Goal: Information Seeking & Learning: Compare options

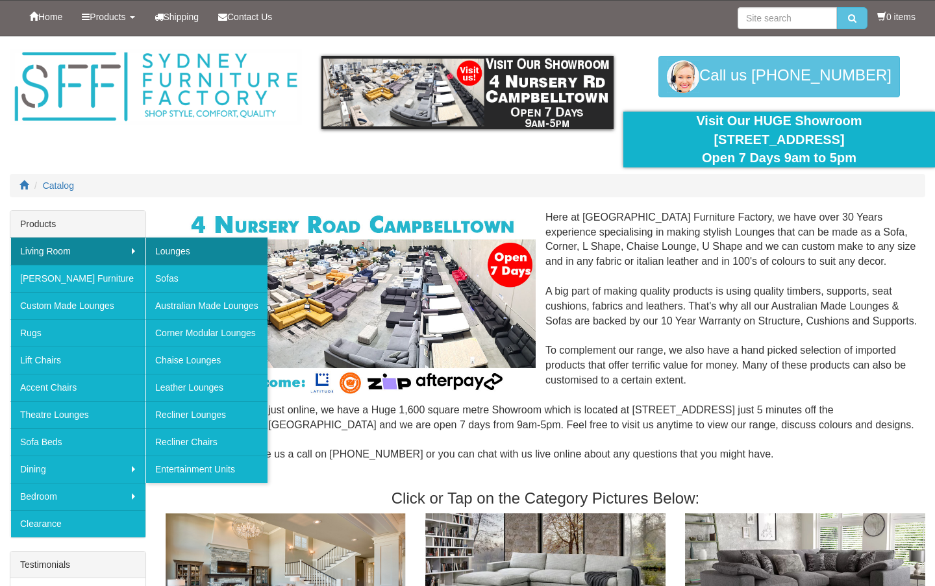
click at [194, 251] on link "Lounges" at bounding box center [206, 251] width 122 height 27
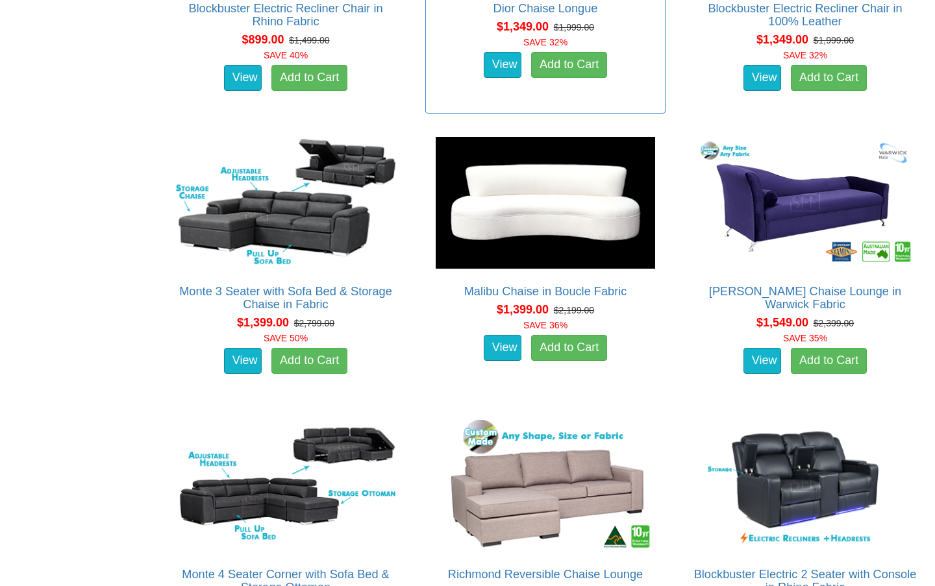
scroll to position [901, 0]
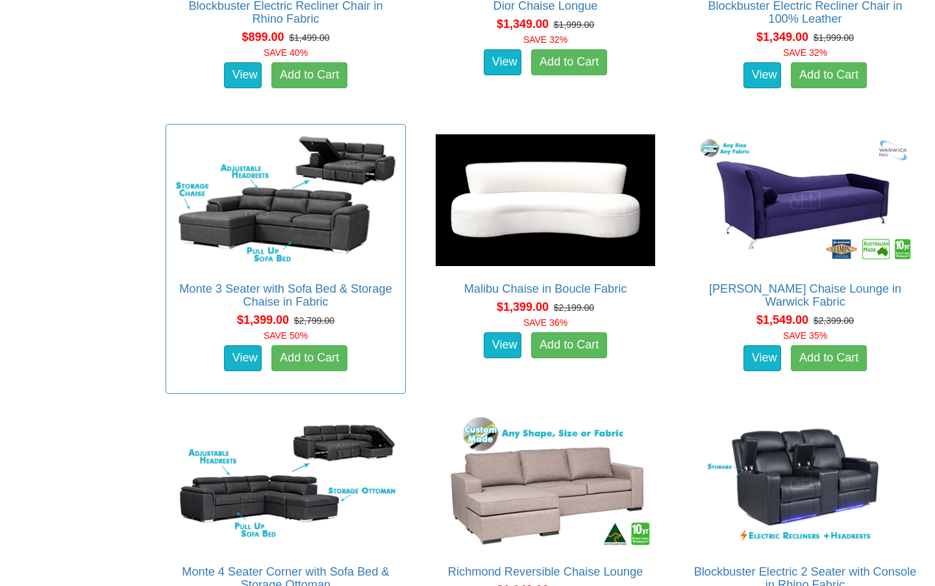
click at [301, 245] on img at bounding box center [286, 200] width 226 height 138
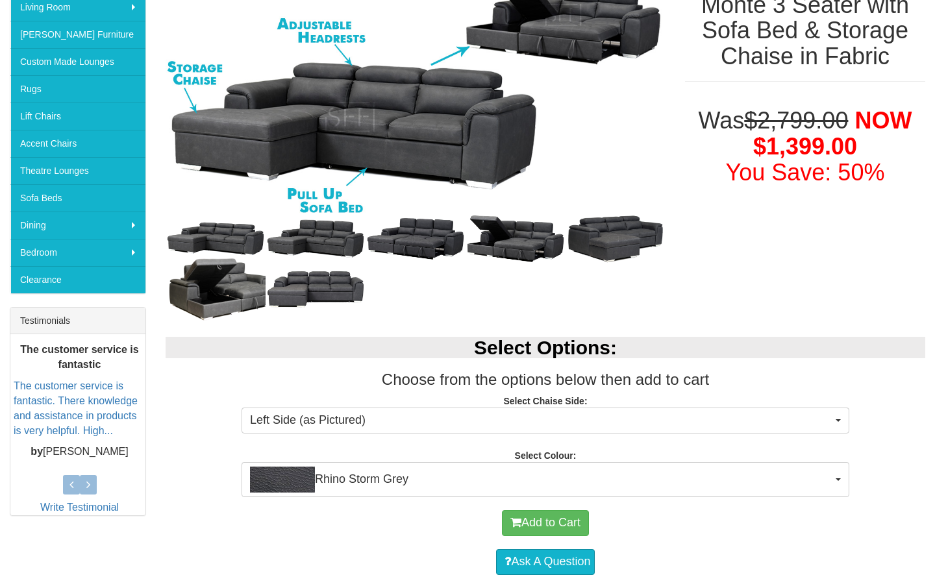
scroll to position [266, 0]
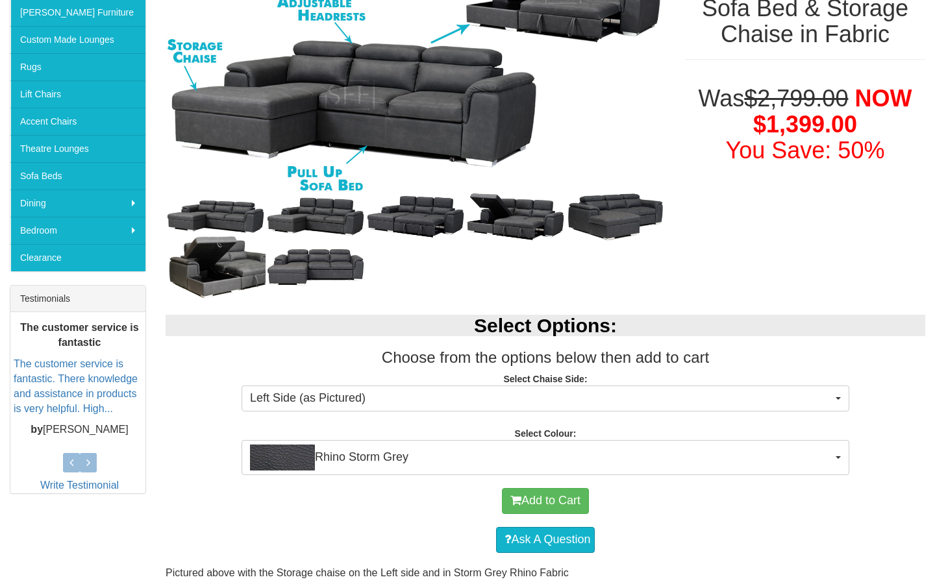
click at [377, 382] on p "Select Chaise Side: Left Side (as Pictured) Left Side (as Pictured) Right Side …" at bounding box center [546, 390] width 760 height 35
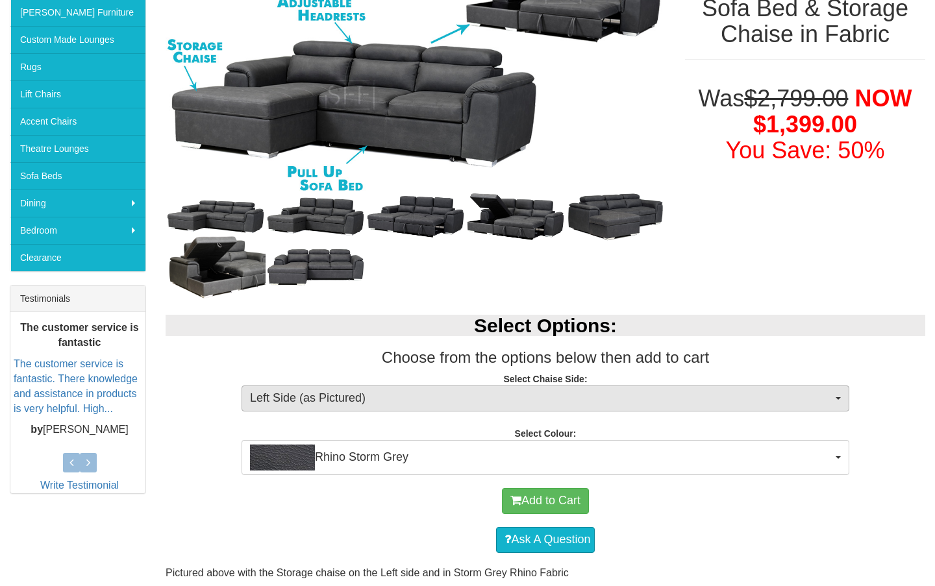
click at [375, 399] on span "Left Side (as Pictured)" at bounding box center [541, 398] width 582 height 17
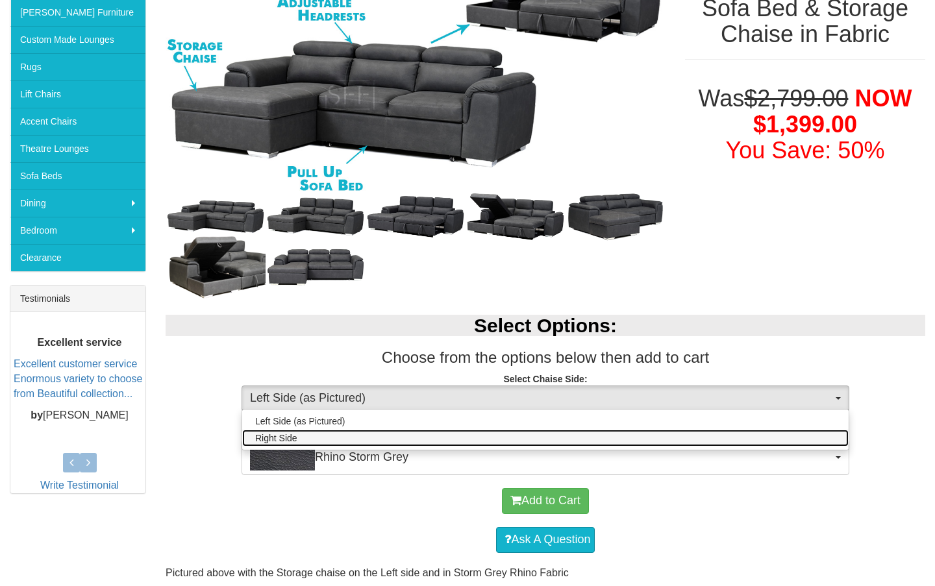
click at [349, 438] on link "Right Side" at bounding box center [545, 438] width 606 height 17
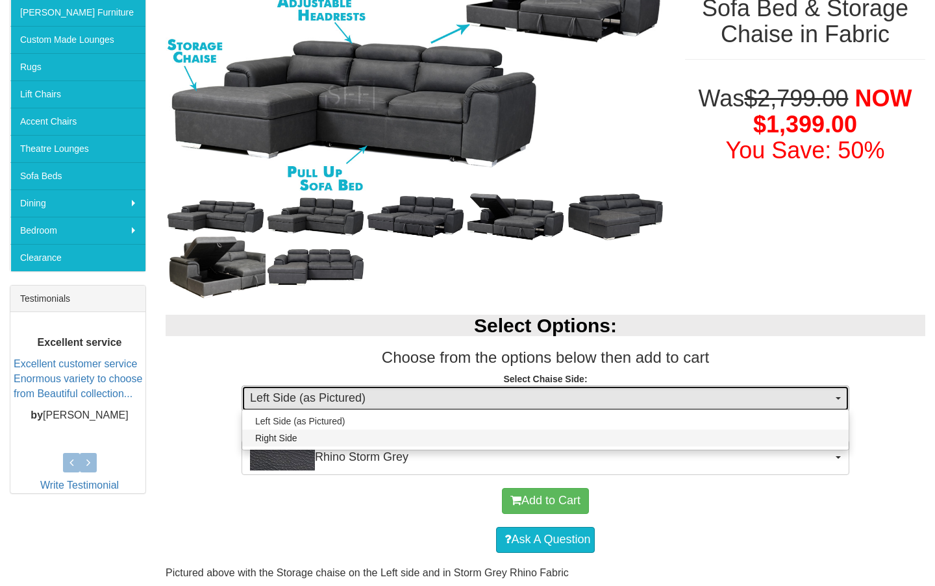
select select "266"
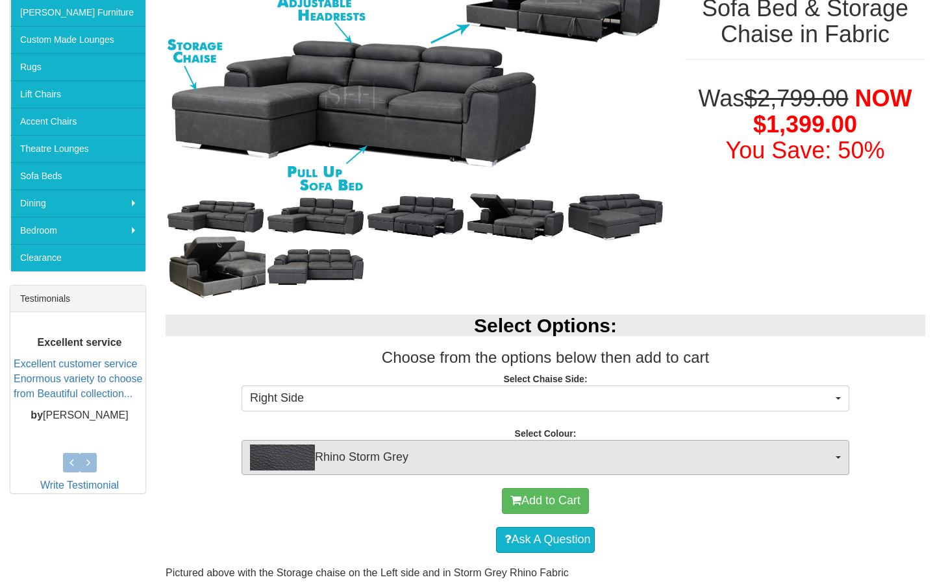
click at [414, 454] on span "Rhino Storm Grey" at bounding box center [541, 458] width 582 height 26
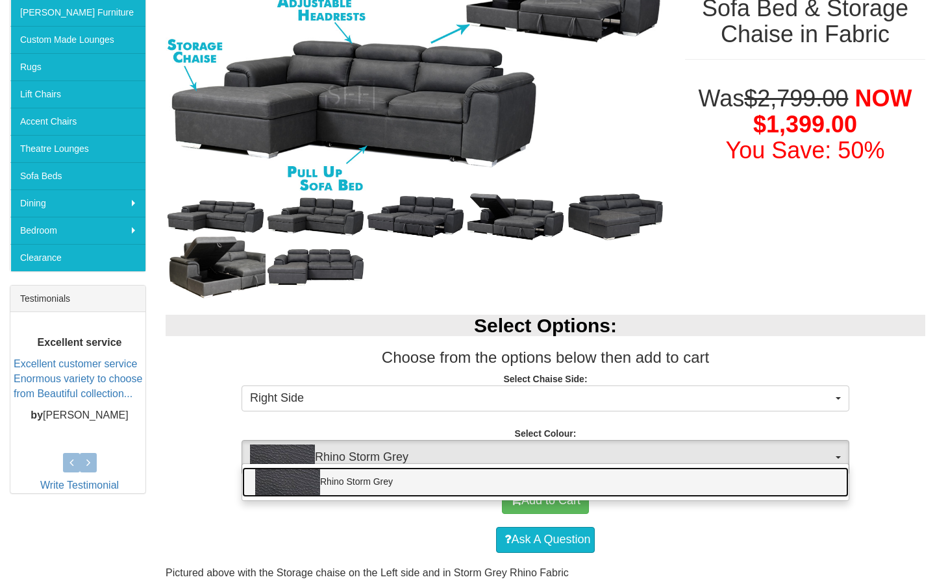
click at [417, 470] on link "Rhino Storm Grey" at bounding box center [545, 483] width 606 height 30
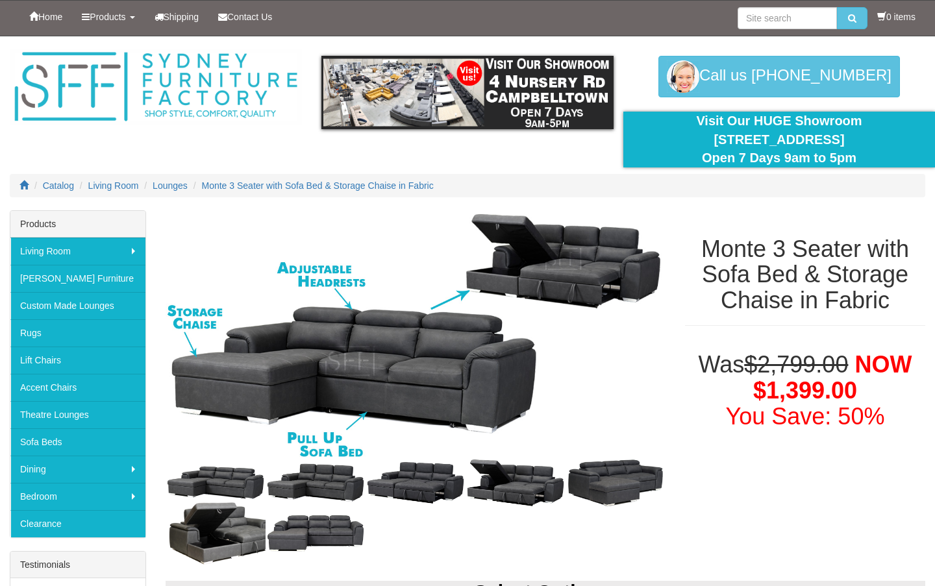
scroll to position [0, 0]
click at [177, 184] on span "Lounges" at bounding box center [170, 186] width 35 height 10
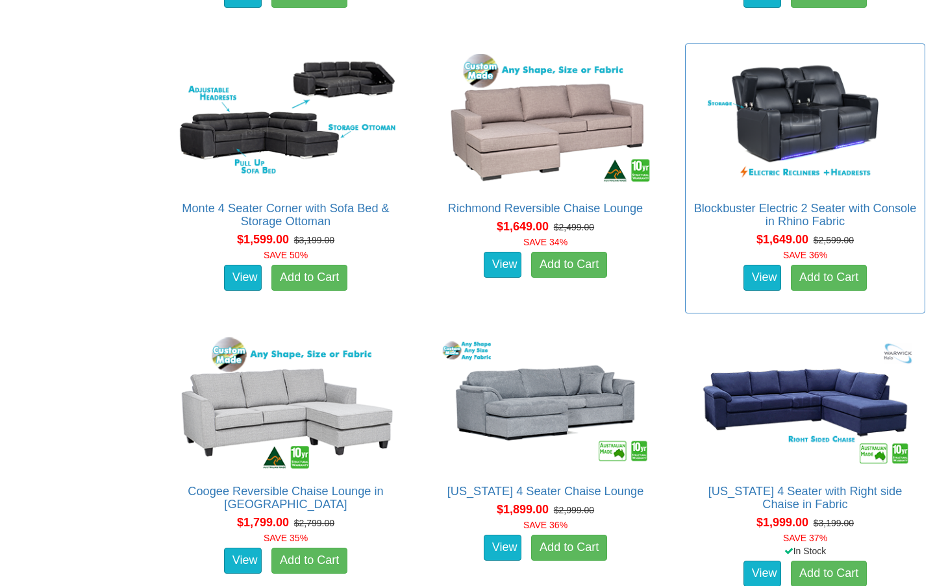
scroll to position [1265, 0]
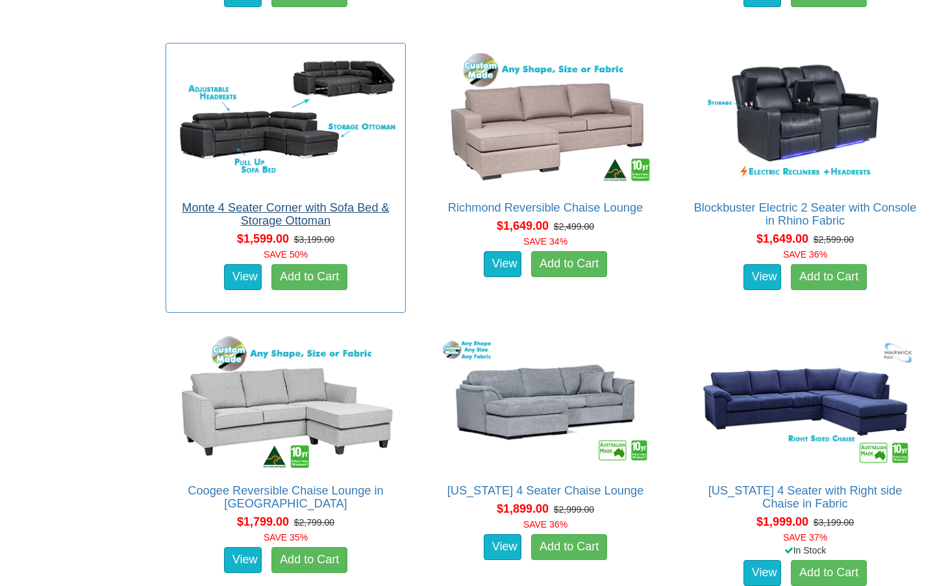
click at [302, 212] on link "Monte 4 Seater Corner with Sofa Bed & Storage Ottoman" at bounding box center [285, 214] width 207 height 26
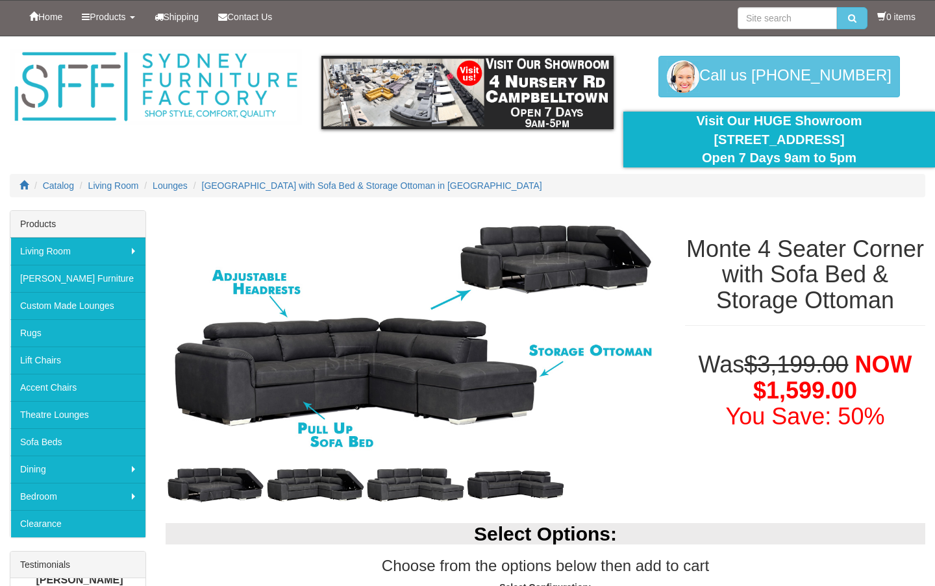
click at [304, 476] on img at bounding box center [316, 485] width 100 height 50
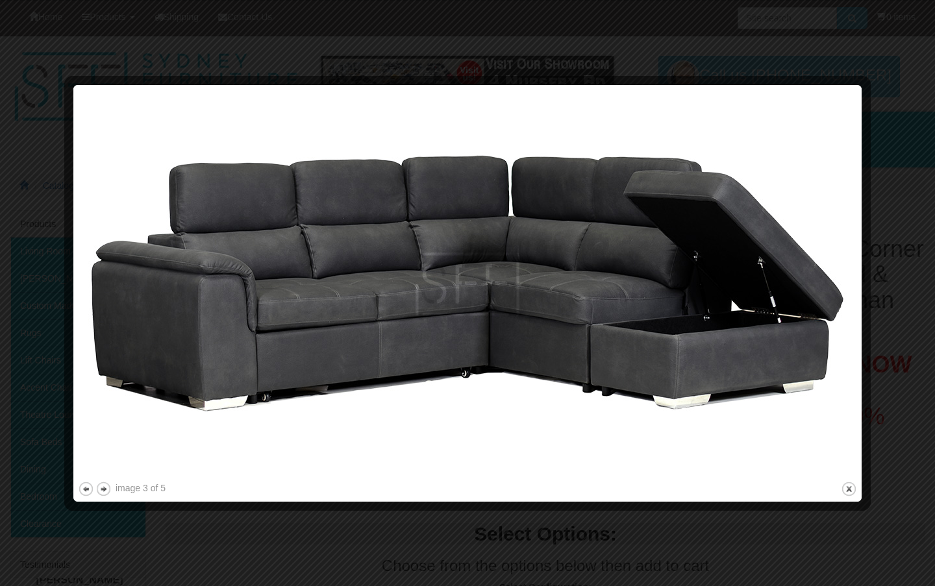
click at [878, 95] on div at bounding box center [467, 293] width 935 height 586
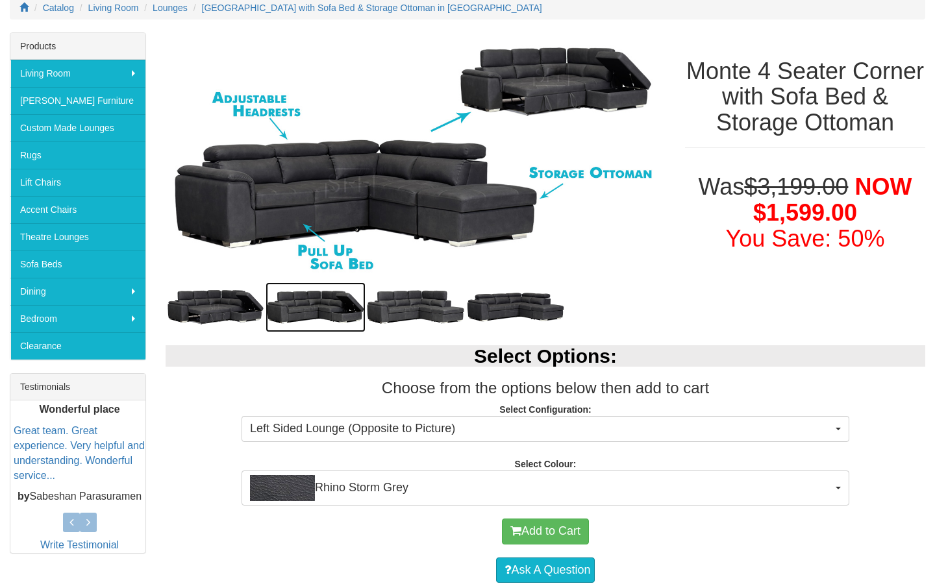
scroll to position [177, 0]
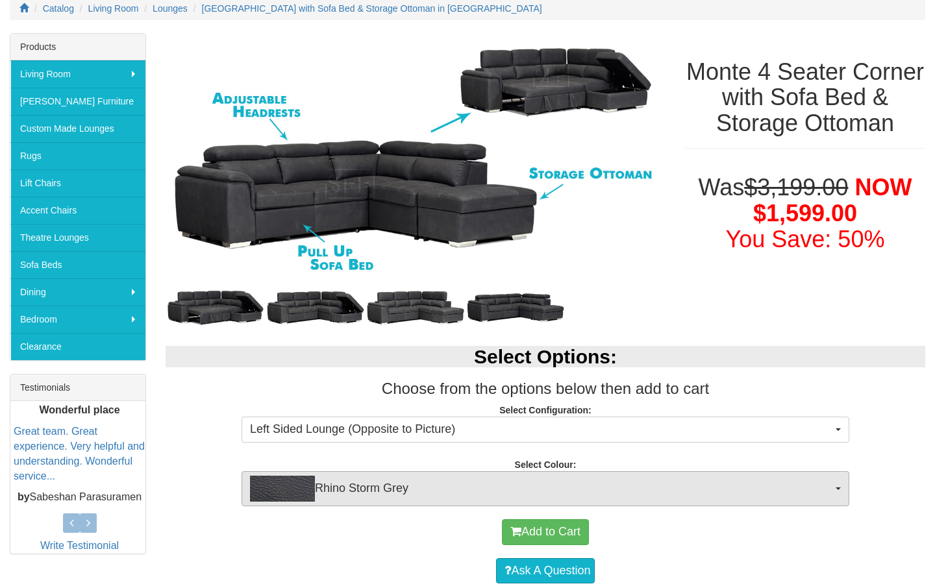
click at [454, 483] on span "Rhino Storm Grey" at bounding box center [541, 489] width 582 height 26
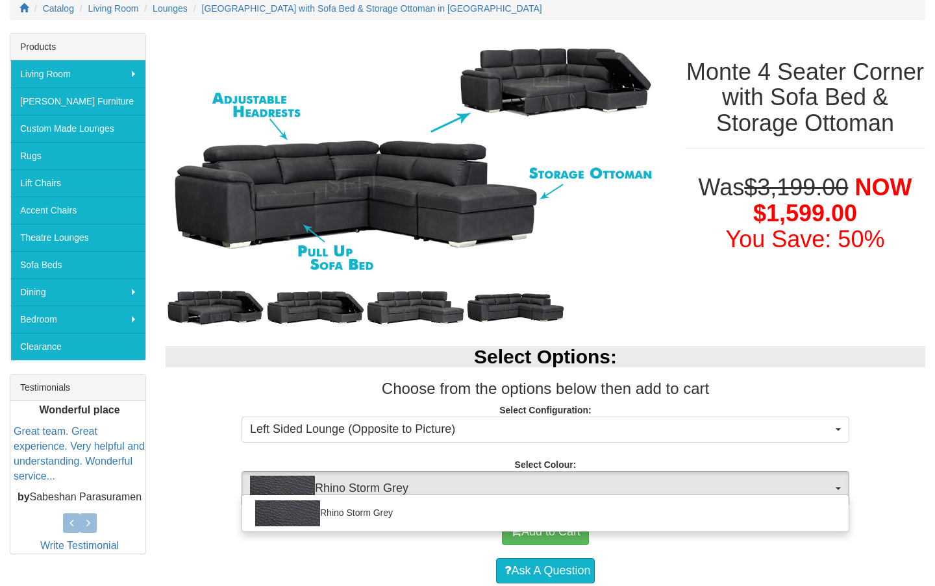
click at [454, 483] on span "Rhino Storm Grey" at bounding box center [541, 489] width 582 height 26
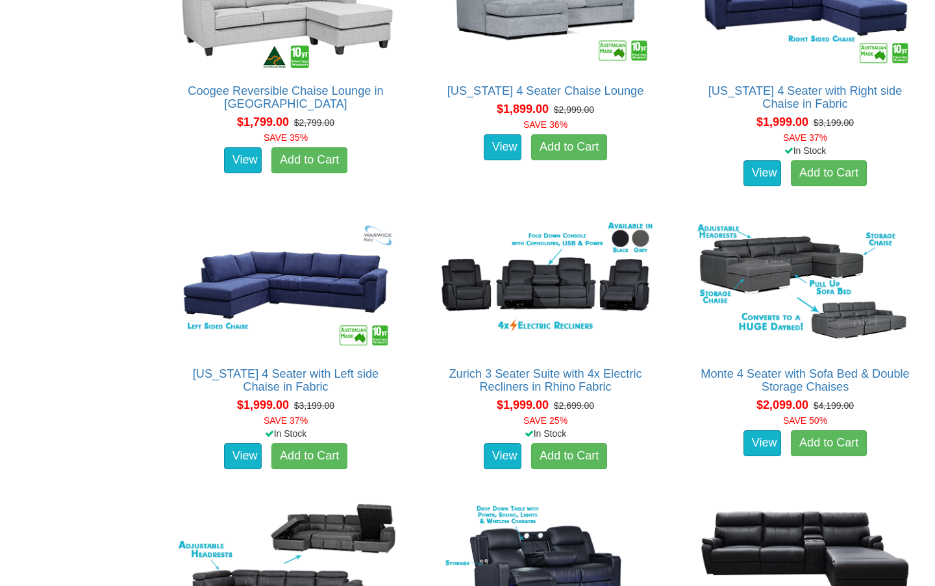
scroll to position [1666, 0]
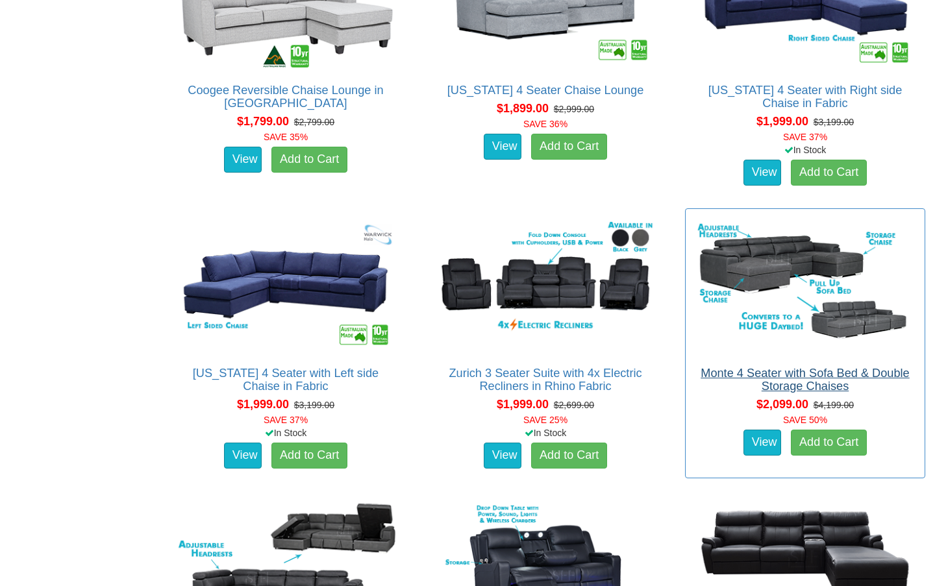
click at [744, 367] on link "Monte 4 Seater with Sofa Bed & Double Storage Chaises" at bounding box center [805, 380] width 209 height 26
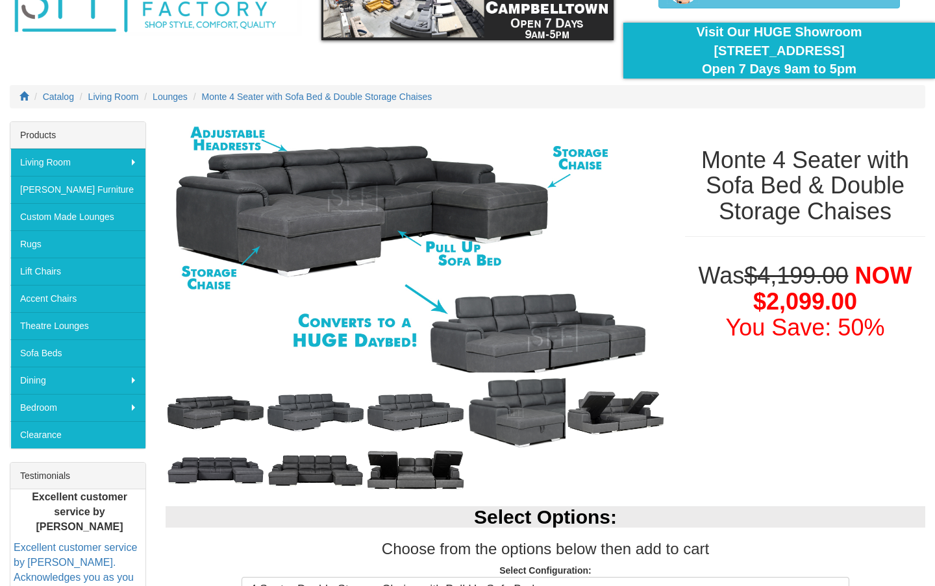
scroll to position [89, 0]
click at [306, 406] on img at bounding box center [316, 413] width 100 height 46
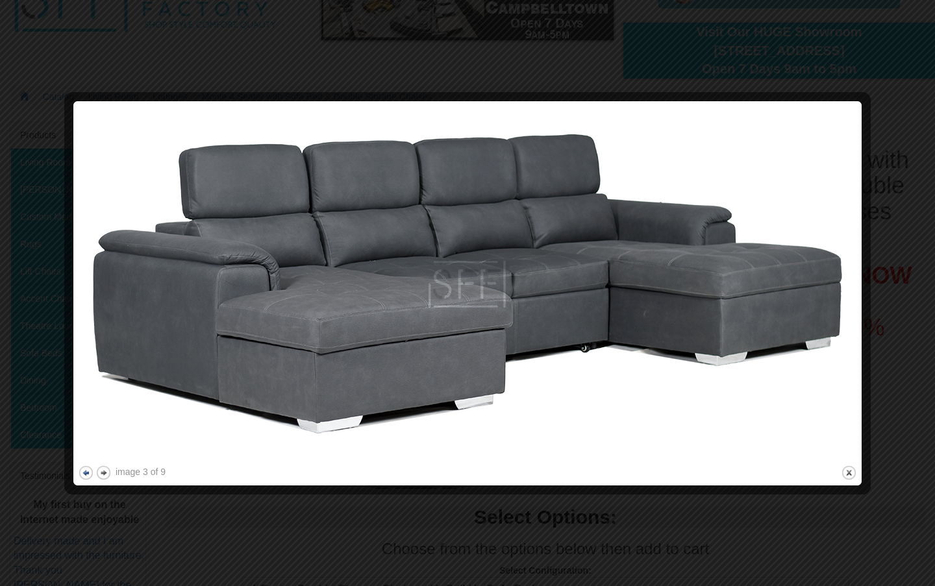
click at [83, 470] on button "previous" at bounding box center [86, 473] width 16 height 16
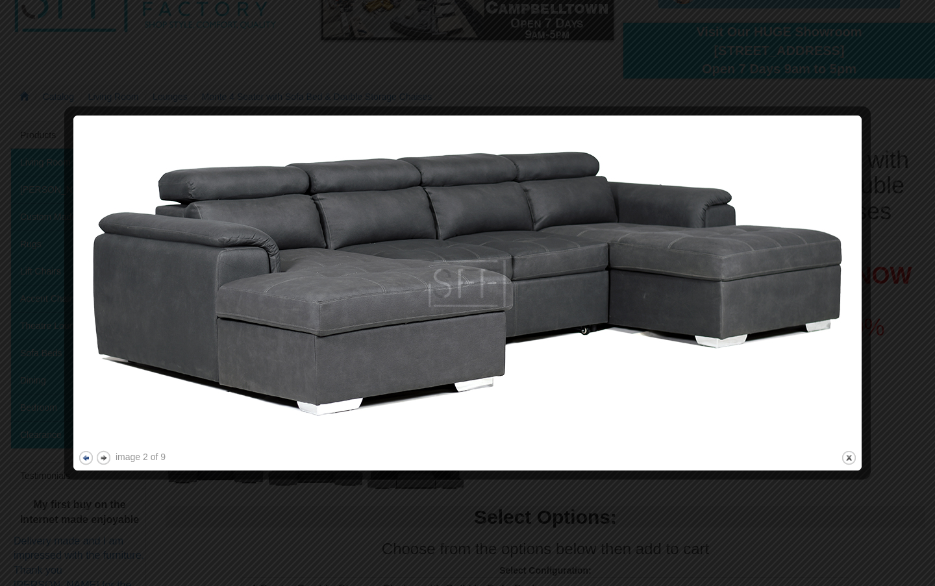
click at [83, 470] on div at bounding box center [467, 473] width 779 height 14
click at [81, 460] on button "previous" at bounding box center [86, 458] width 16 height 16
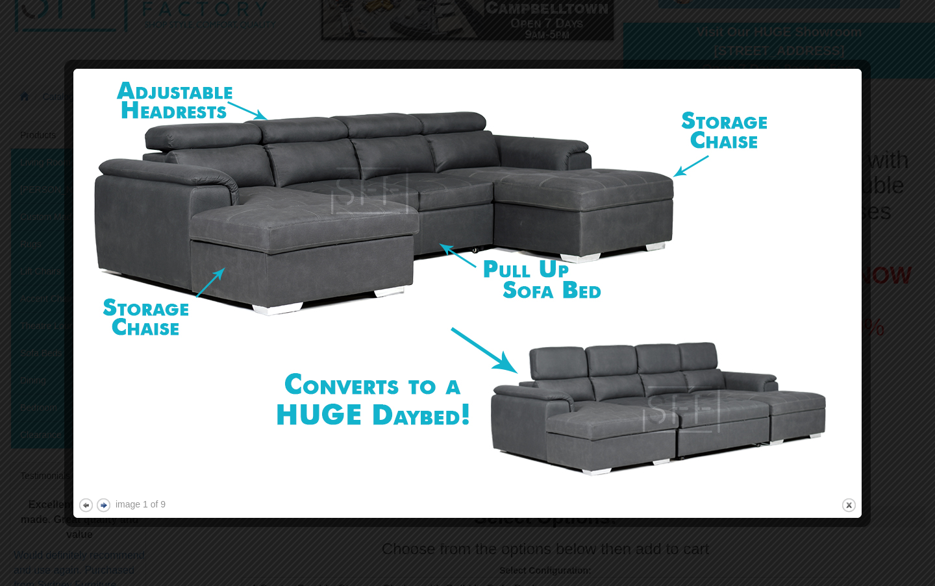
click at [108, 501] on button "next" at bounding box center [103, 505] width 16 height 16
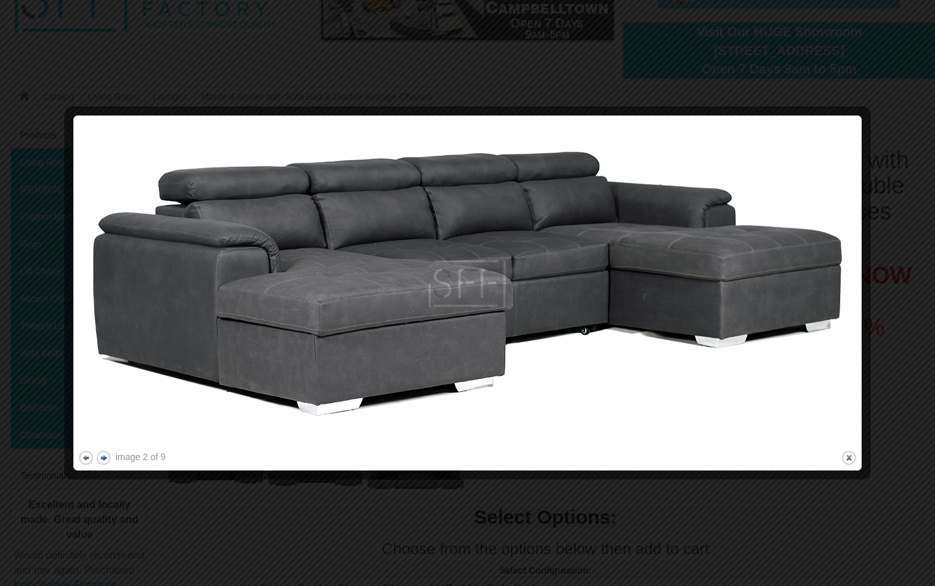
click at [103, 458] on button "next" at bounding box center [103, 458] width 16 height 16
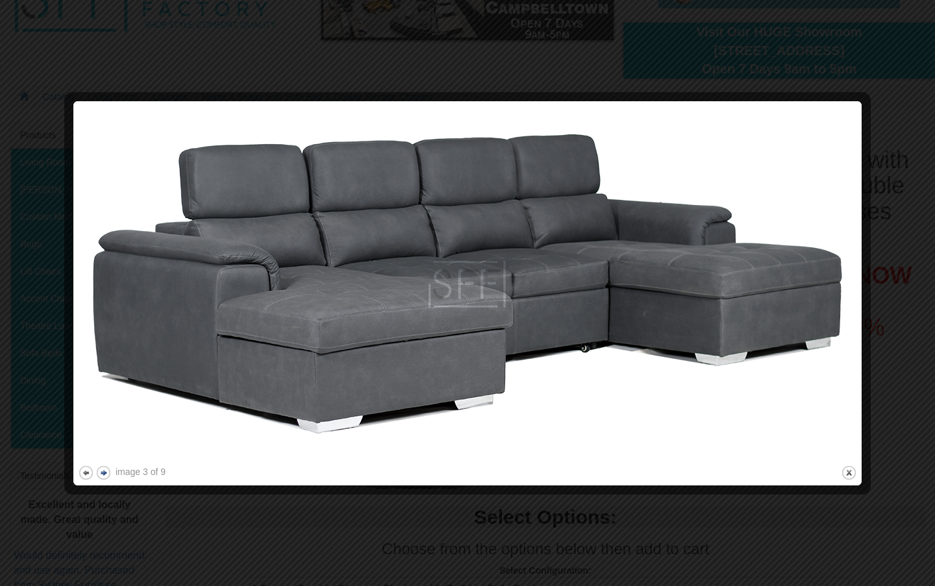
click at [103, 475] on button "next" at bounding box center [103, 473] width 16 height 16
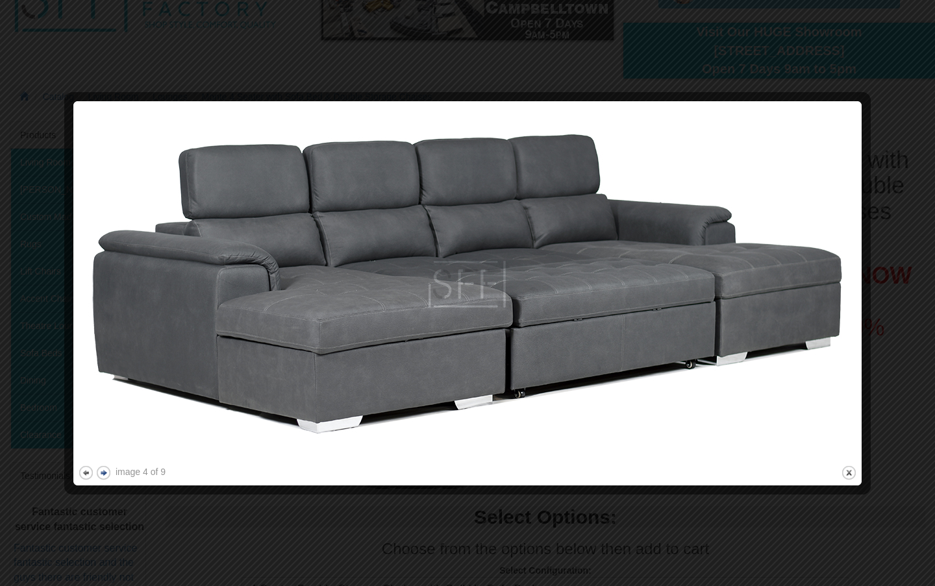
click at [103, 475] on button "next" at bounding box center [103, 473] width 16 height 16
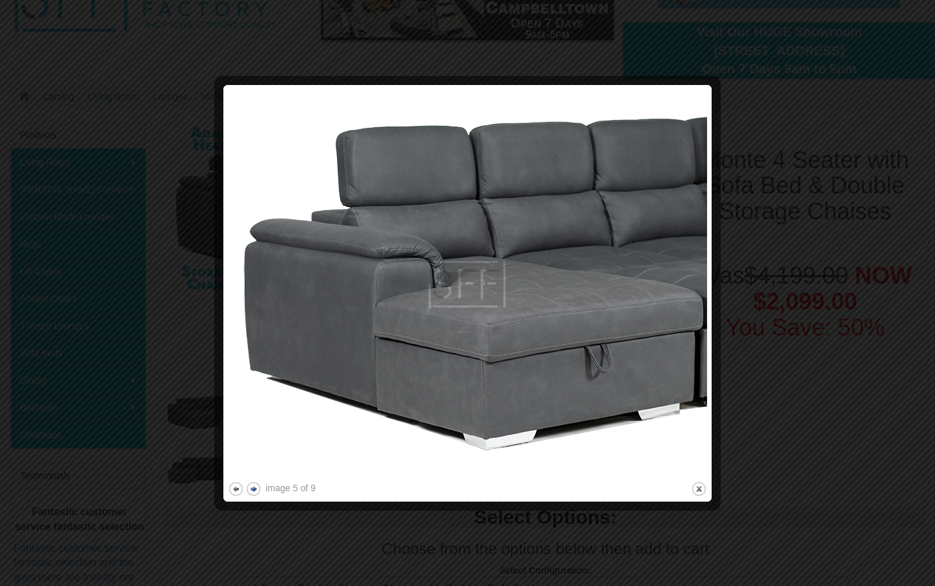
click at [247, 491] on button "next" at bounding box center [253, 489] width 16 height 16
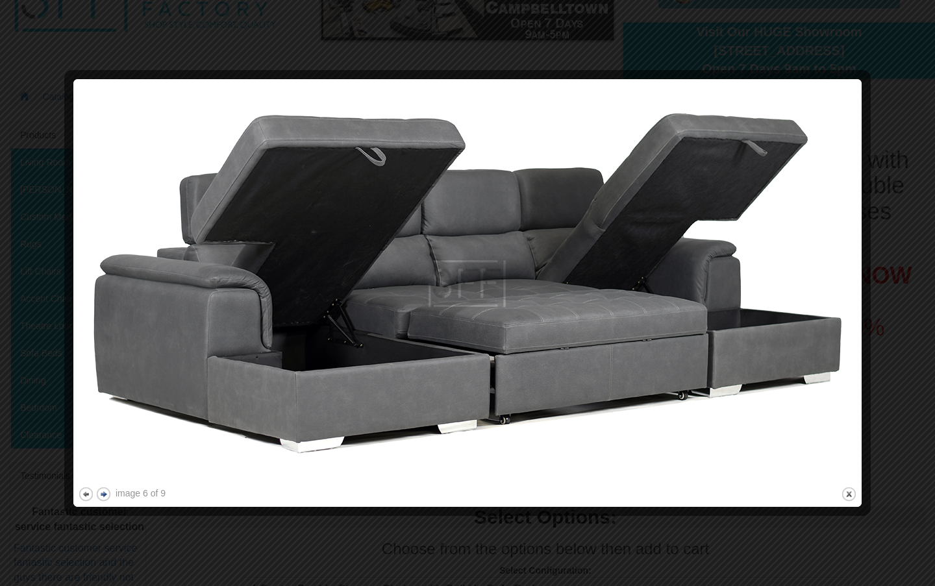
click at [101, 493] on button "next" at bounding box center [103, 494] width 16 height 16
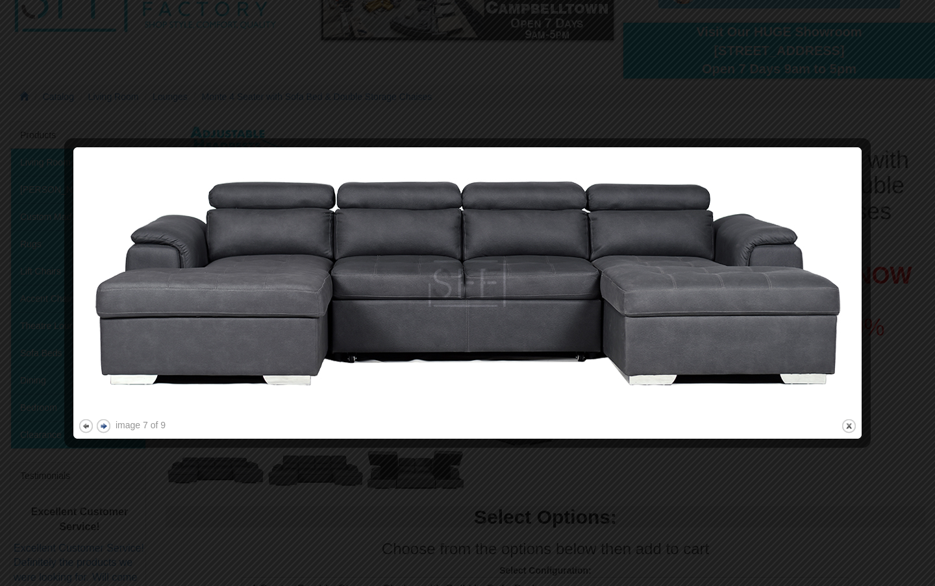
click at [104, 431] on button "next" at bounding box center [103, 426] width 16 height 16
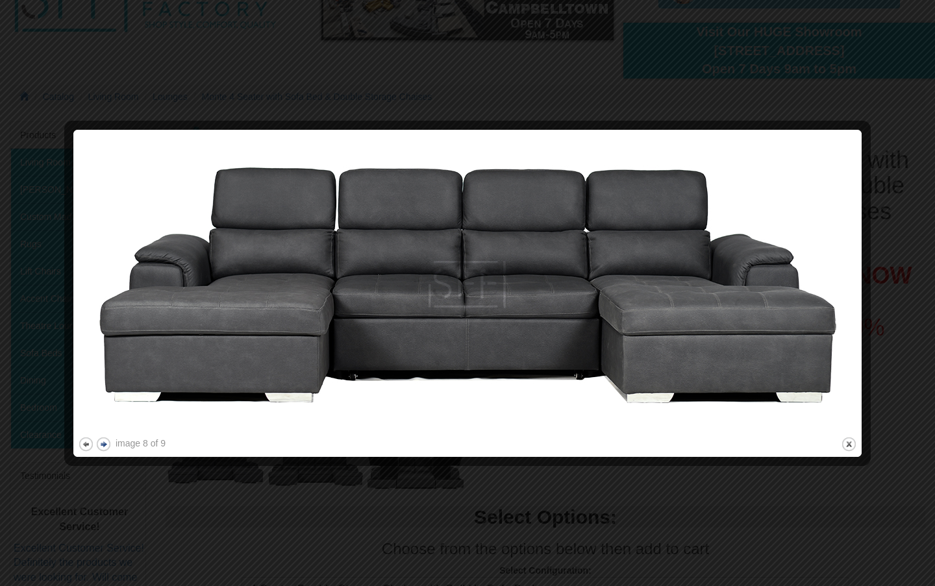
click at [106, 443] on button "next" at bounding box center [103, 444] width 16 height 16
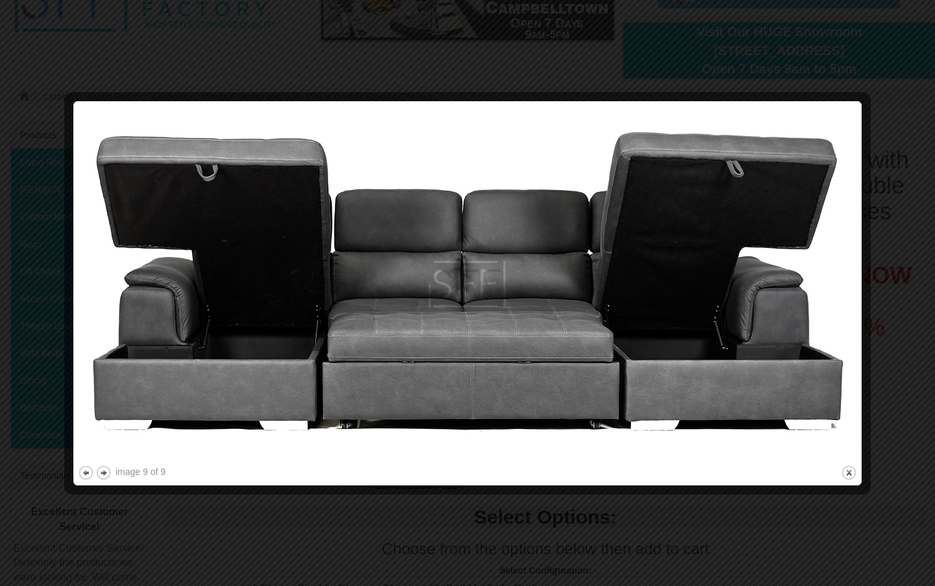
click at [895, 98] on div at bounding box center [467, 293] width 935 height 586
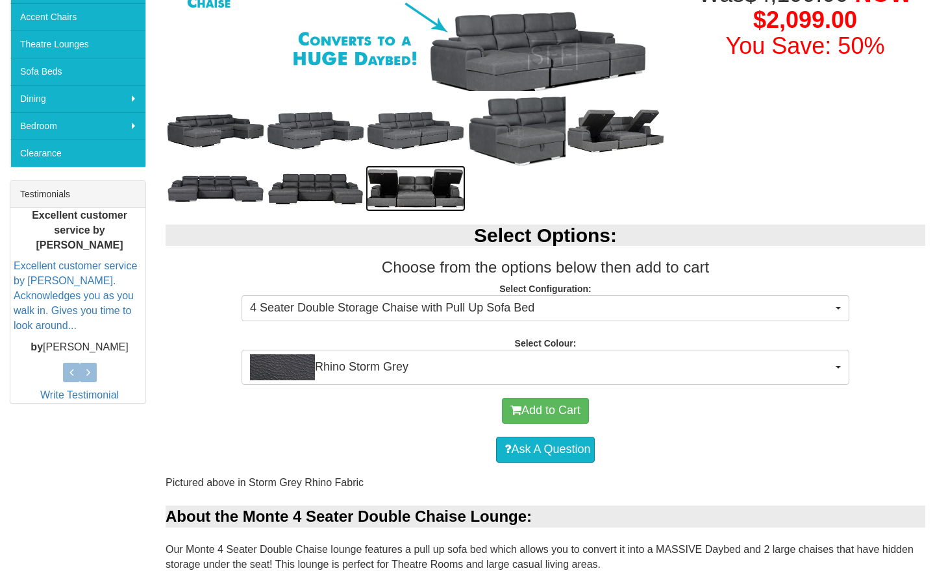
scroll to position [419, 0]
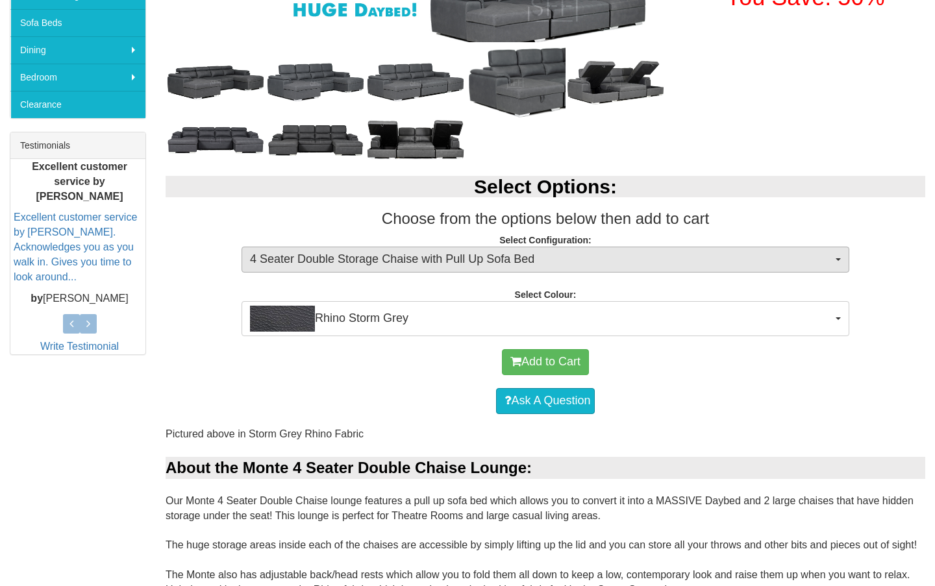
click at [333, 258] on span "4 Seater Double Storage Chaise with Pull Up Sofa Bed" at bounding box center [541, 259] width 582 height 17
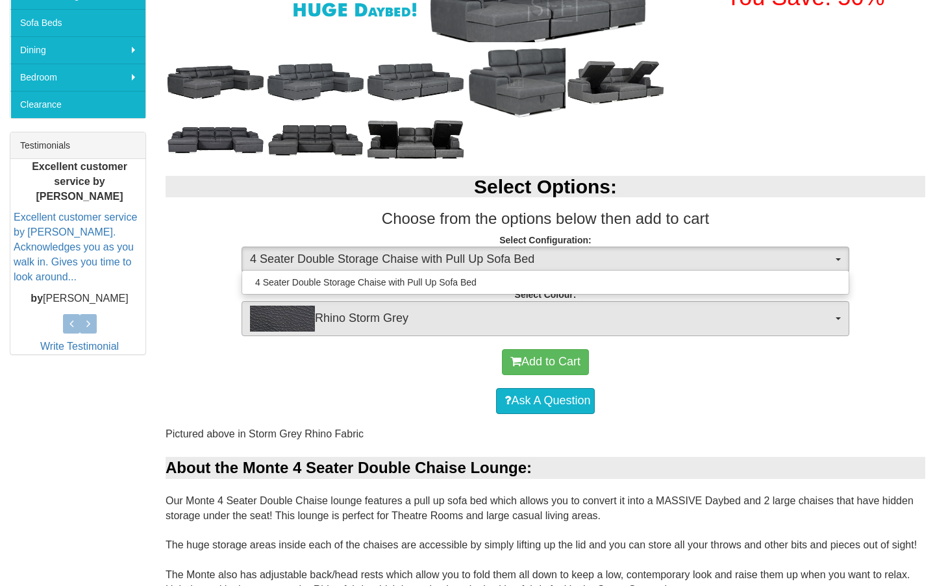
click at [349, 331] on button "Rhino Storm Grey" at bounding box center [546, 318] width 608 height 35
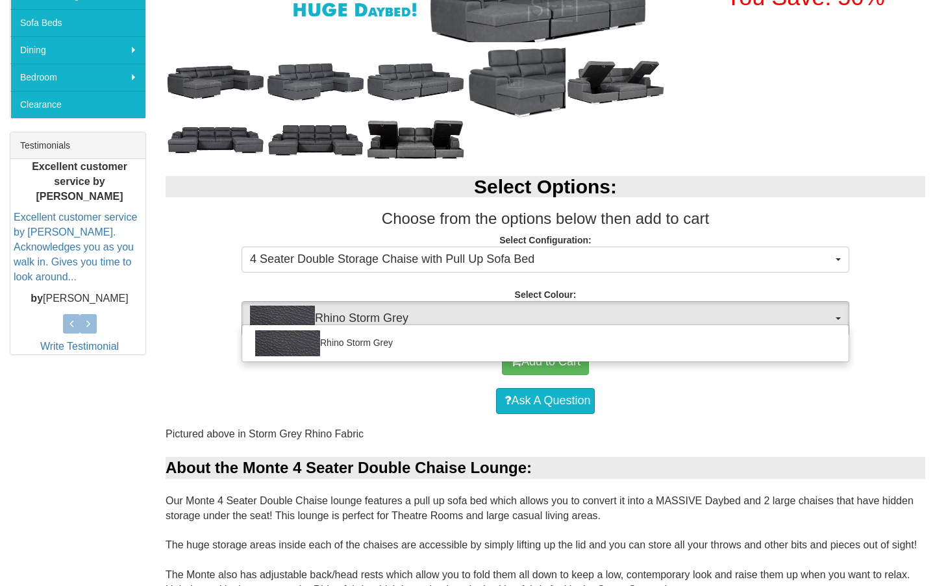
click at [353, 404] on div "Ask A Question" at bounding box center [545, 401] width 747 height 39
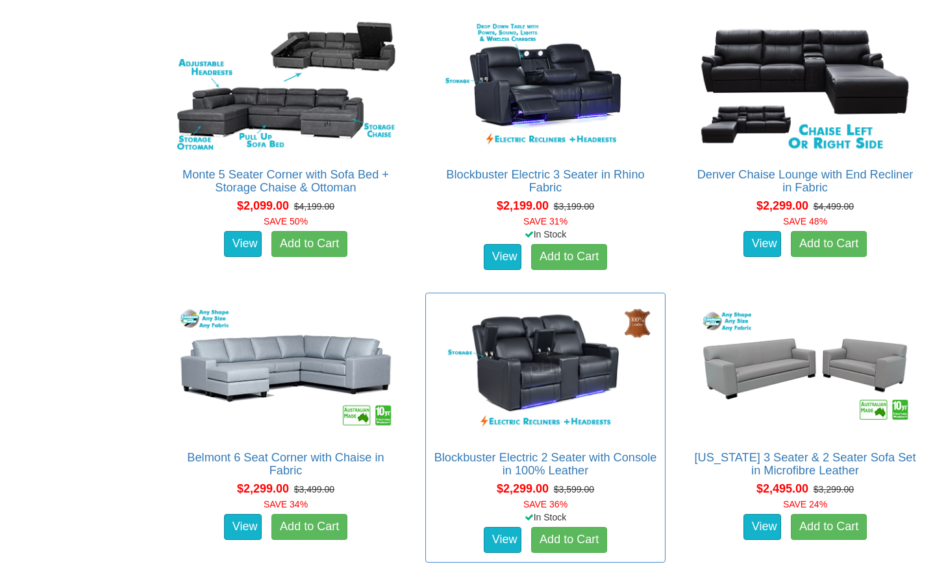
scroll to position [2213, 0]
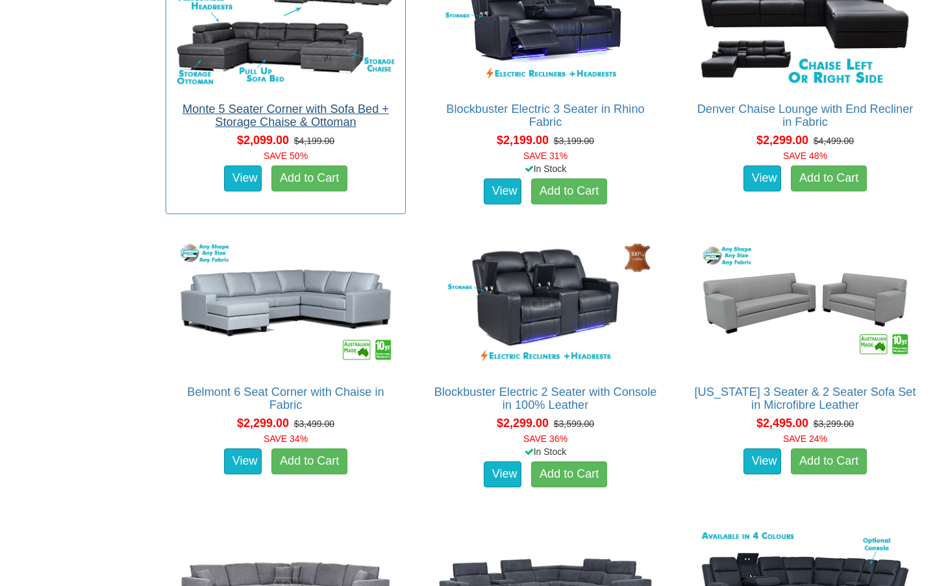
click at [301, 112] on link "Monte 5 Seater Corner with Sofa Bed + Storage Chaise & Ottoman" at bounding box center [285, 116] width 206 height 26
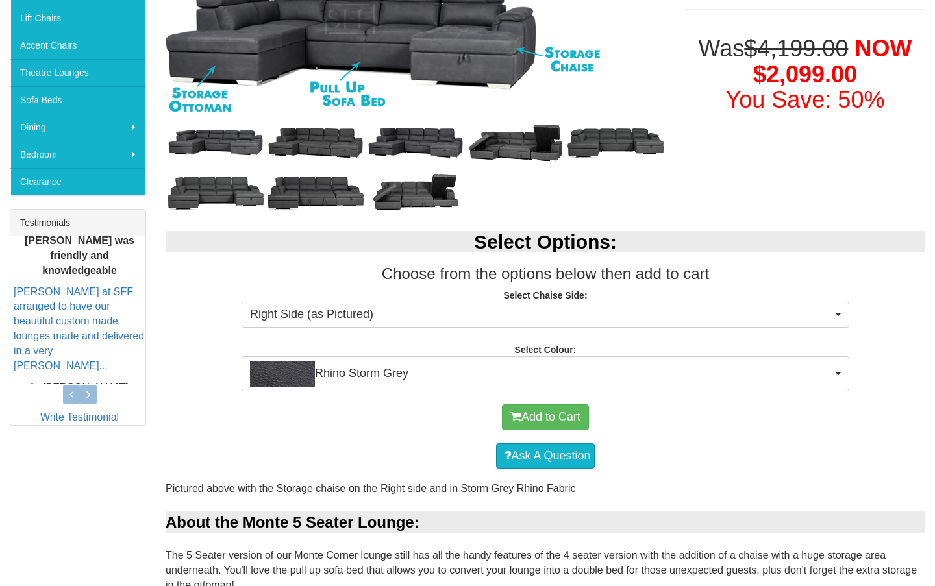
scroll to position [416, 0]
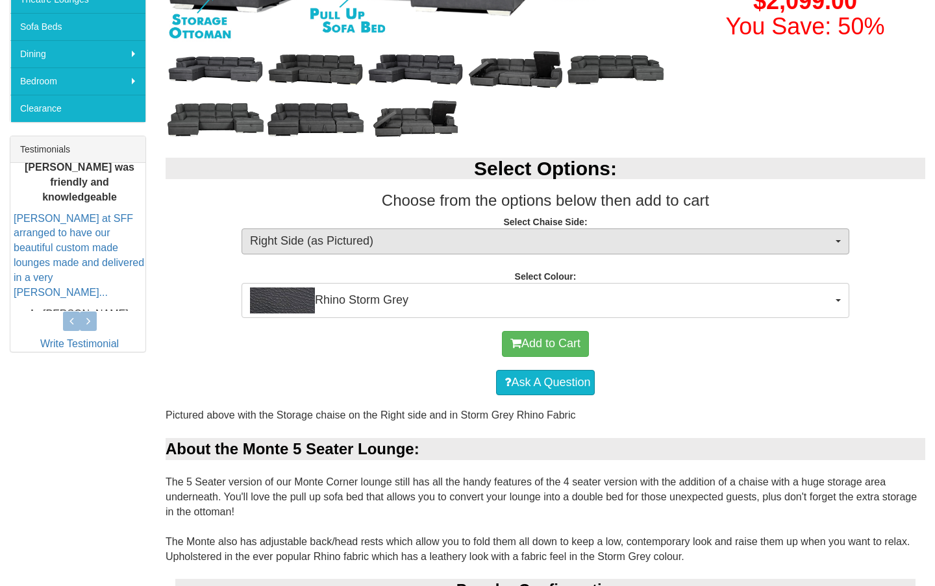
click at [386, 246] on span "Right Side (as Pictured)" at bounding box center [541, 241] width 582 height 17
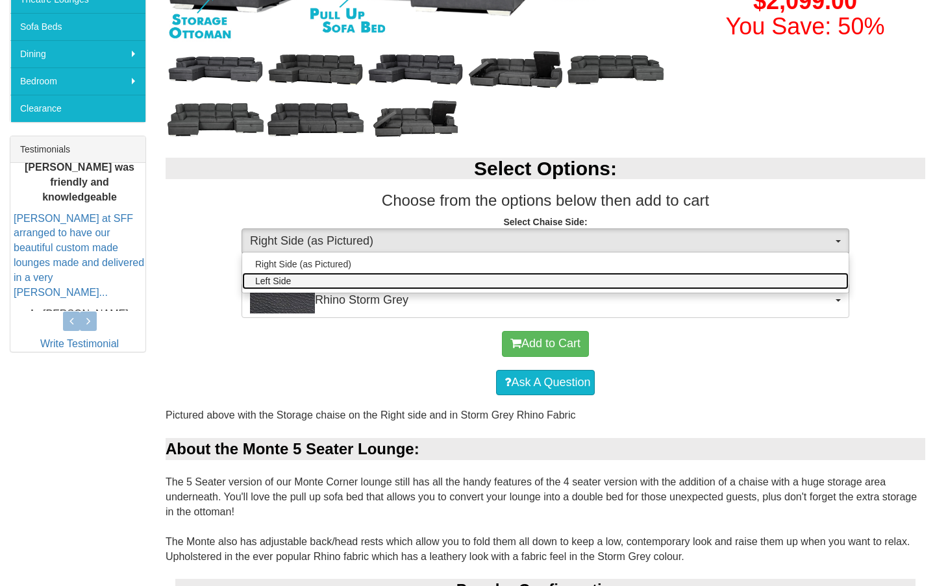
click at [360, 279] on link "Left Side" at bounding box center [545, 281] width 606 height 17
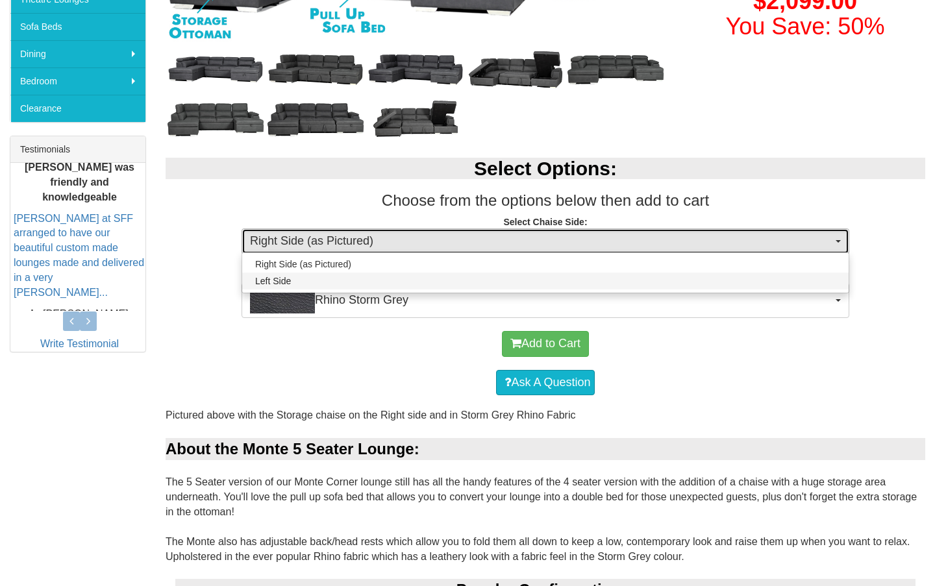
select select "264"
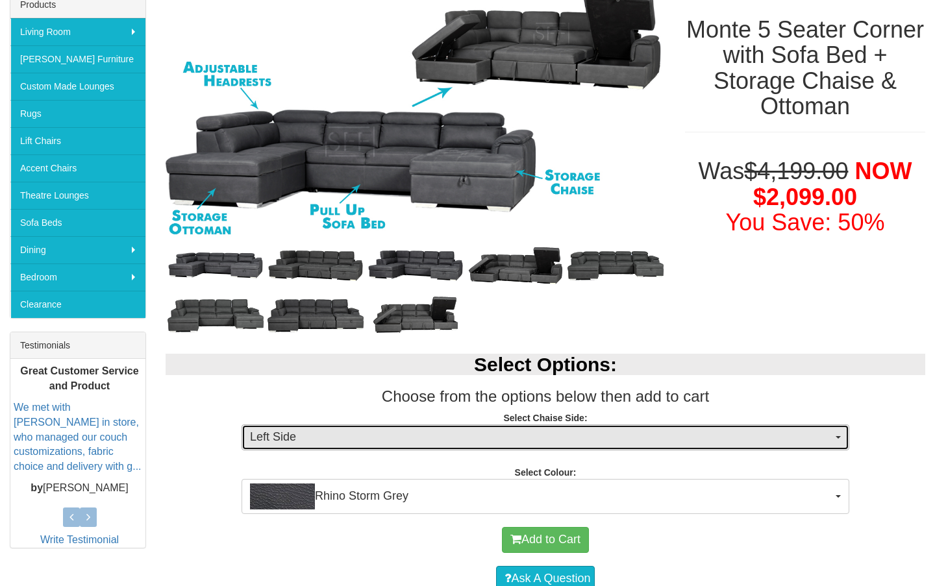
scroll to position [222, 0]
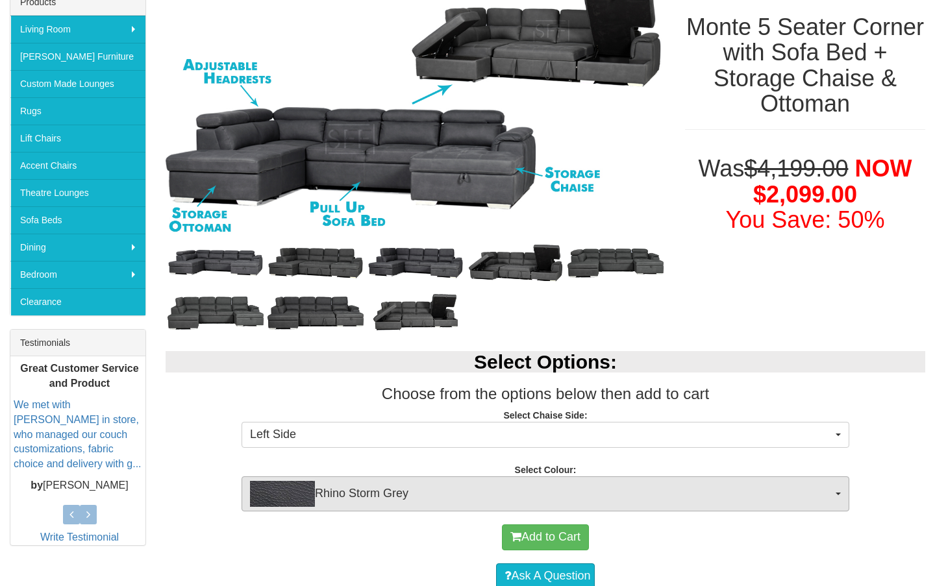
click at [421, 490] on span "Rhino Storm Grey" at bounding box center [541, 494] width 582 height 26
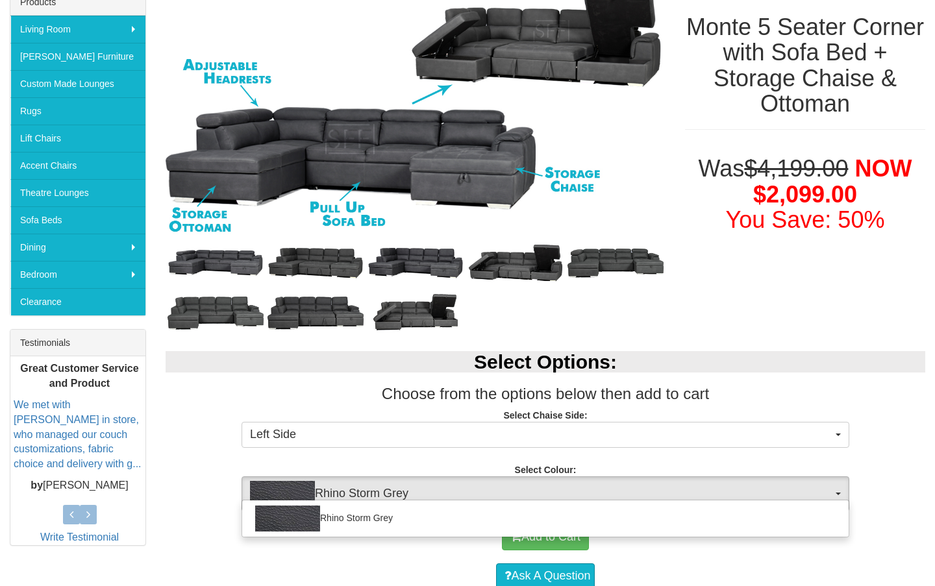
click at [421, 490] on span "Rhino Storm Grey" at bounding box center [541, 494] width 582 height 26
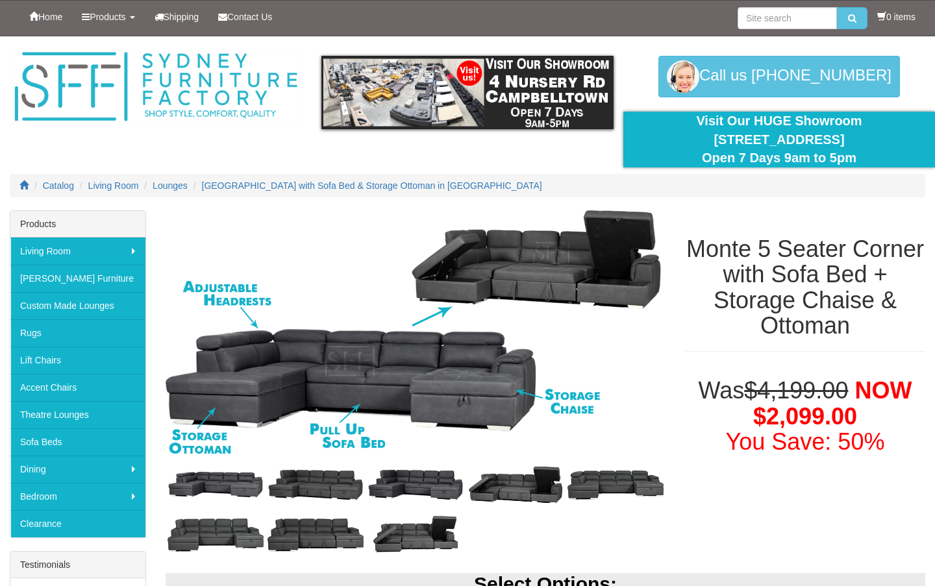
scroll to position [0, 0]
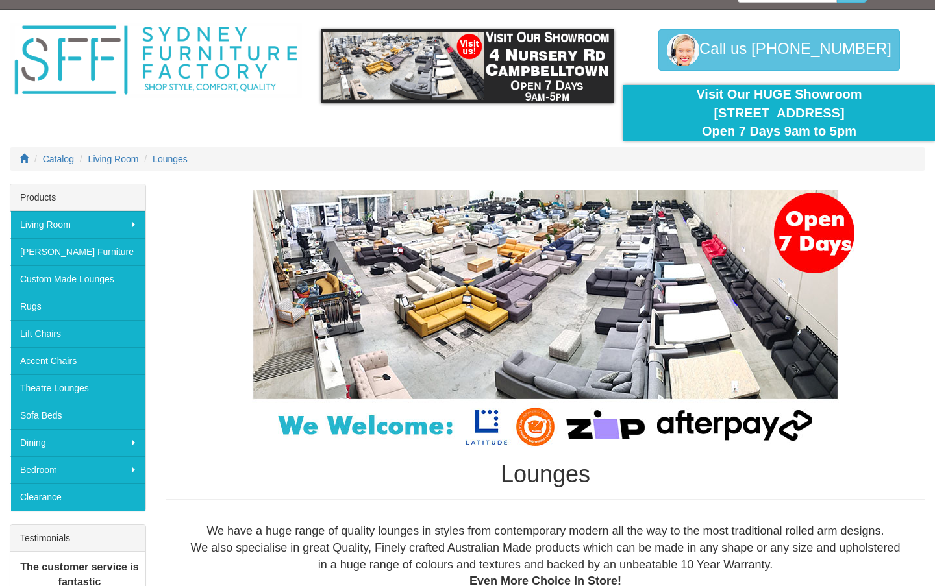
scroll to position [41, 0]
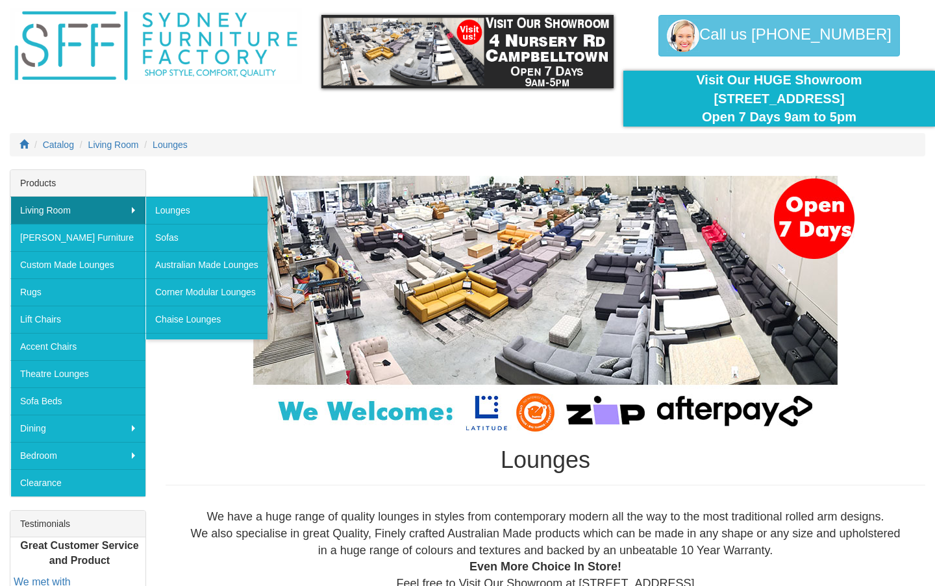
click at [60, 216] on link "Living Room" at bounding box center [77, 210] width 135 height 27
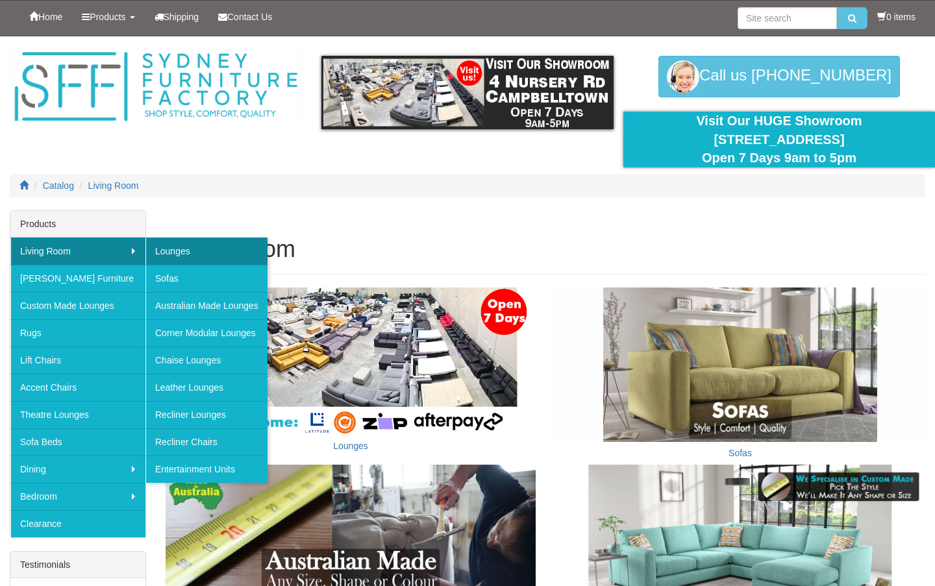
click at [188, 249] on link "Lounges" at bounding box center [206, 251] width 122 height 27
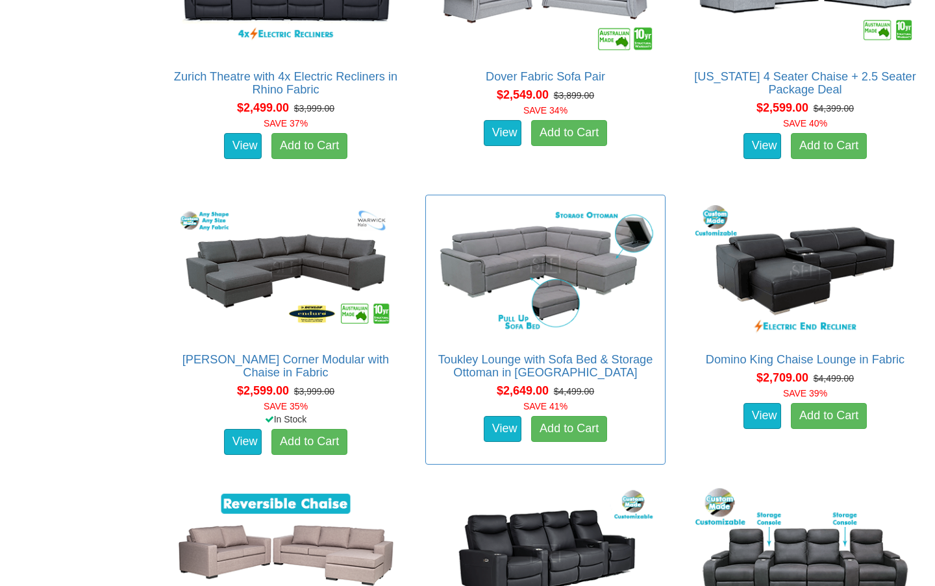
scroll to position [3097, 0]
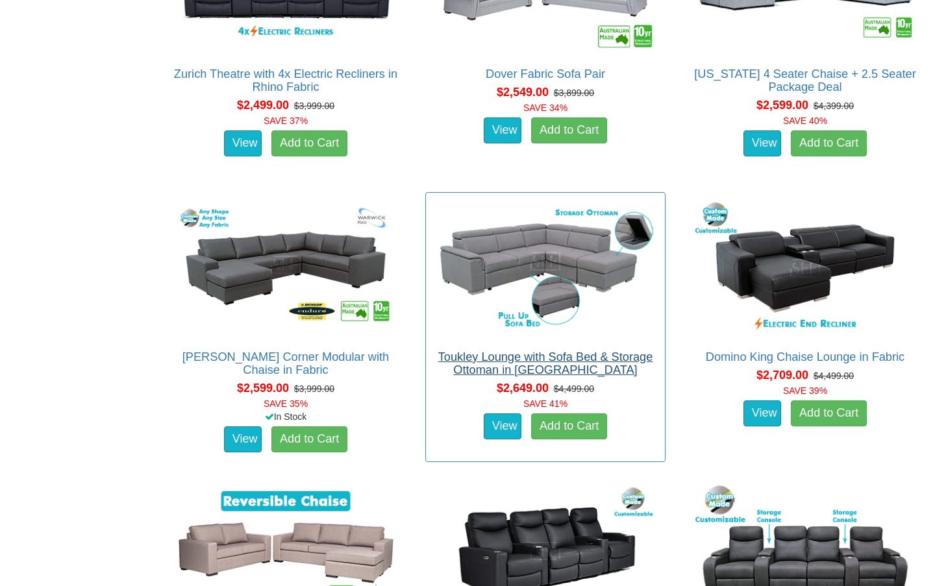
click at [527, 356] on link "Toukley Lounge with Sofa Bed & Storage Ottoman in [GEOGRAPHIC_DATA]" at bounding box center [545, 364] width 215 height 26
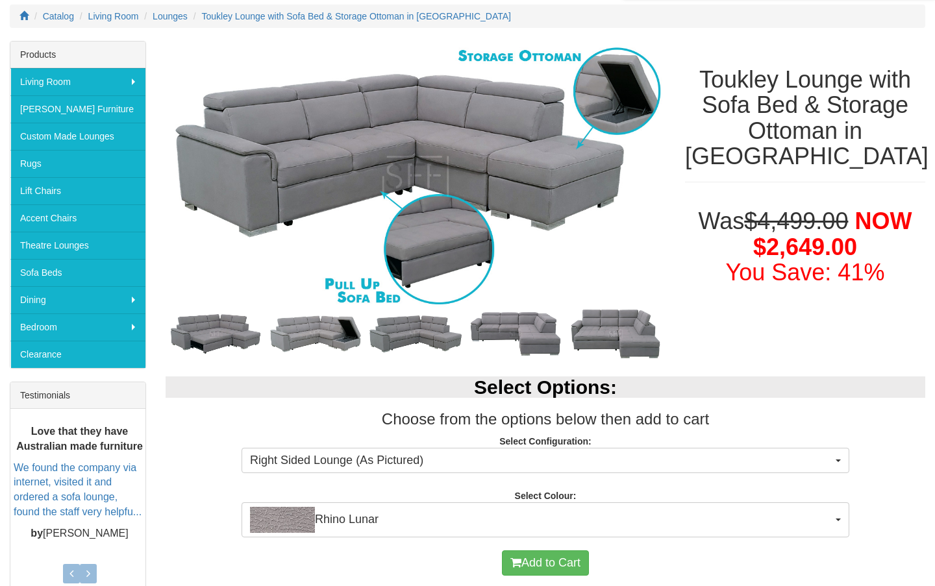
scroll to position [171, 0]
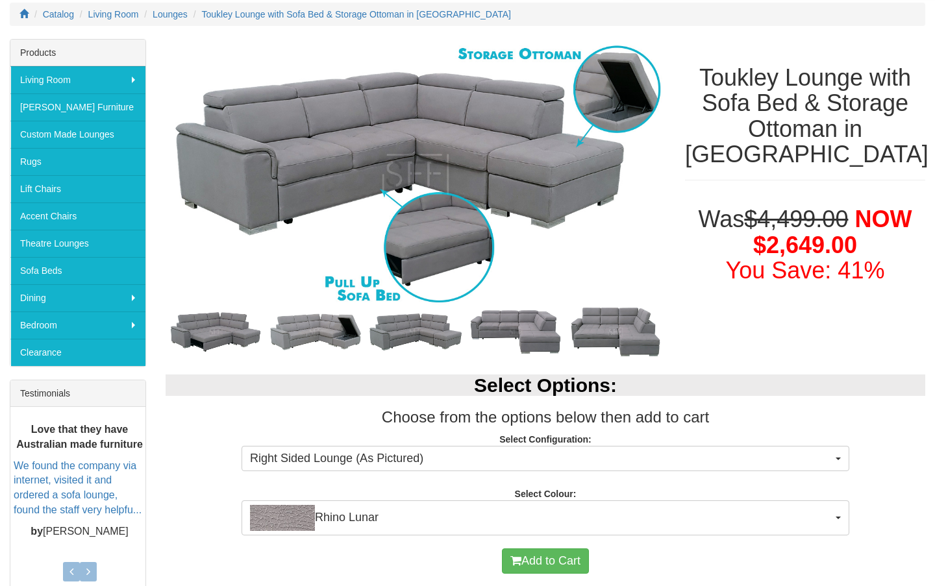
click at [482, 440] on p "Select Configuration: Right Sided Lounge (As Pictured) Right Sided Lounge (As P…" at bounding box center [546, 450] width 760 height 35
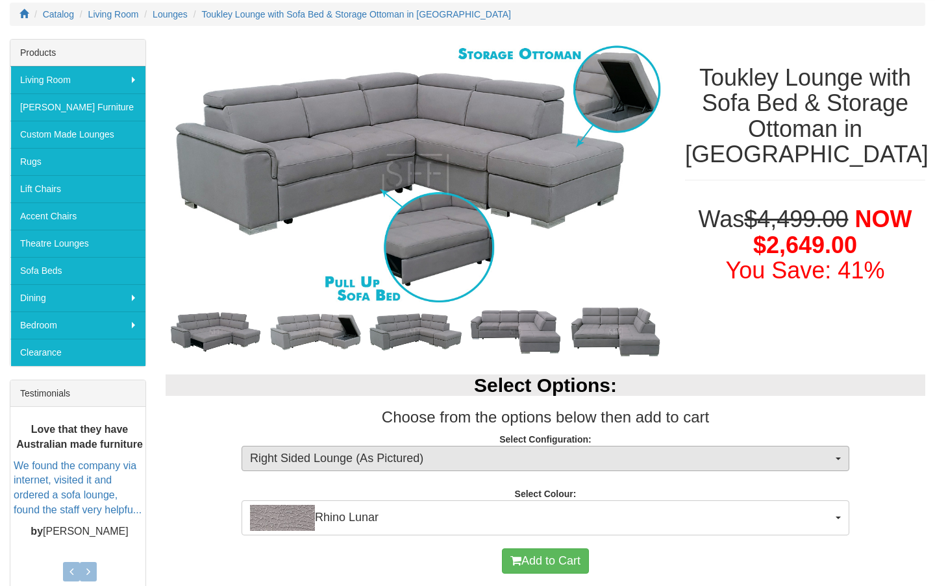
click at [456, 468] on button "Right Sided Lounge (As Pictured)" at bounding box center [546, 459] width 608 height 26
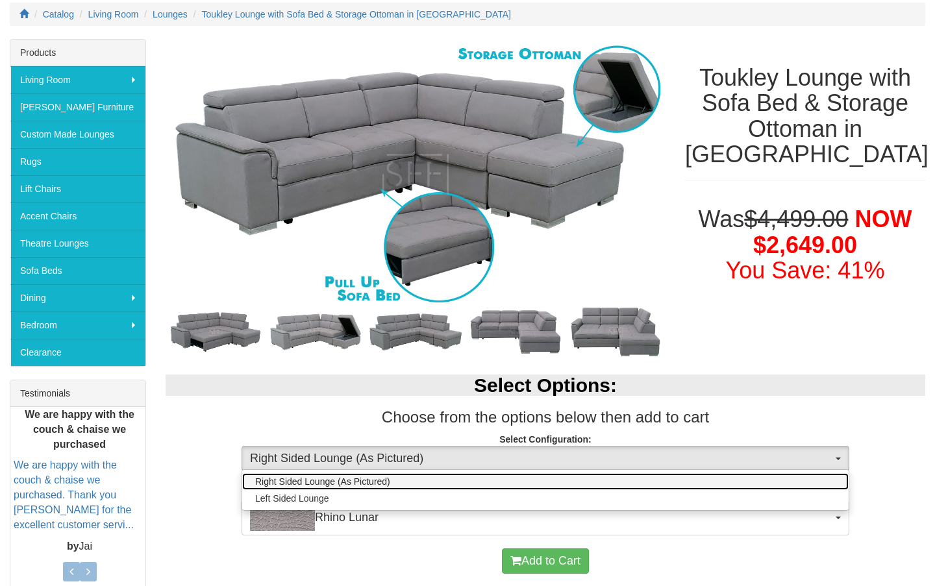
click at [411, 485] on link "Right Sided Lounge (As Pictured)" at bounding box center [545, 481] width 606 height 17
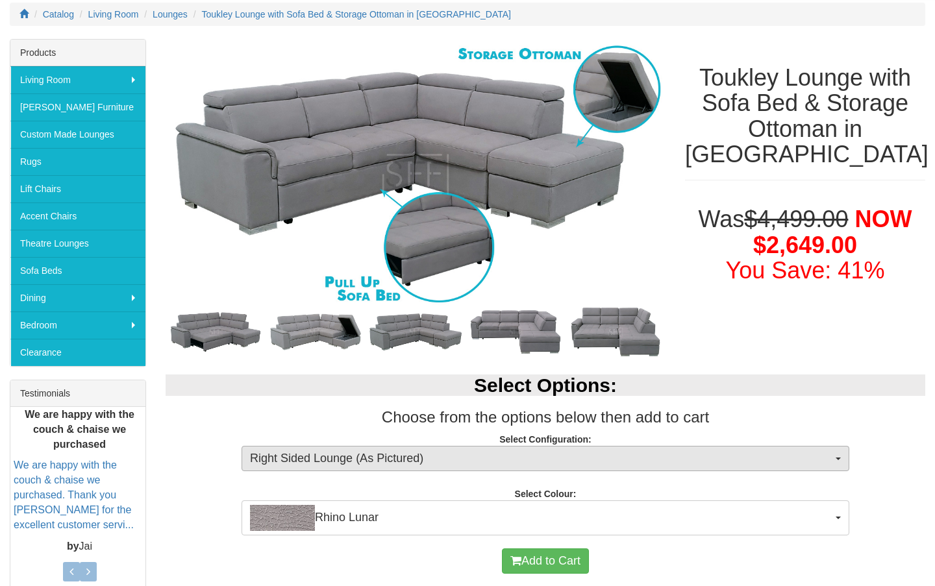
click at [412, 455] on span "Right Sided Lounge (As Pictured)" at bounding box center [541, 459] width 582 height 17
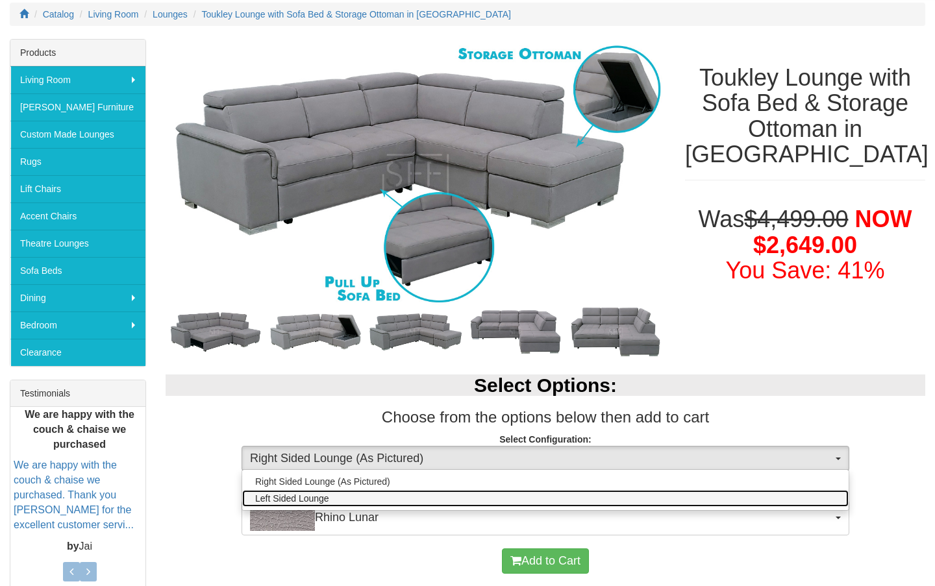
click at [369, 495] on link "Left Sided Lounge" at bounding box center [545, 498] width 606 height 17
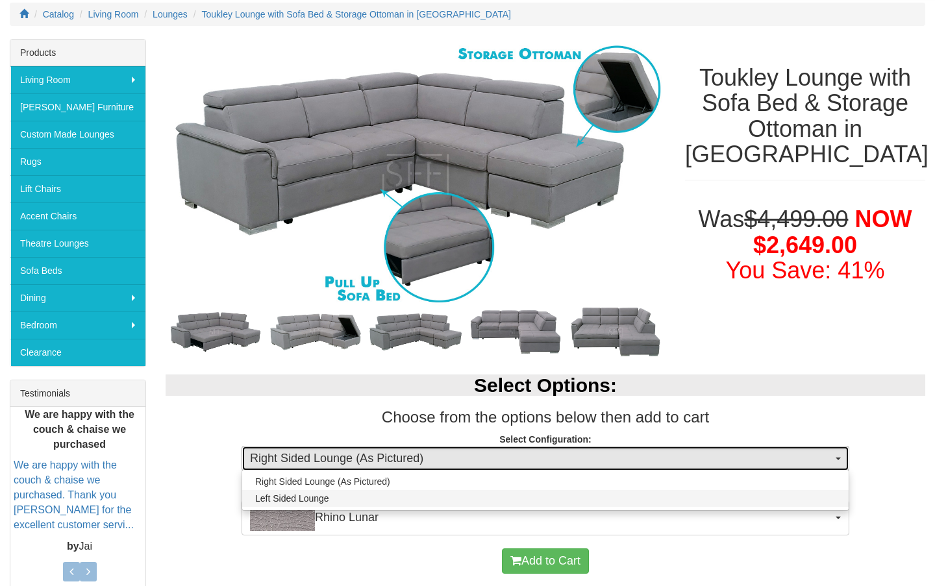
select select "1706"
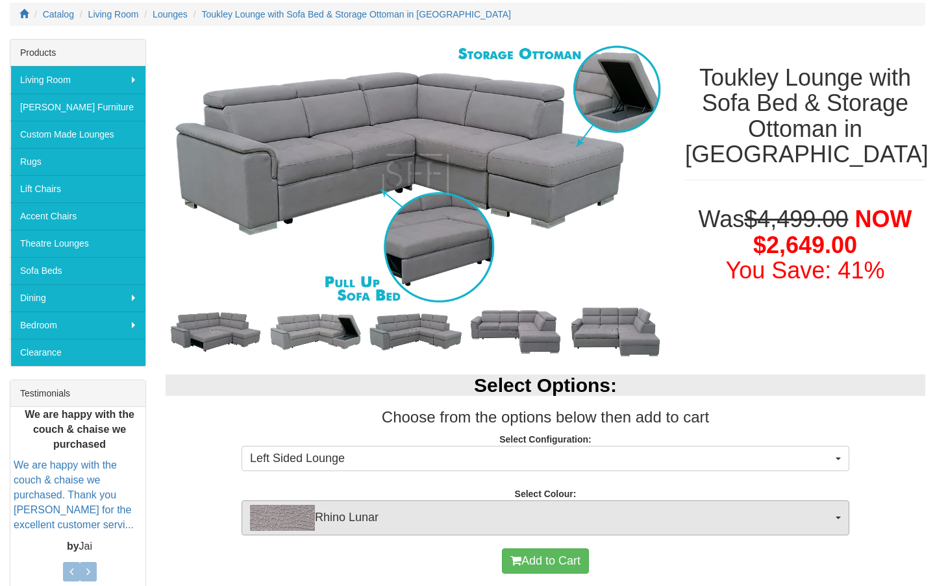
click at [370, 511] on span "Rhino Lunar" at bounding box center [541, 518] width 582 height 26
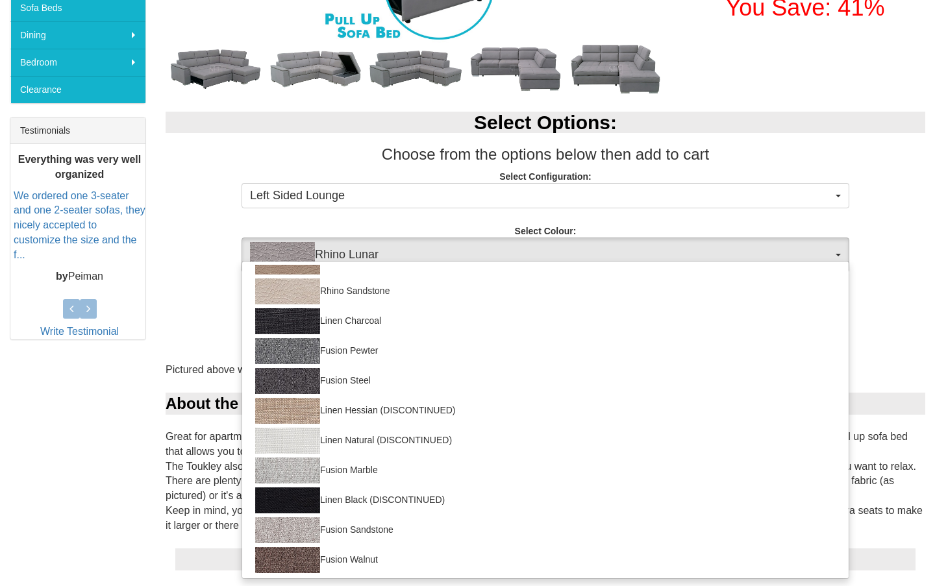
scroll to position [197, 0]
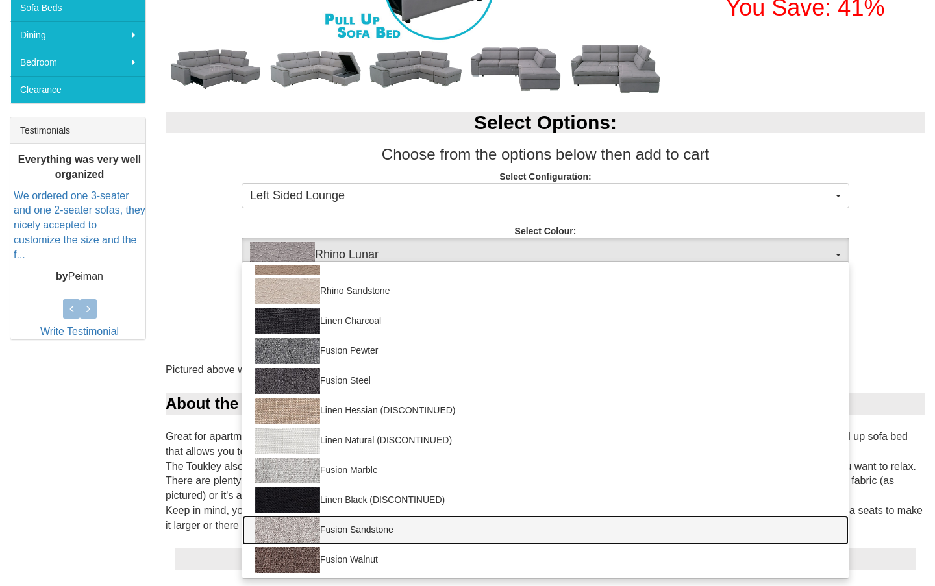
click at [351, 523] on link "Fusion Sandstone" at bounding box center [545, 531] width 606 height 30
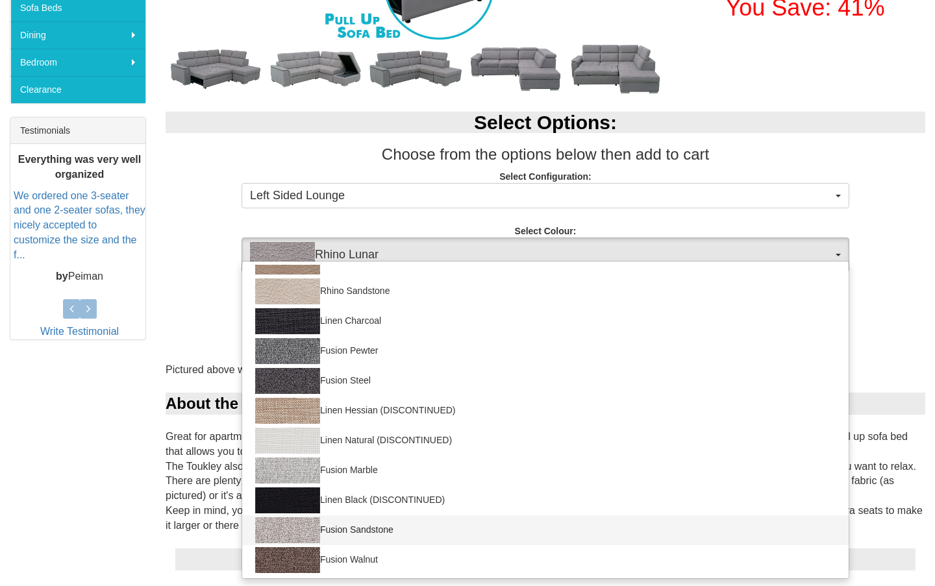
select select "1423"
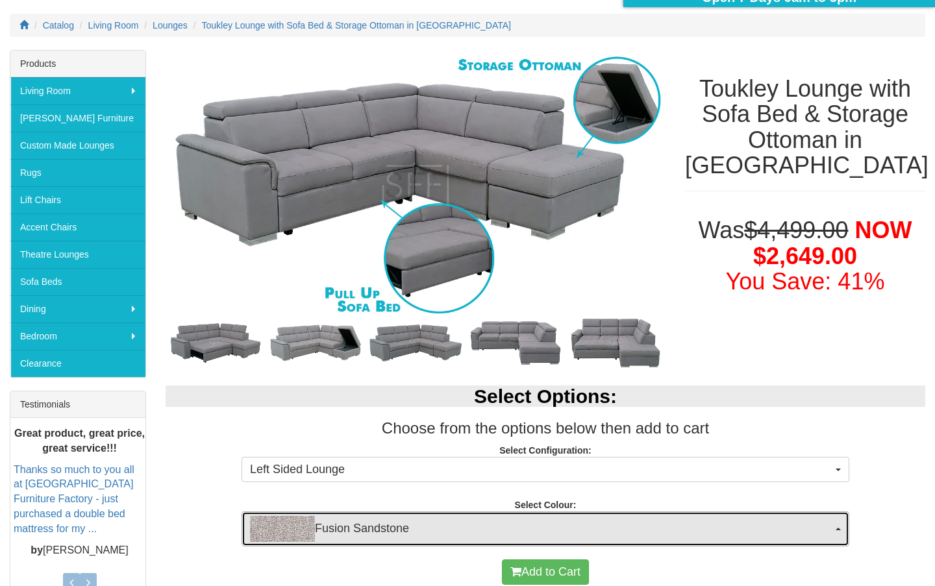
scroll to position [201, 0]
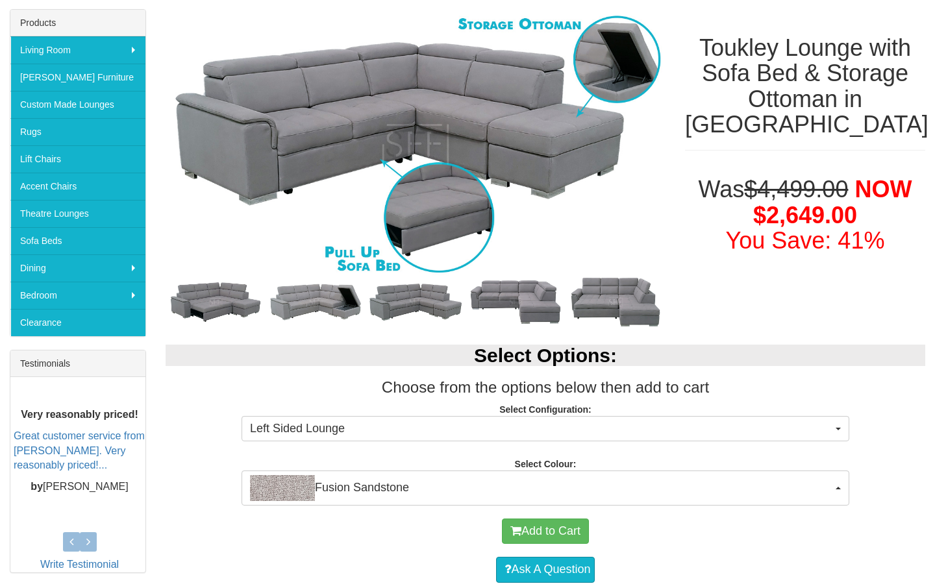
click at [324, 305] on img at bounding box center [316, 302] width 100 height 45
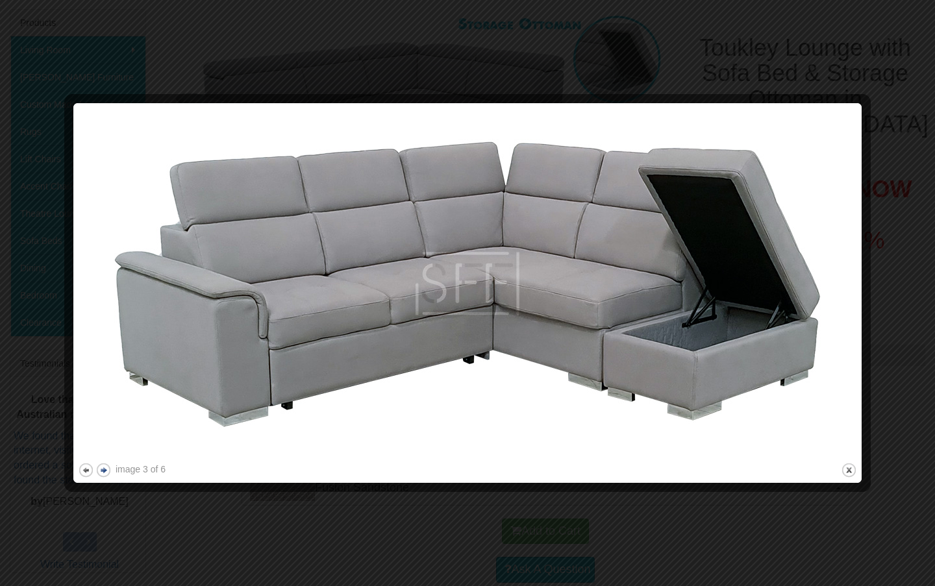
click at [107, 469] on button "next" at bounding box center [103, 470] width 16 height 16
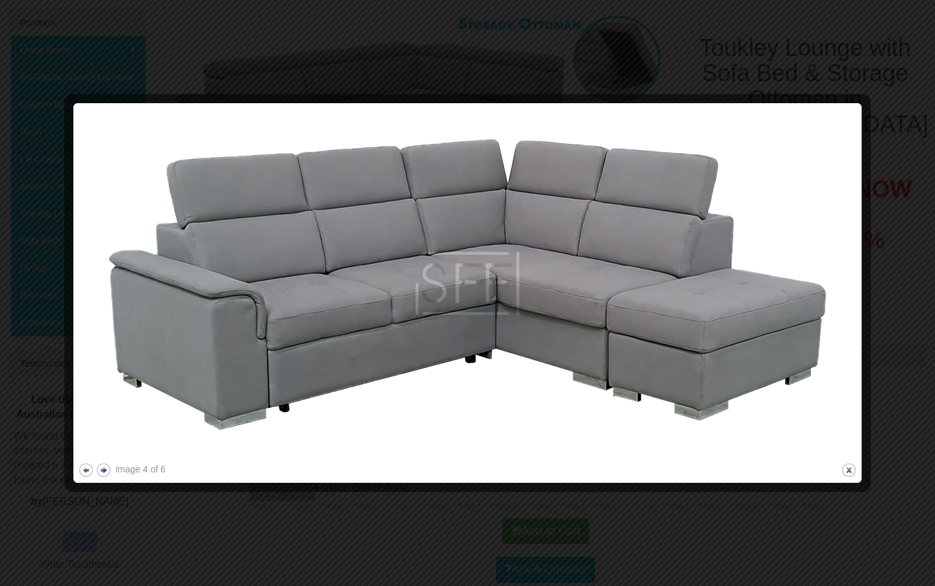
click at [107, 469] on button "next" at bounding box center [103, 470] width 16 height 16
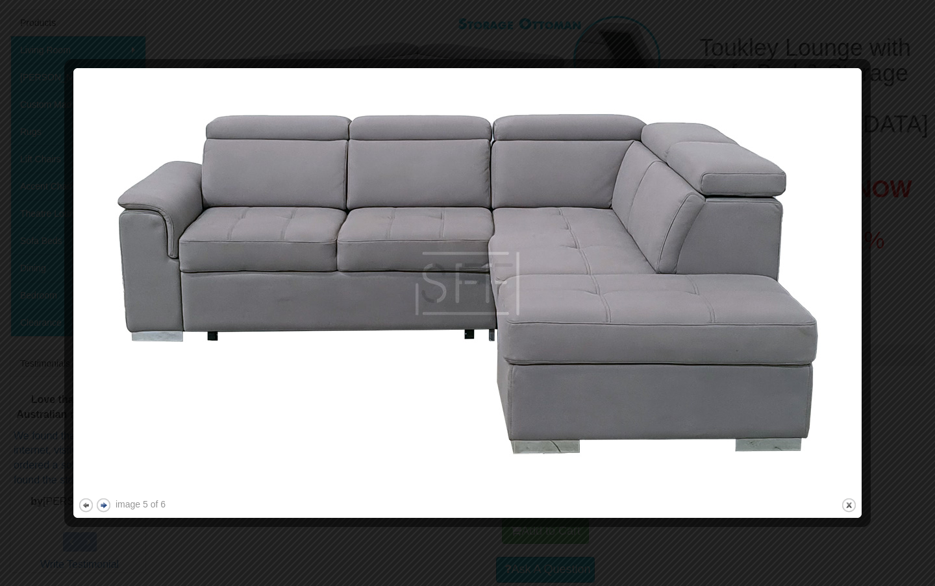
click at [100, 506] on button "next" at bounding box center [103, 505] width 16 height 16
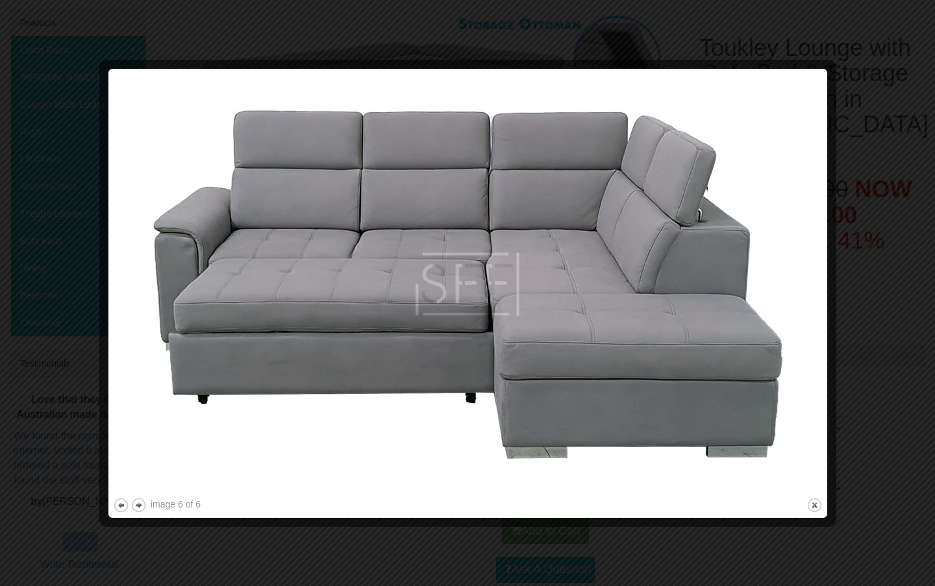
click at [908, 217] on div at bounding box center [467, 293] width 935 height 586
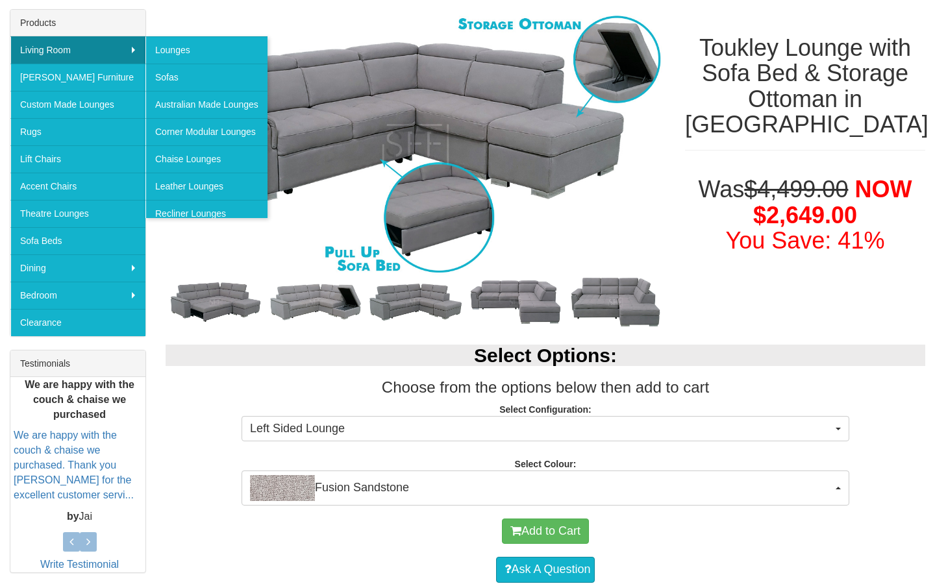
click at [59, 44] on link "Living Room" at bounding box center [77, 49] width 135 height 27
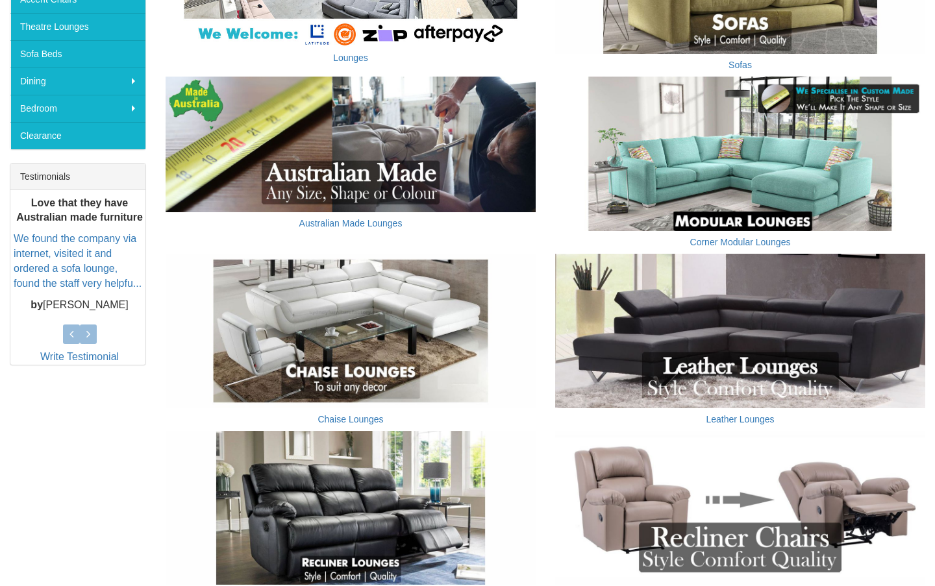
scroll to position [461, 0]
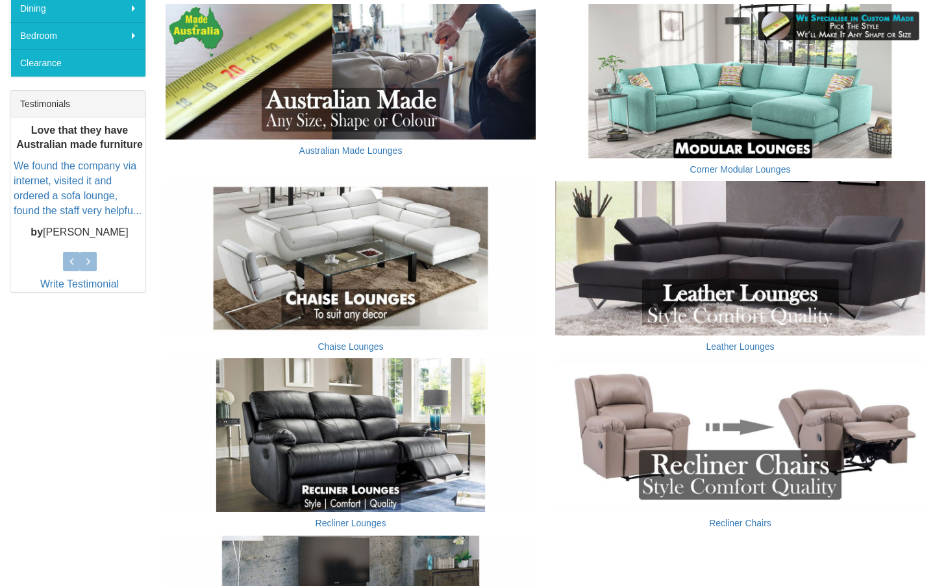
click at [297, 231] on img at bounding box center [351, 258] width 370 height 155
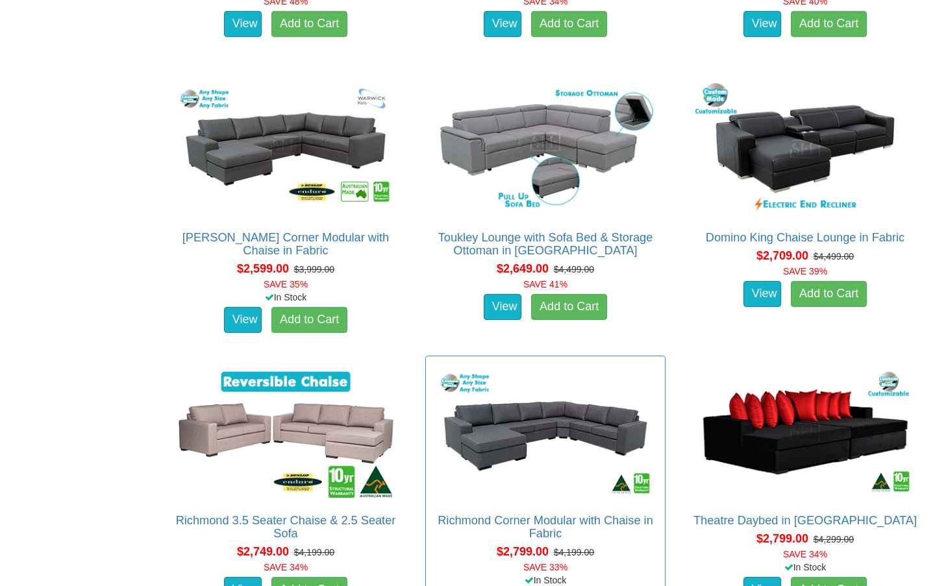
scroll to position [2173, 0]
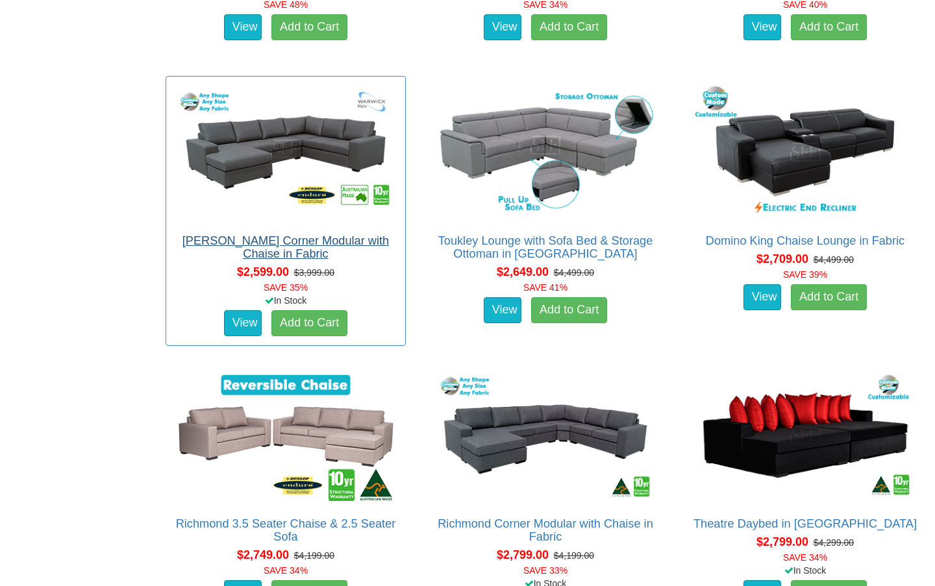
click at [274, 234] on link "[PERSON_NAME] Corner Modular with Chaise in Fabric" at bounding box center [285, 247] width 206 height 26
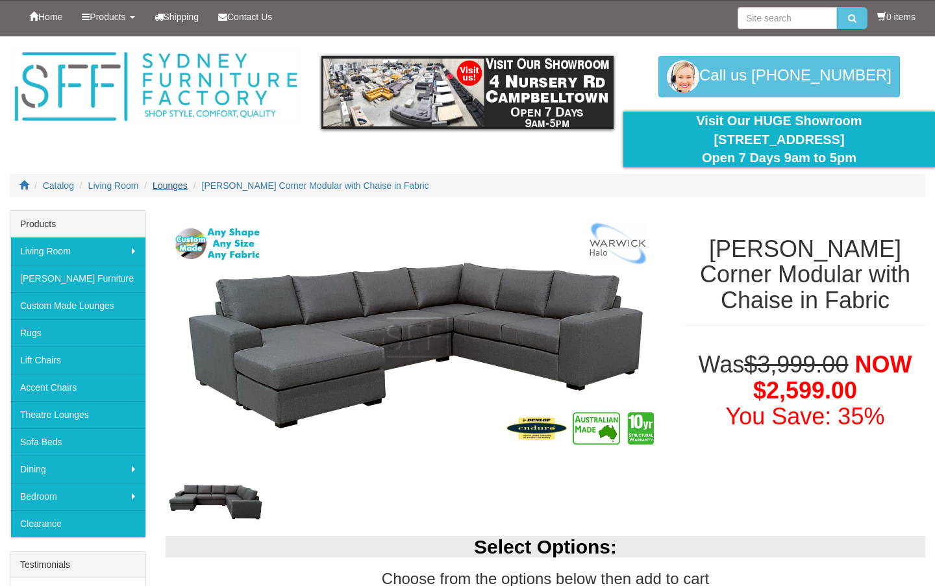
click at [184, 186] on span "Lounges" at bounding box center [170, 186] width 35 height 10
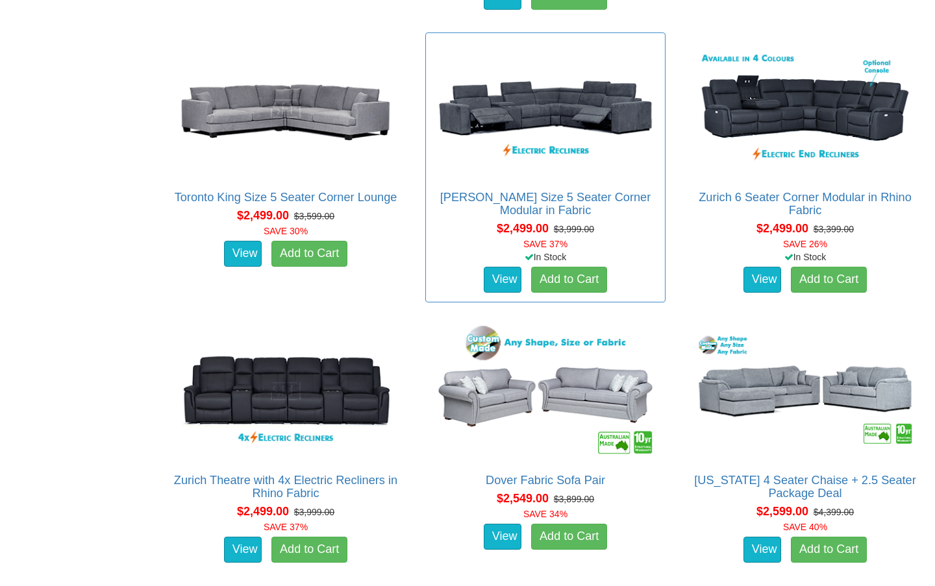
scroll to position [2675, 0]
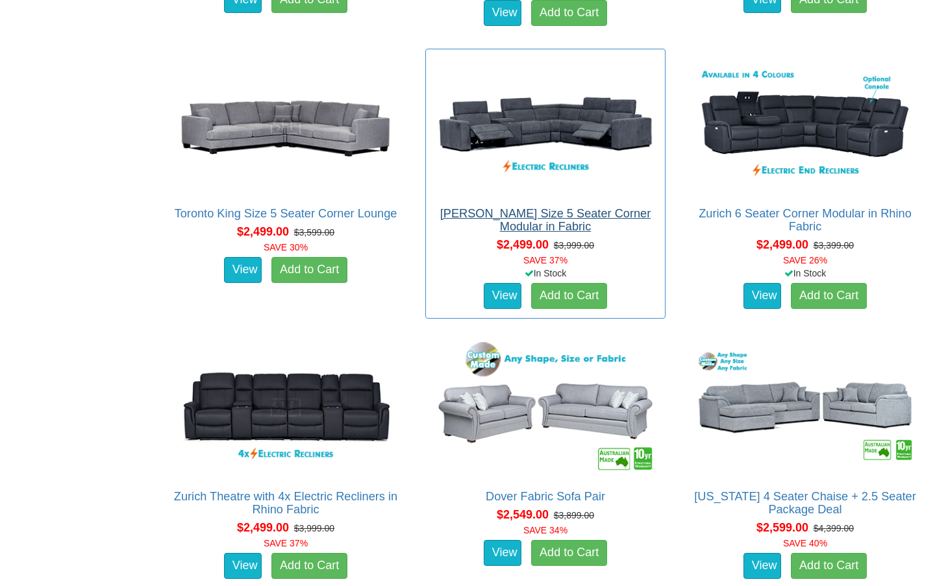
click at [541, 218] on link "[PERSON_NAME] Size 5 Seater Corner Modular in Fabric" at bounding box center [545, 220] width 210 height 26
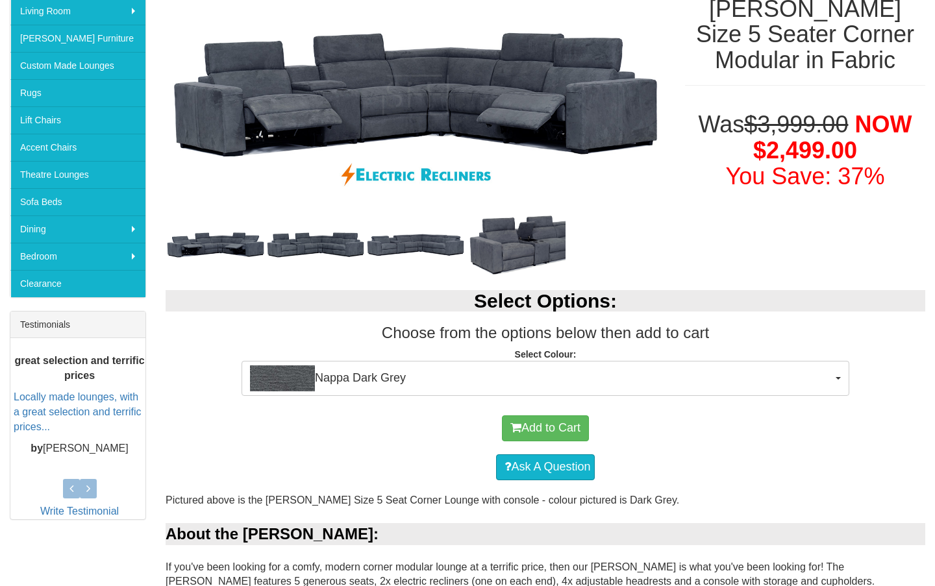
scroll to position [251, 0]
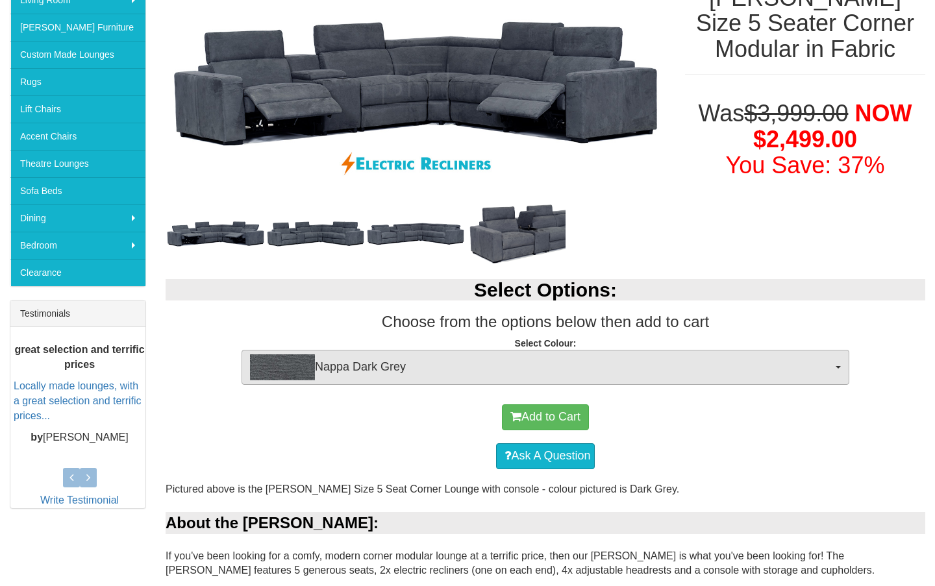
click at [412, 362] on span "Nappa Dark Grey" at bounding box center [541, 368] width 582 height 26
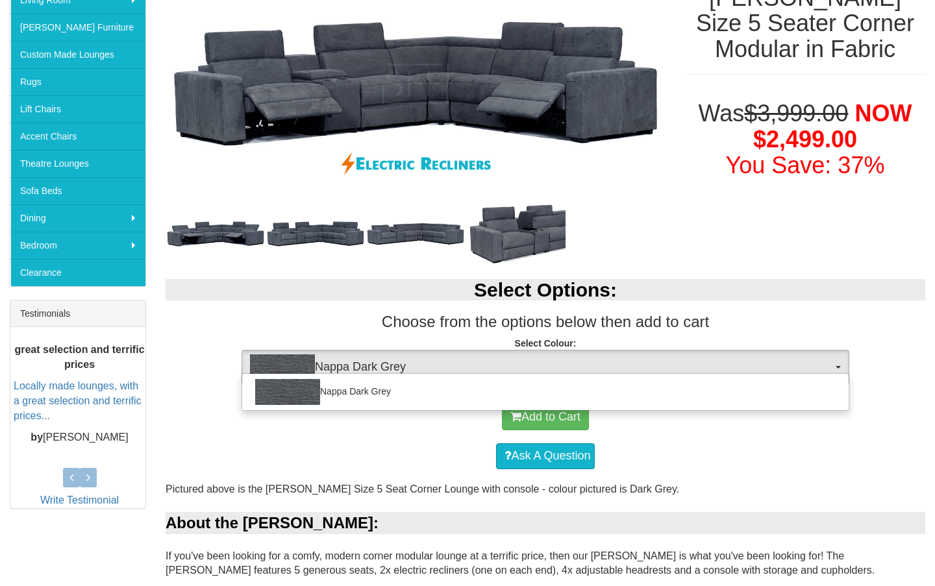
click at [412, 362] on span "Nappa Dark Grey" at bounding box center [541, 368] width 582 height 26
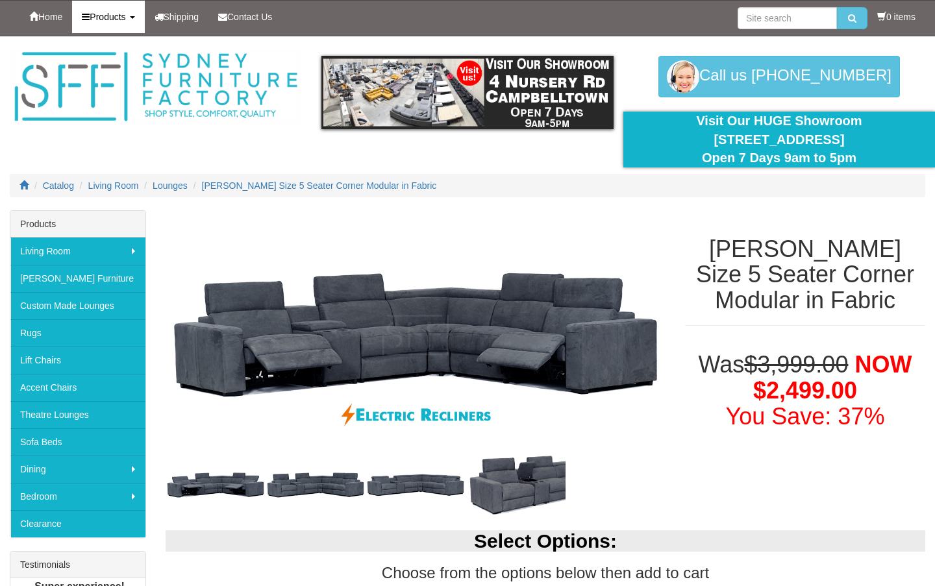
scroll to position [0, 0]
click at [177, 170] on div at bounding box center [467, 123] width 935 height 174
click at [177, 181] on span "Lounges" at bounding box center [170, 186] width 35 height 10
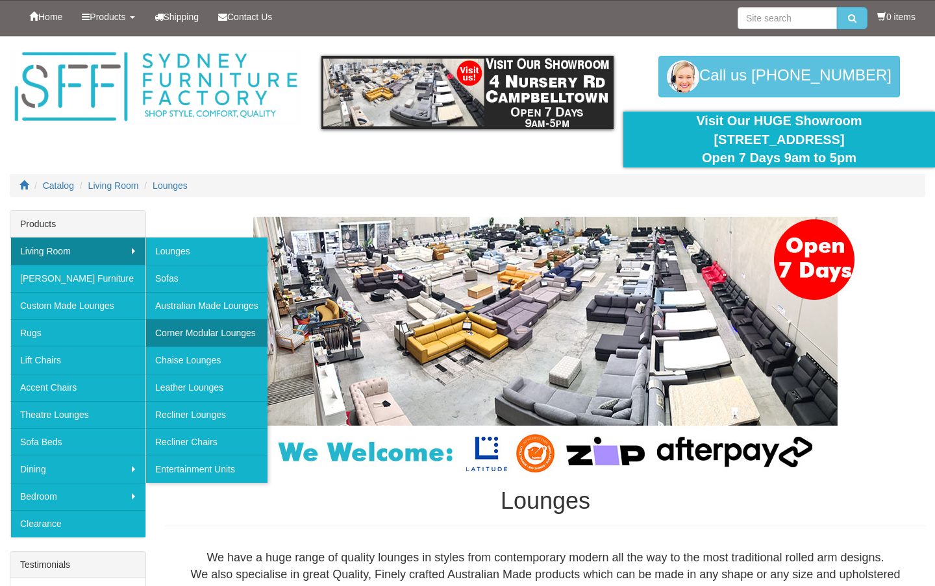
click at [208, 334] on link "Corner Modular Lounges" at bounding box center [206, 332] width 122 height 27
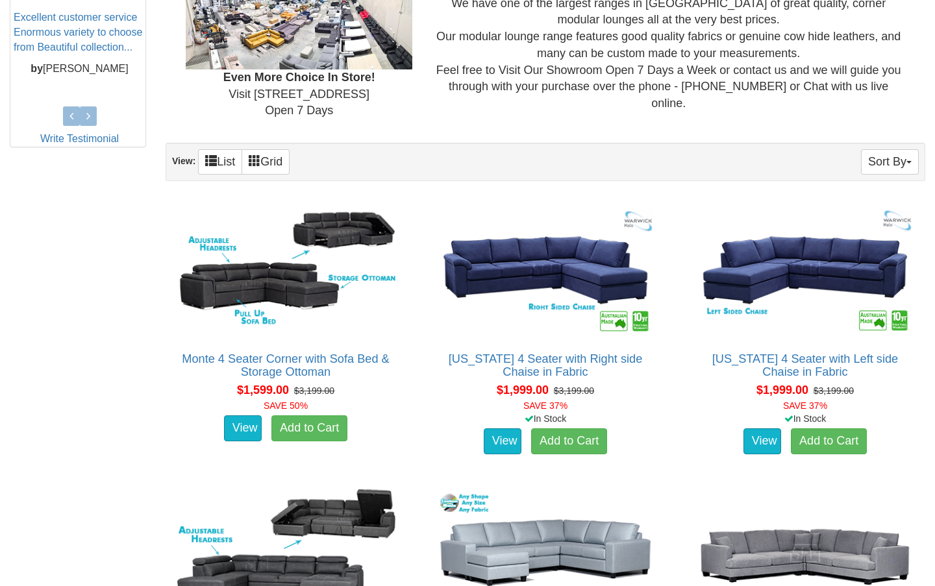
scroll to position [621, 0]
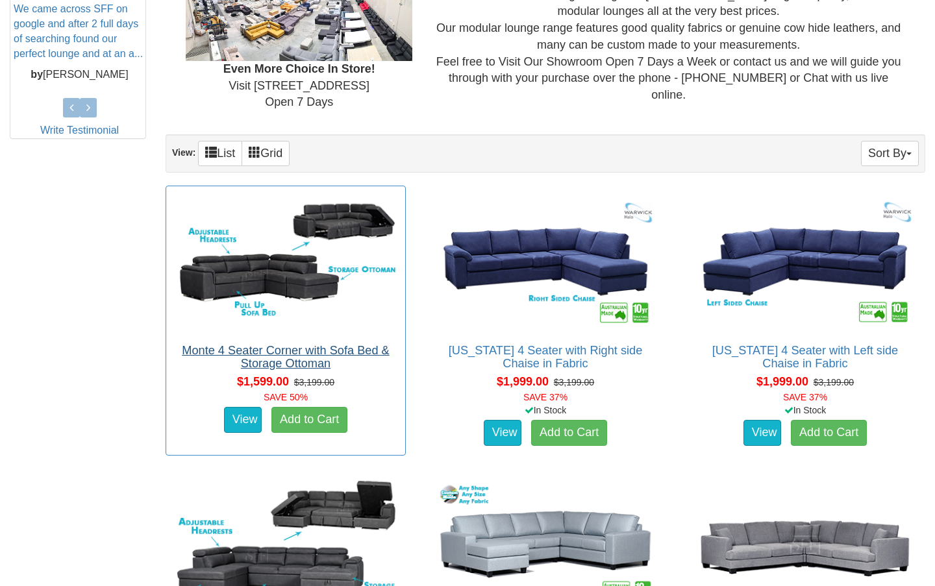
click at [349, 353] on link "Monte 4 Seater Corner with Sofa Bed & Storage Ottoman" at bounding box center [285, 357] width 207 height 26
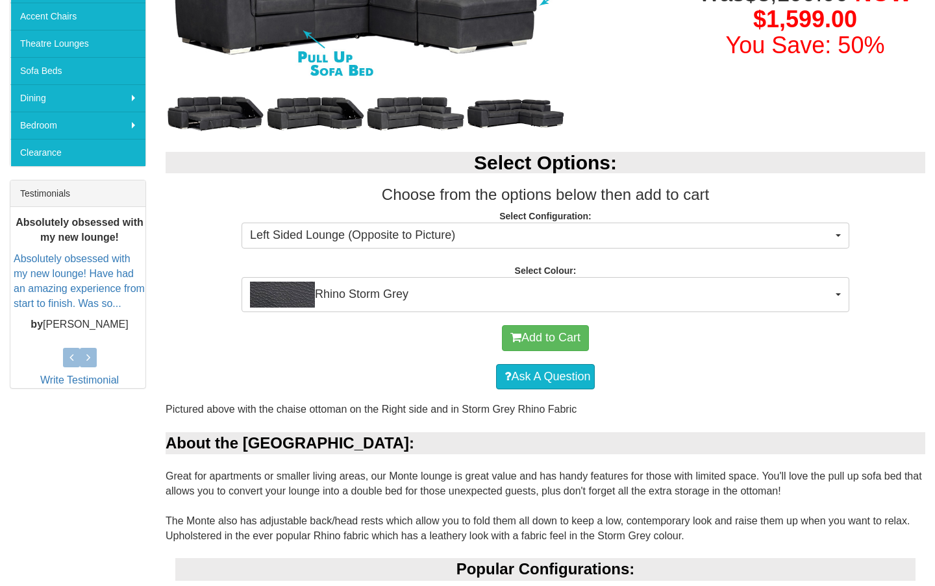
scroll to position [385, 0]
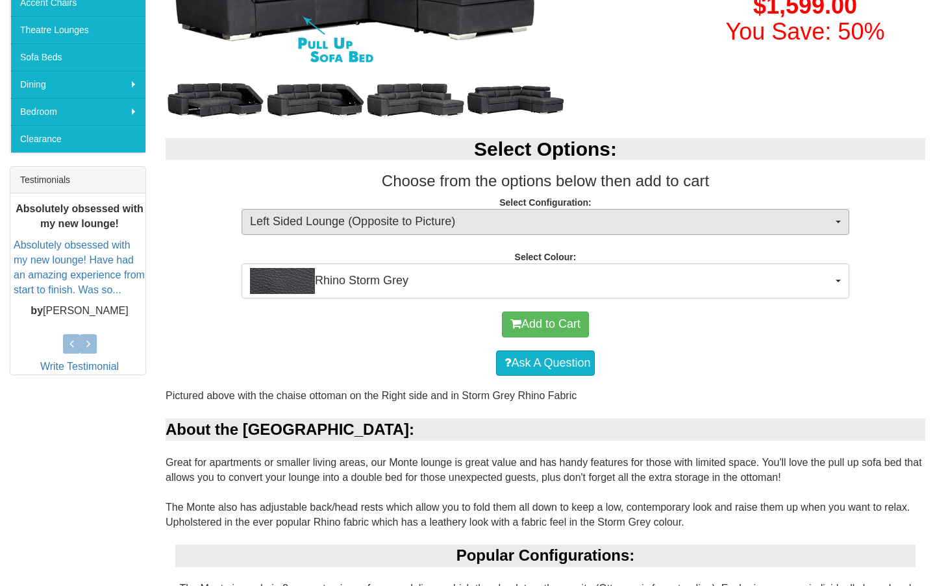
click at [344, 218] on span "Left Sided Lounge (Opposite to Picture)" at bounding box center [541, 222] width 582 height 17
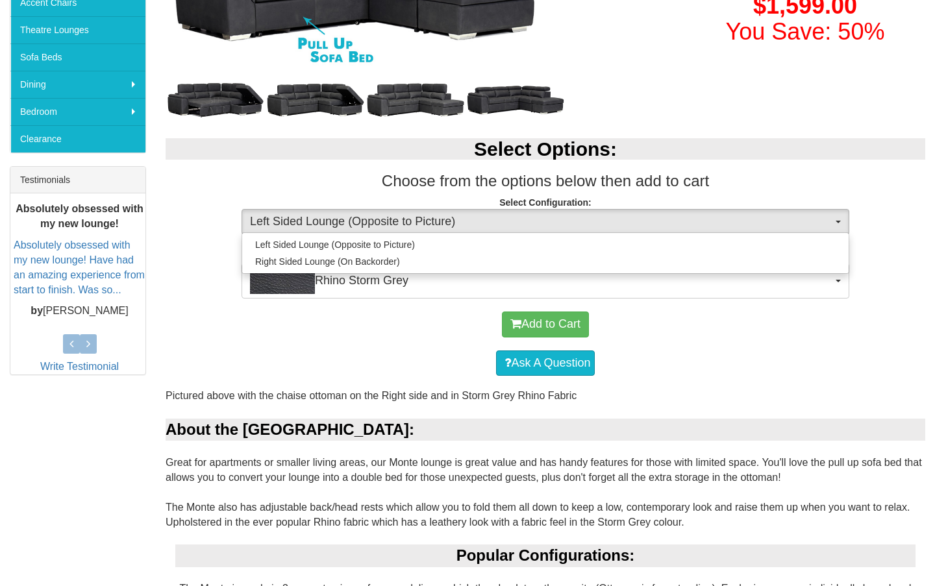
click at [344, 218] on span "Left Sided Lounge (Opposite to Picture)" at bounding box center [541, 222] width 582 height 17
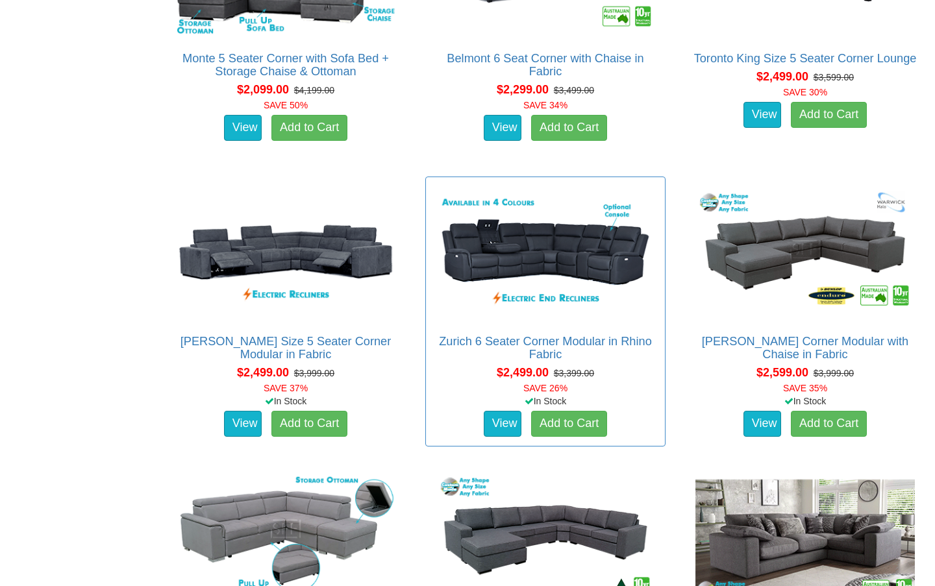
scroll to position [1206, 0]
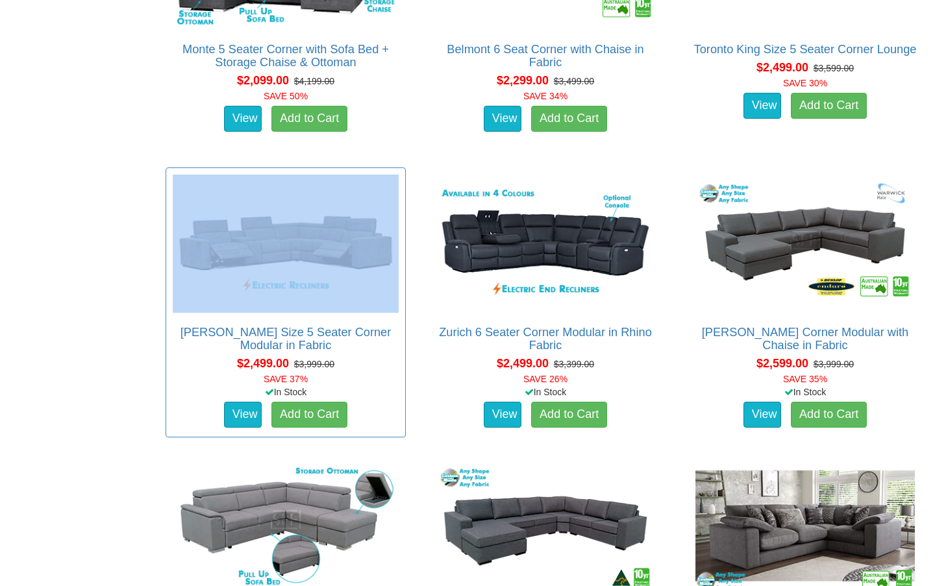
click at [329, 309] on div "Marlow King Size 5 Seater Corner Modular in Fabric Pictured above is the Marlow…" at bounding box center [286, 303] width 240 height 270
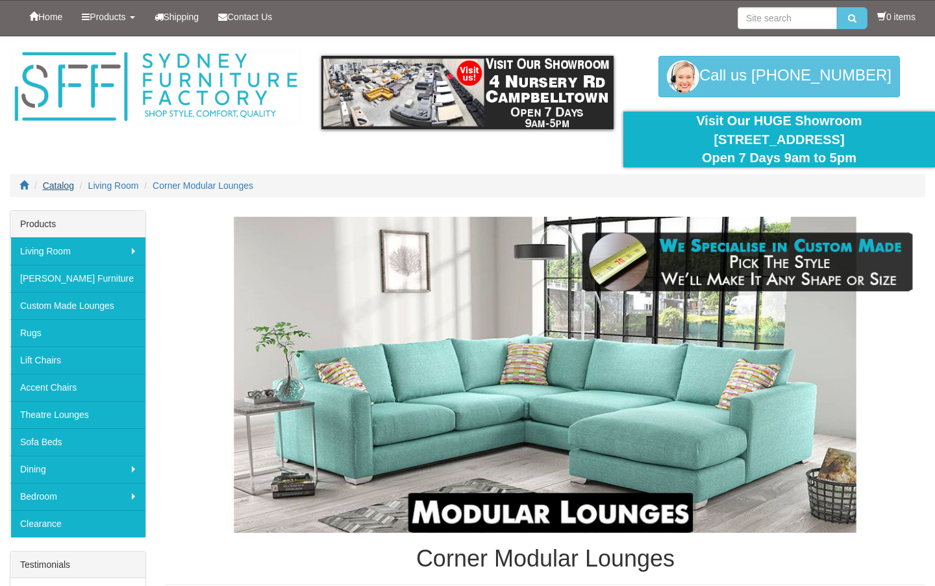
scroll to position [0, 0]
click at [64, 188] on span "Catalog" at bounding box center [58, 186] width 31 height 10
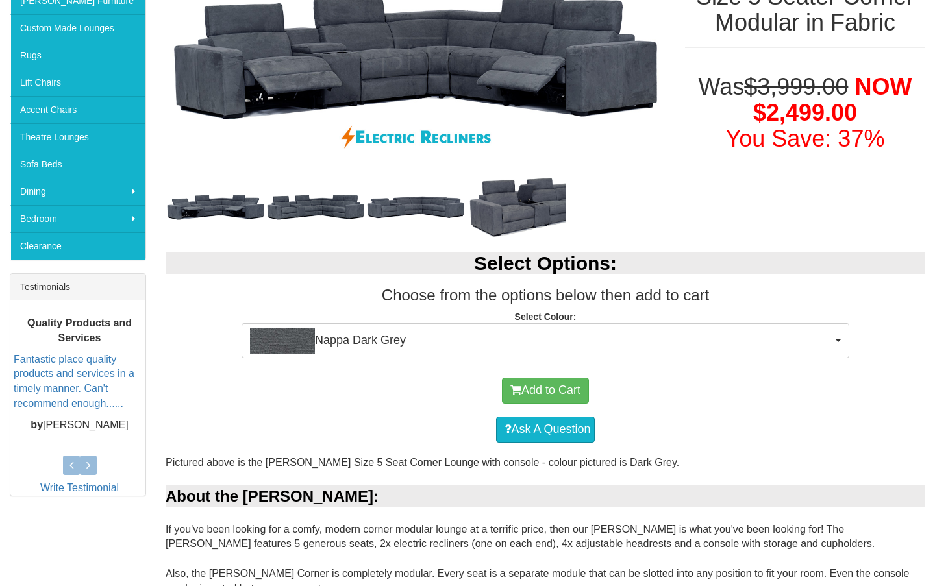
scroll to position [282, 0]
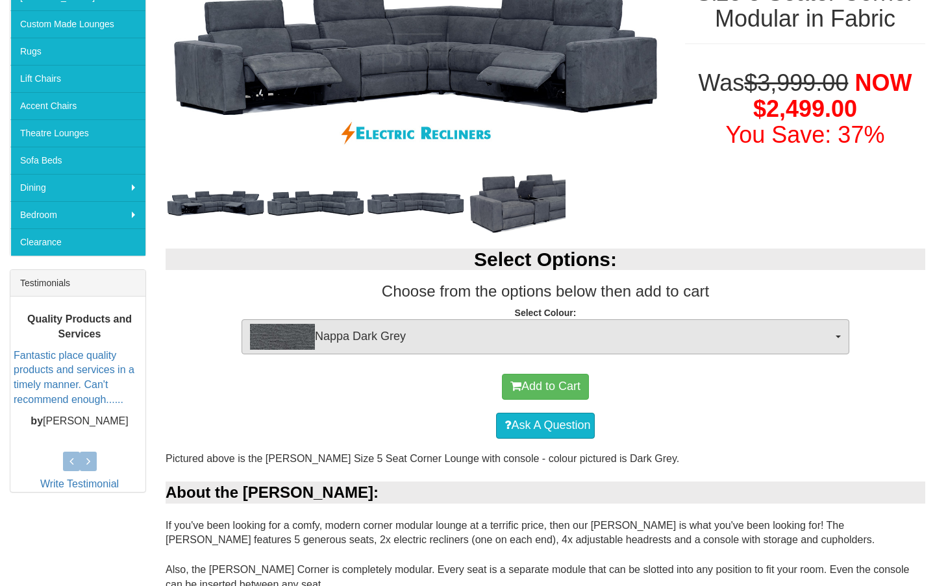
click at [358, 345] on span "Nappa Dark Grey" at bounding box center [541, 337] width 582 height 26
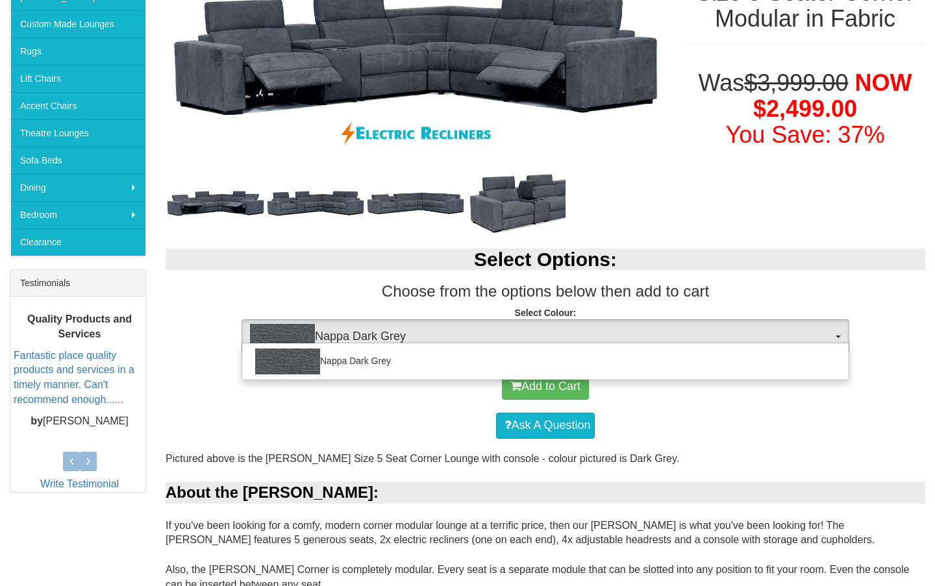
click at [358, 345] on div "Nappa Dark Grey" at bounding box center [546, 362] width 608 height 38
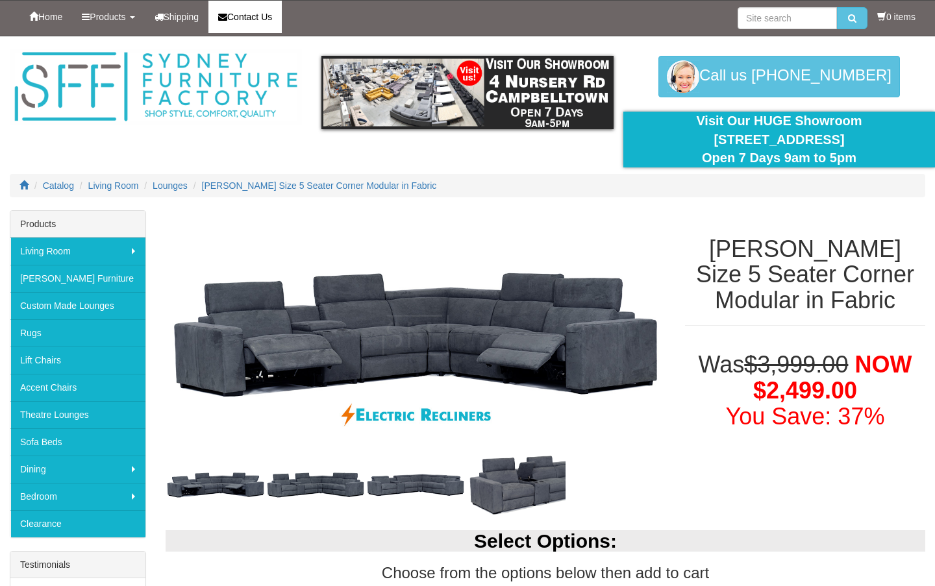
scroll to position [0, 0]
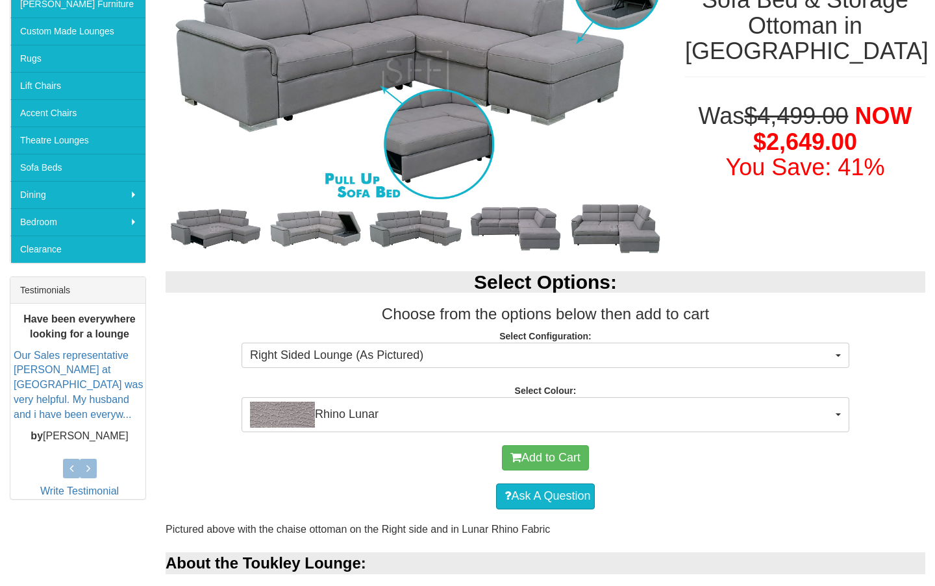
scroll to position [413, 0]
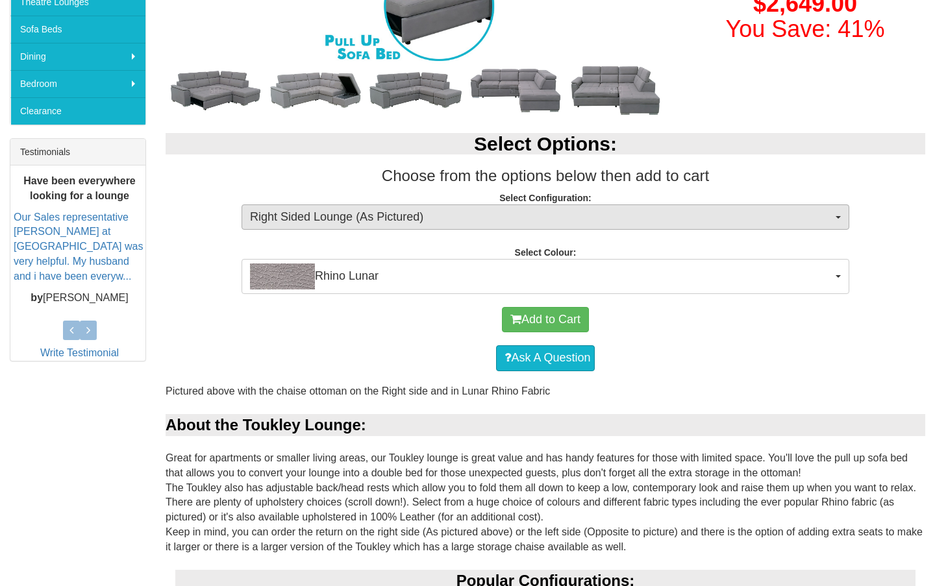
click at [374, 212] on span "Right Sided Lounge (As Pictured)" at bounding box center [541, 217] width 582 height 17
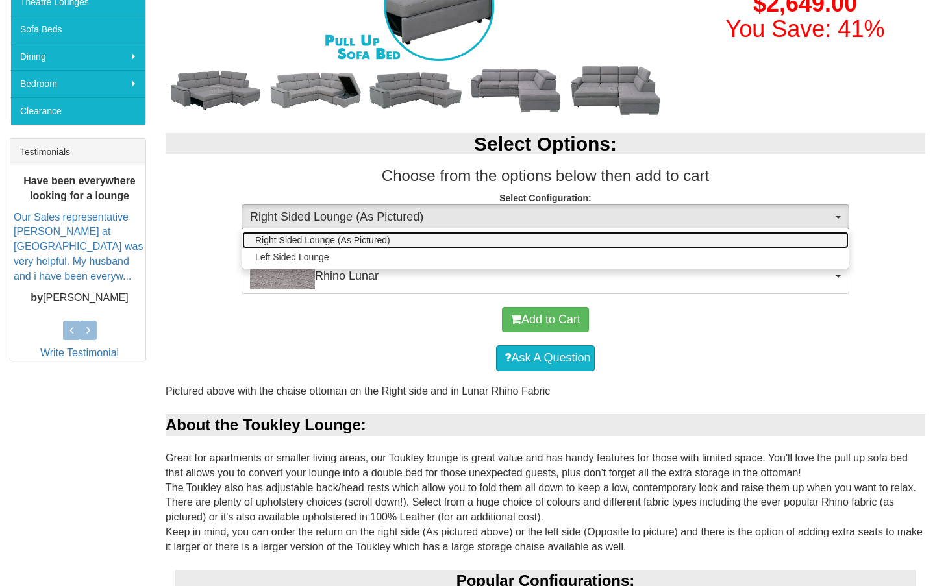
click at [364, 238] on span "Right Sided Lounge (As Pictured)" at bounding box center [322, 240] width 135 height 13
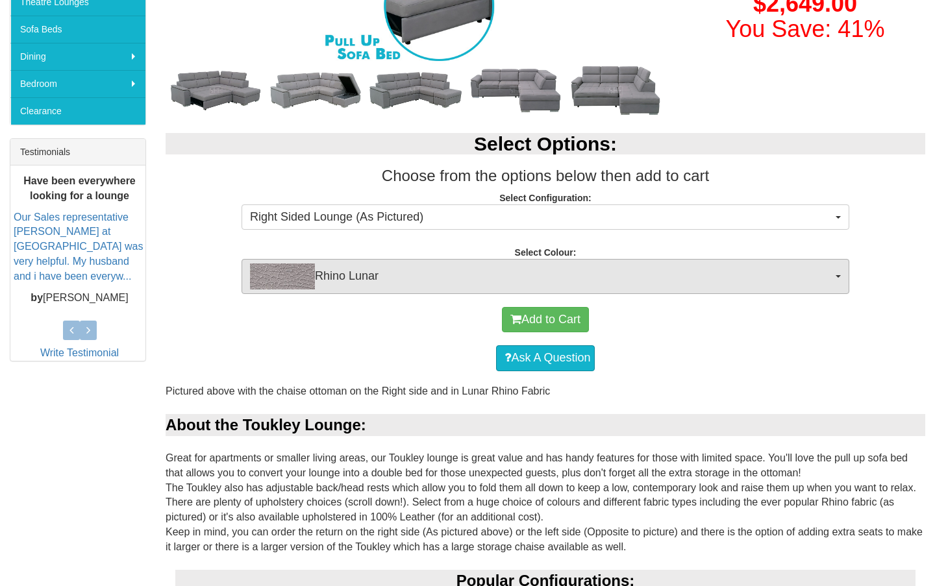
click at [357, 271] on span "Rhino Lunar" at bounding box center [541, 277] width 582 height 26
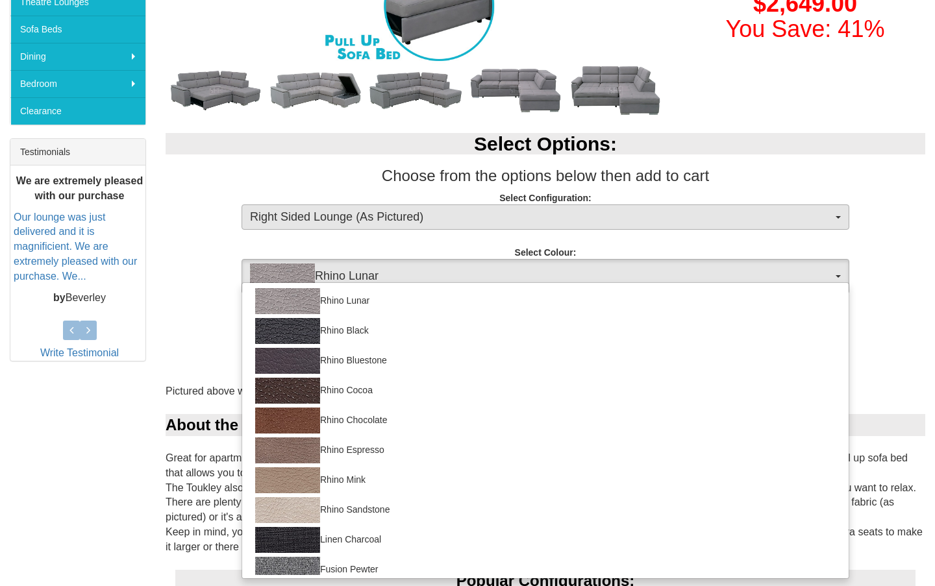
click at [415, 210] on span "Right Sided Lounge (As Pictured)" at bounding box center [541, 217] width 582 height 17
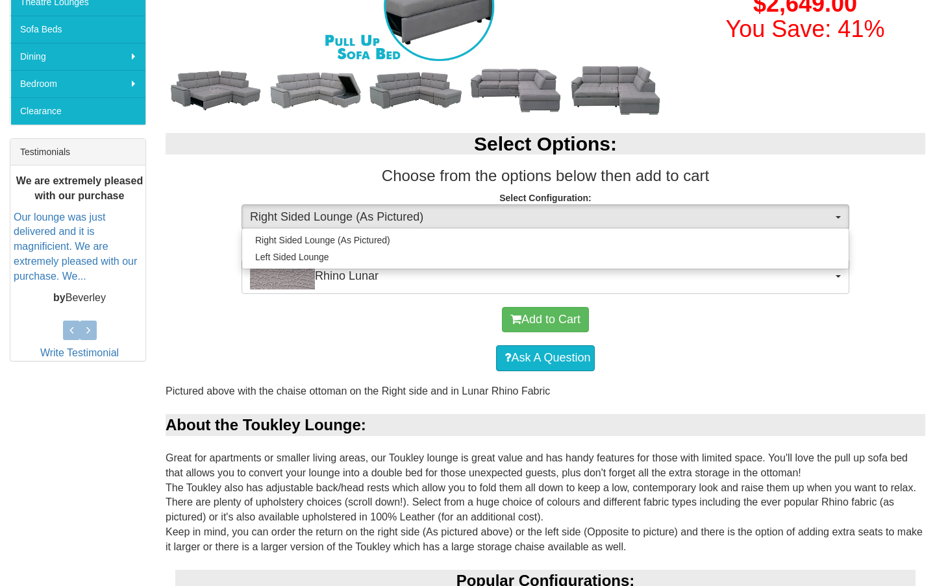
click at [414, 186] on div "Select Options: Choose from the options below then add to cart Select Configura…" at bounding box center [545, 206] width 779 height 173
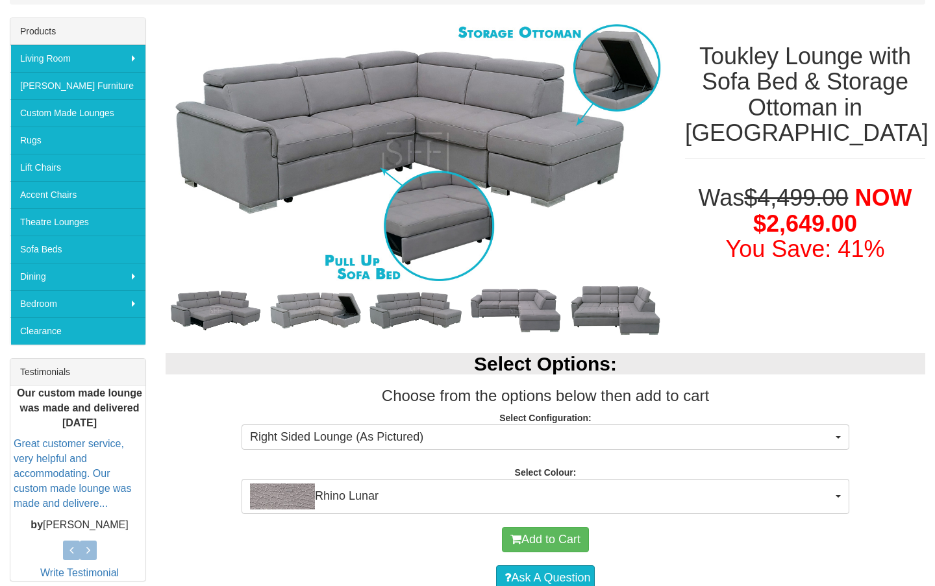
scroll to position [197, 0]
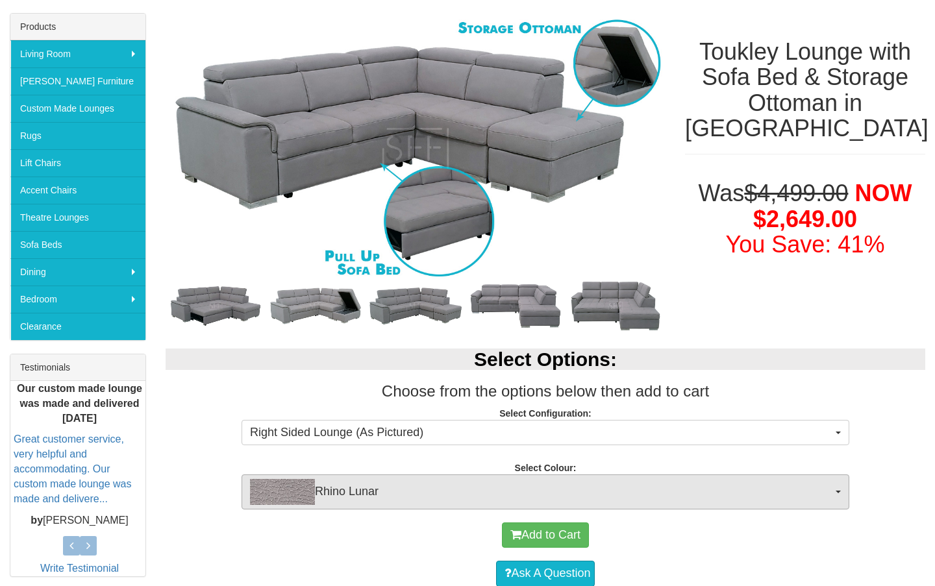
click at [350, 500] on span "Rhino Lunar" at bounding box center [541, 492] width 582 height 26
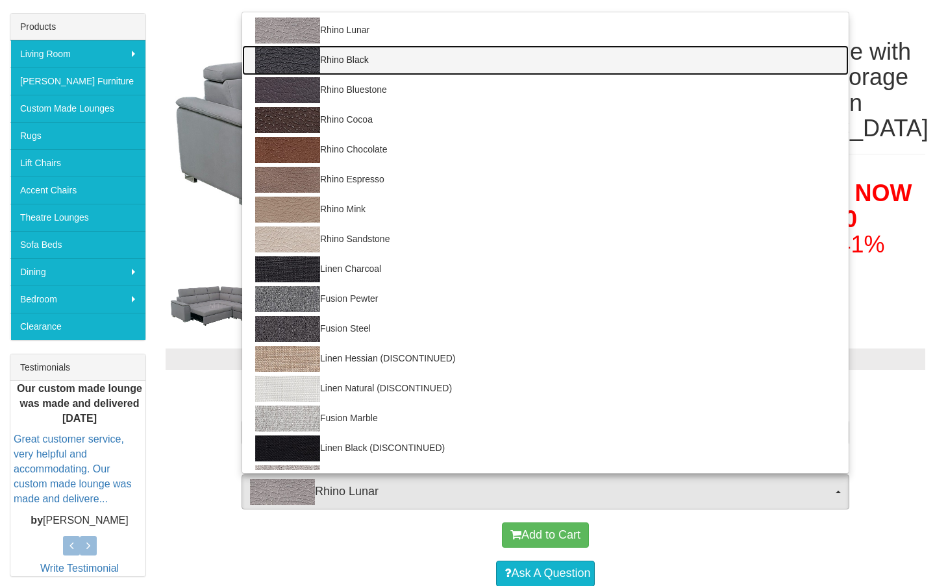
click at [375, 51] on link "Rhino Black" at bounding box center [545, 60] width 606 height 30
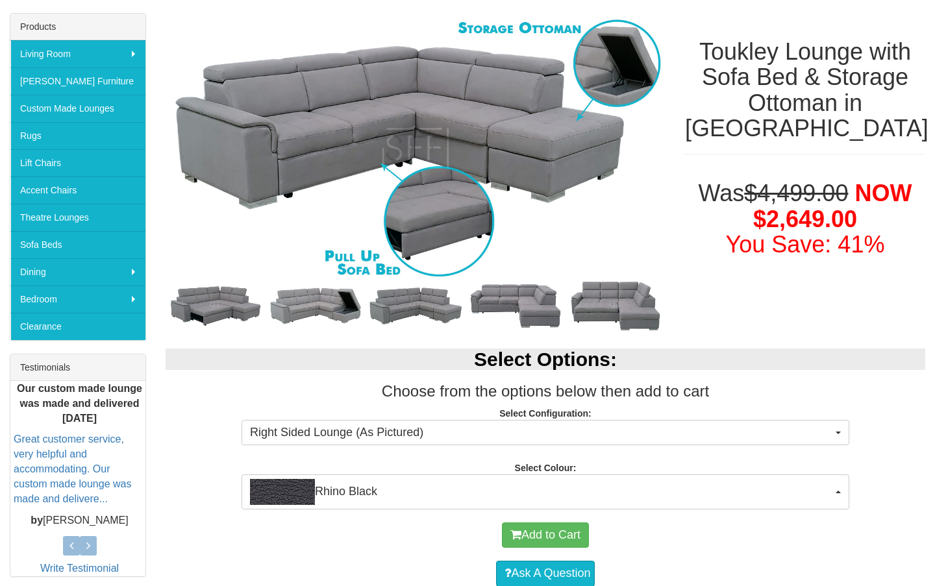
click at [339, 461] on div "Select Options: Choose from the options below then add to cart Select Configura…" at bounding box center [545, 422] width 779 height 173
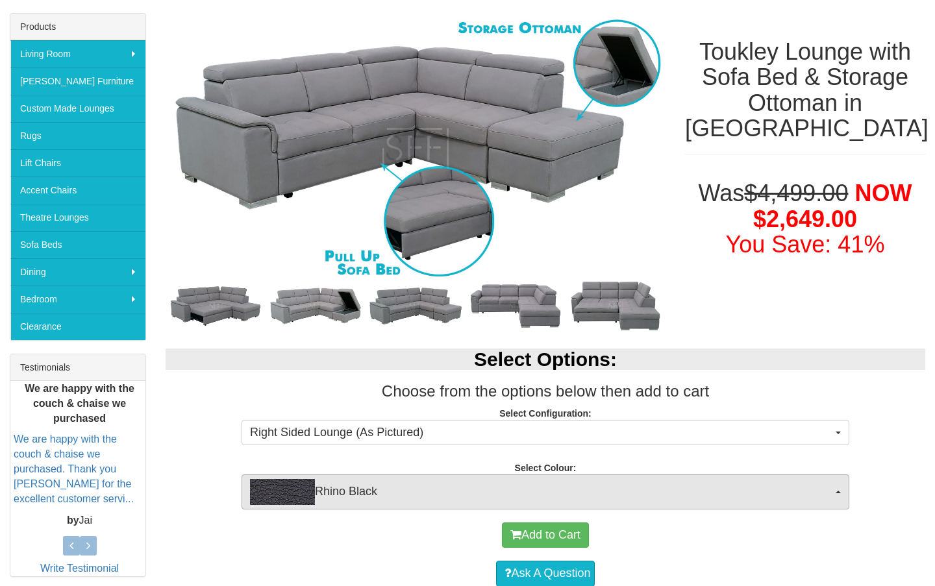
click at [336, 482] on span "Rhino Black" at bounding box center [541, 492] width 582 height 26
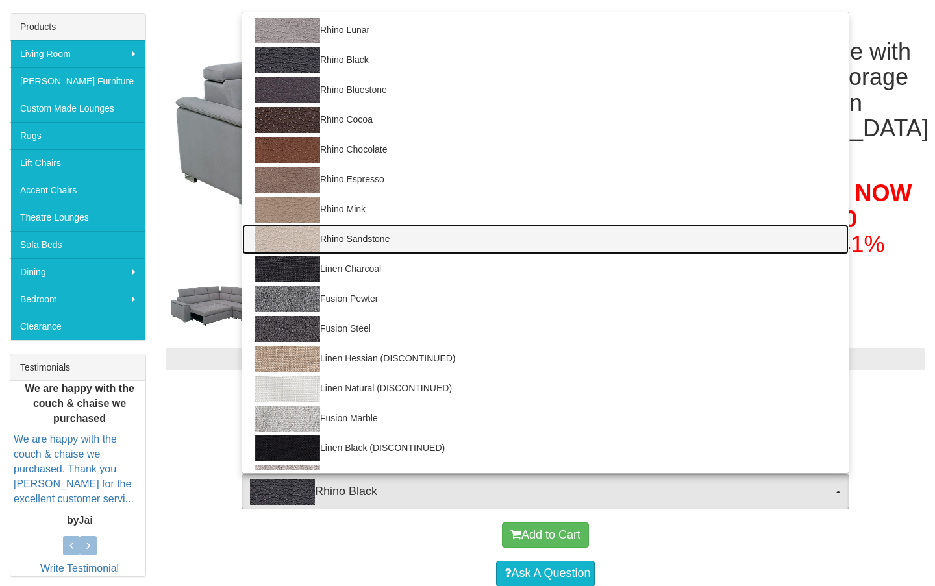
click at [292, 236] on img at bounding box center [287, 240] width 65 height 26
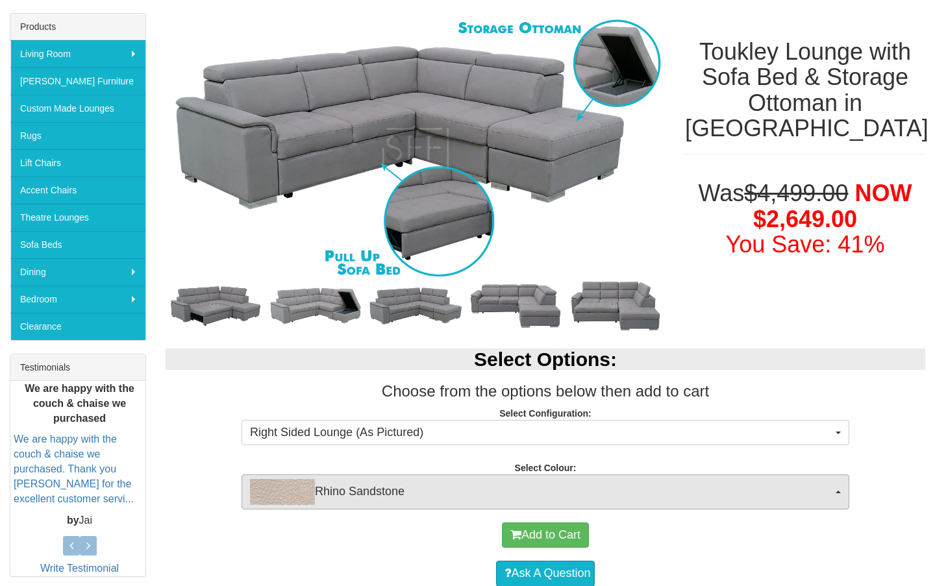
click at [412, 475] on button "Rhino Sandstone" at bounding box center [546, 492] width 608 height 35
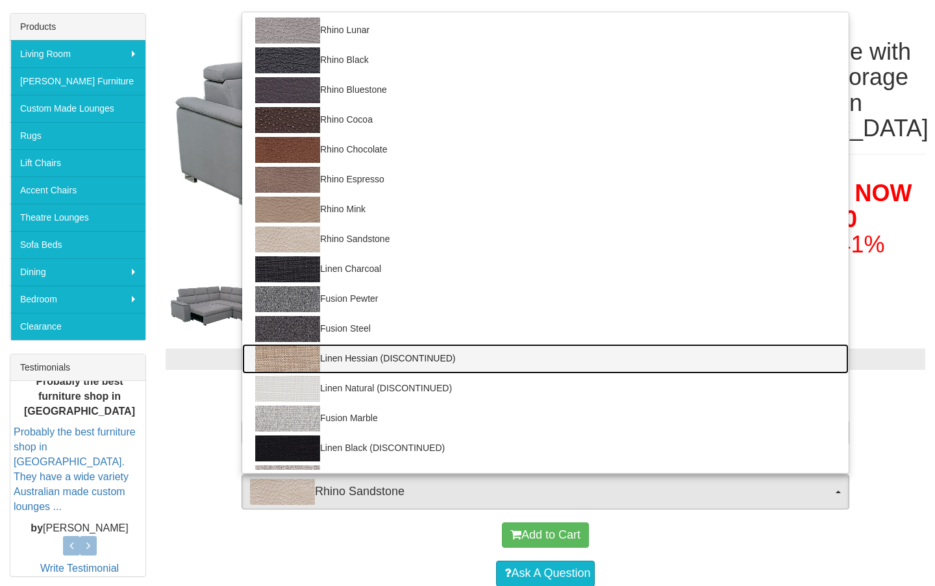
click at [316, 353] on img at bounding box center [287, 359] width 65 height 26
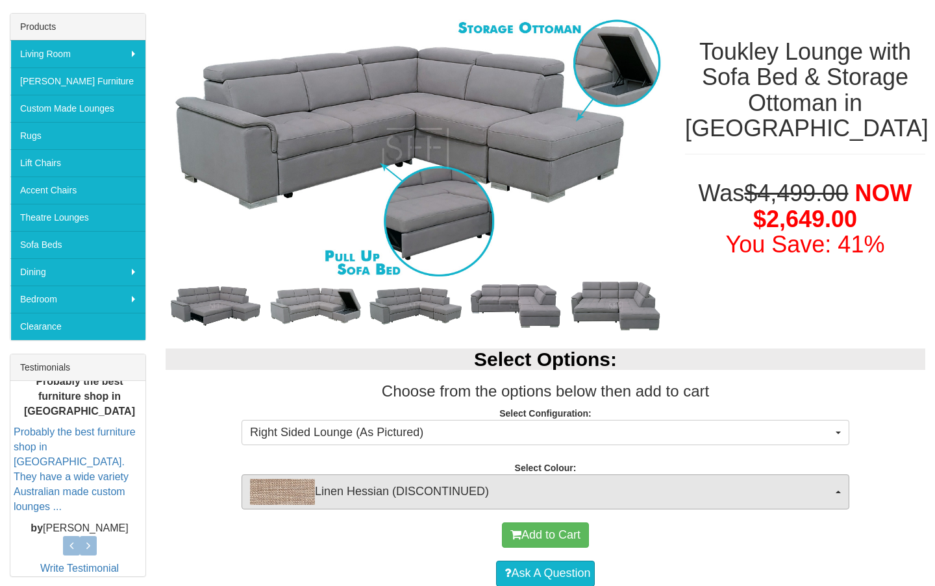
click at [360, 499] on span "Linen Hessian (DISCONTINUED)" at bounding box center [541, 492] width 582 height 26
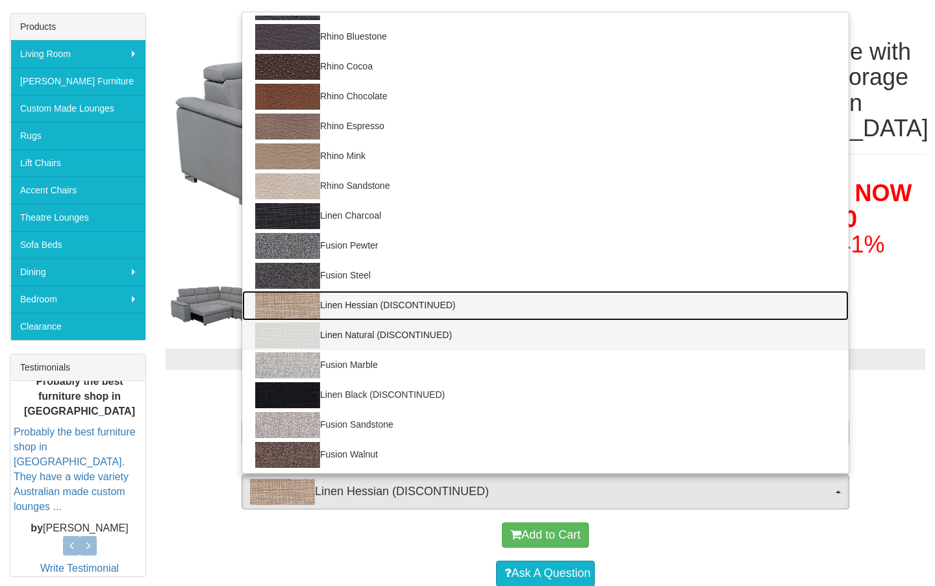
scroll to position [53, 0]
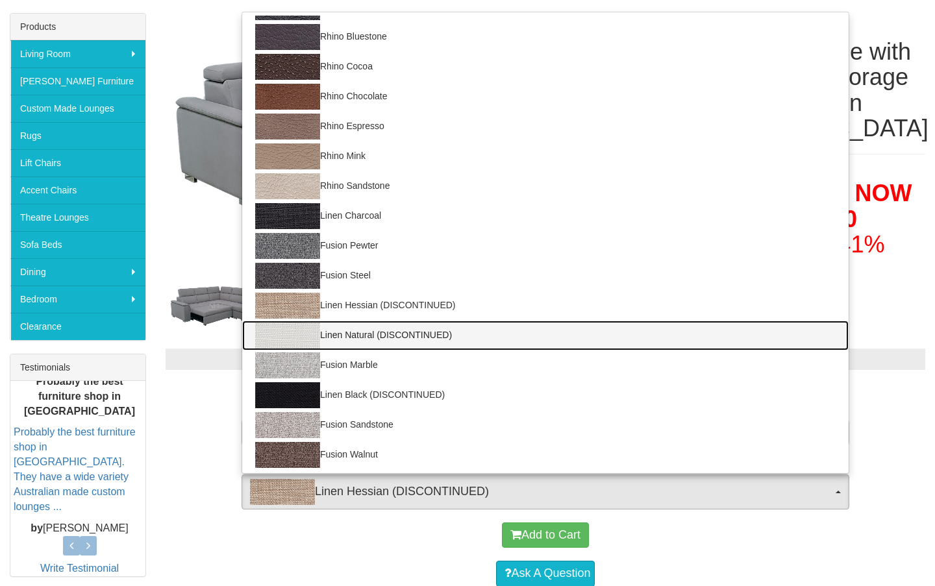
click at [293, 334] on img at bounding box center [287, 336] width 65 height 26
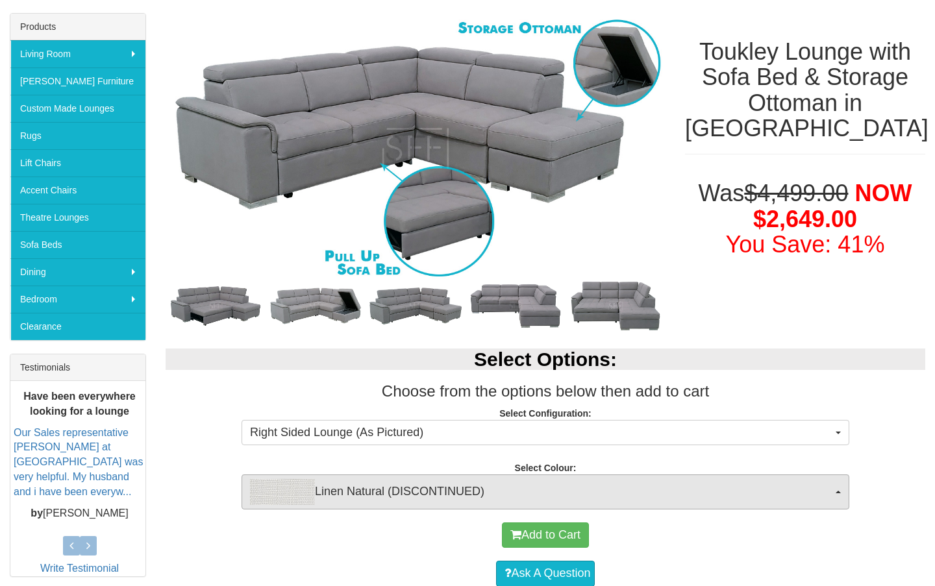
click at [349, 482] on span "Linen Natural (DISCONTINUED)" at bounding box center [541, 492] width 582 height 26
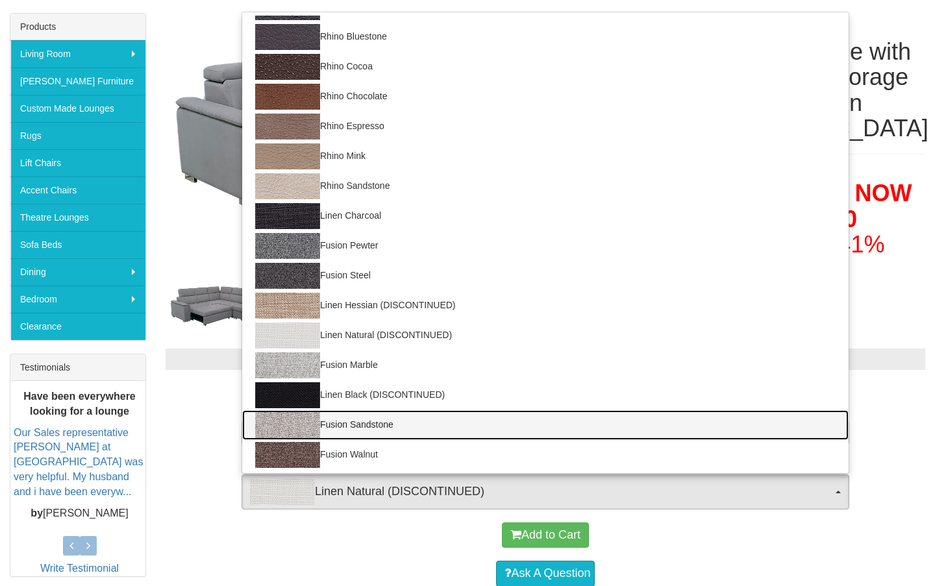
click at [297, 425] on img at bounding box center [287, 425] width 65 height 26
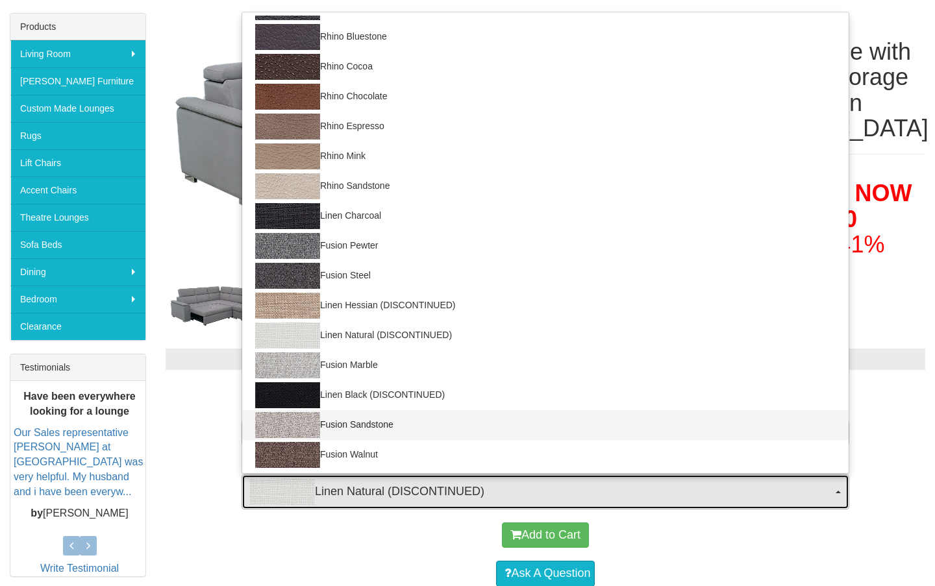
select select "1423"
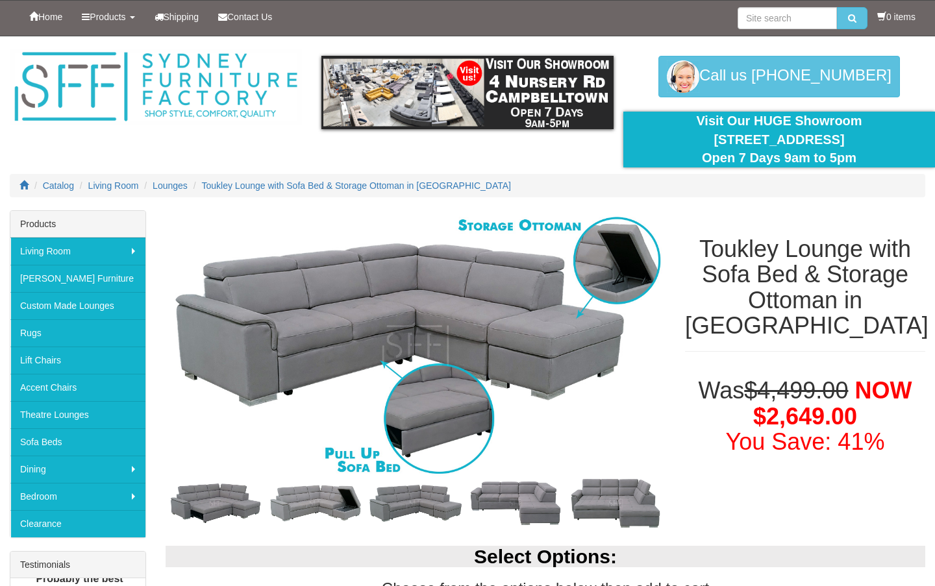
scroll to position [0, 0]
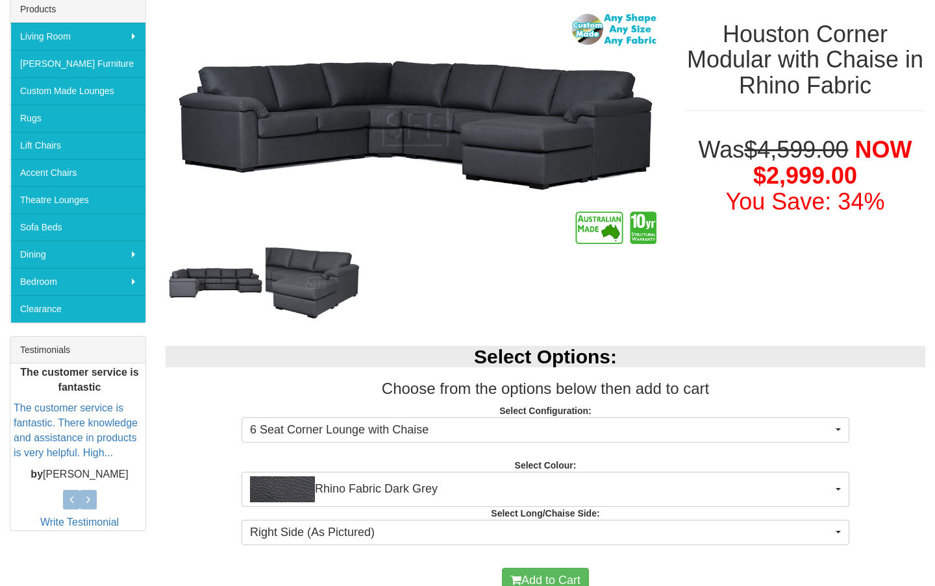
scroll to position [228, 0]
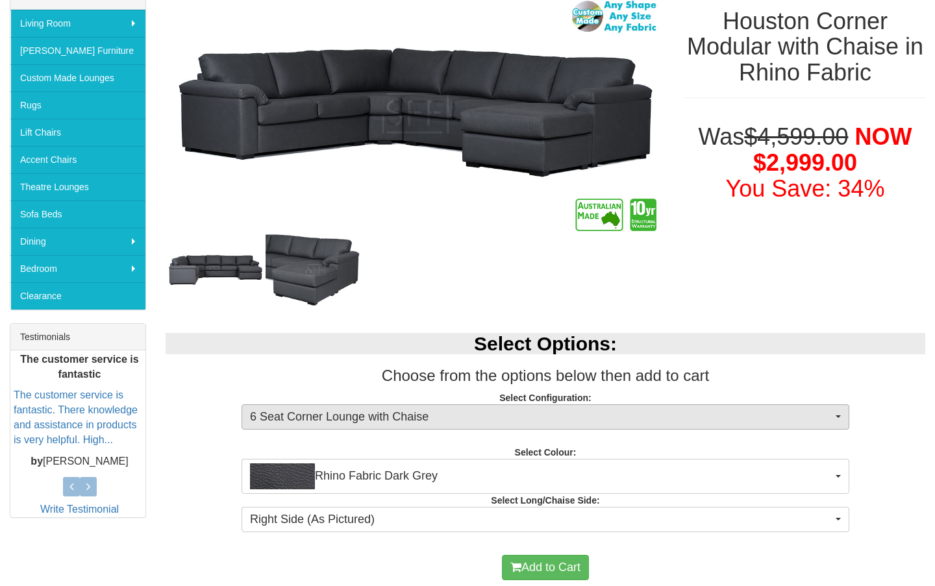
click at [389, 419] on span "6 Seat Corner Lounge with Chaise" at bounding box center [541, 417] width 582 height 17
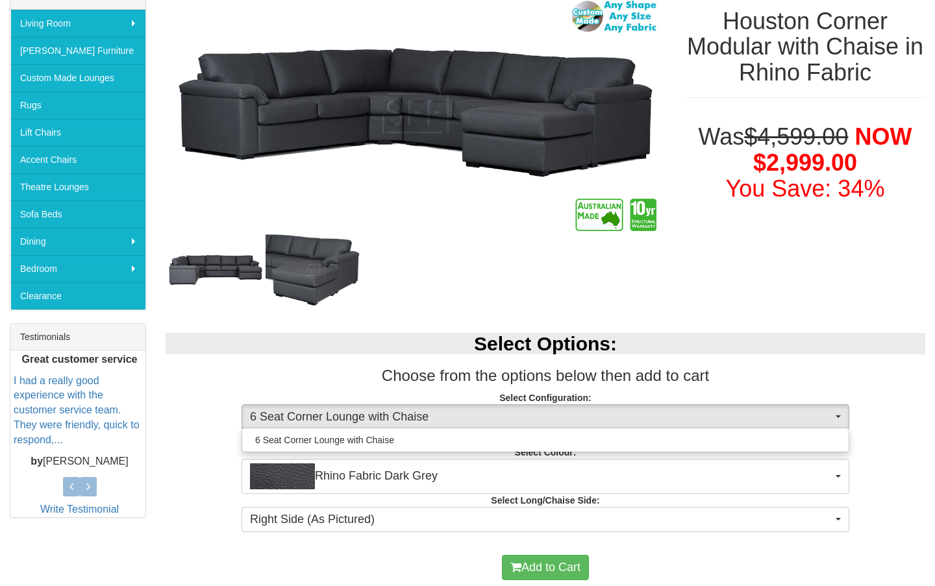
click at [389, 419] on span "6 Seat Corner Lounge with Chaise" at bounding box center [541, 417] width 582 height 17
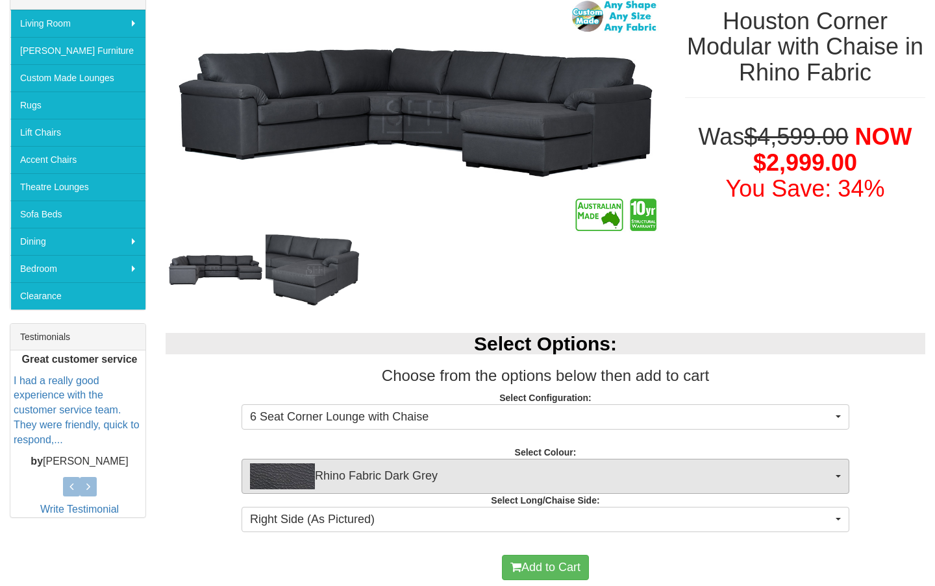
click at [378, 471] on span "Rhino Fabric Dark Grey" at bounding box center [541, 477] width 582 height 26
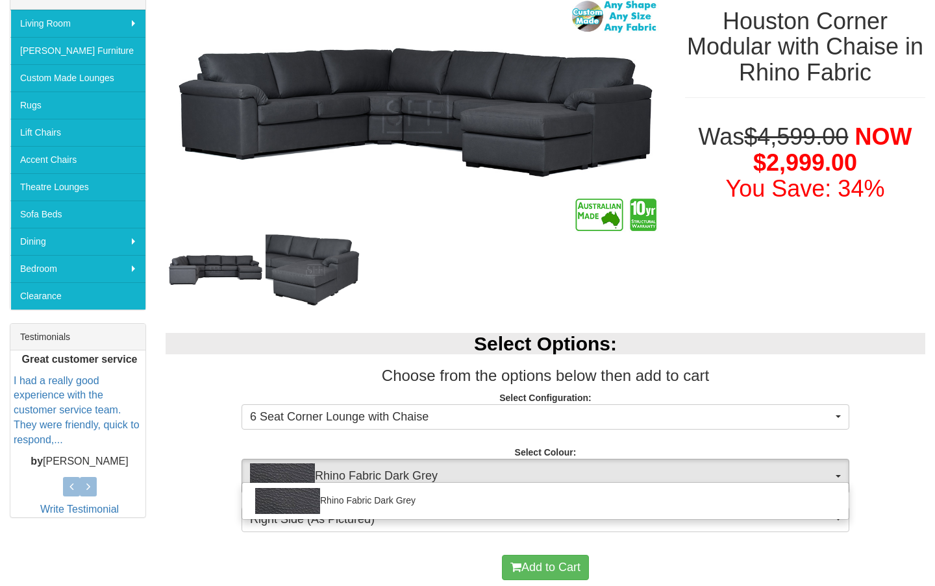
click at [378, 471] on span "Rhino Fabric Dark Grey" at bounding box center [541, 477] width 582 height 26
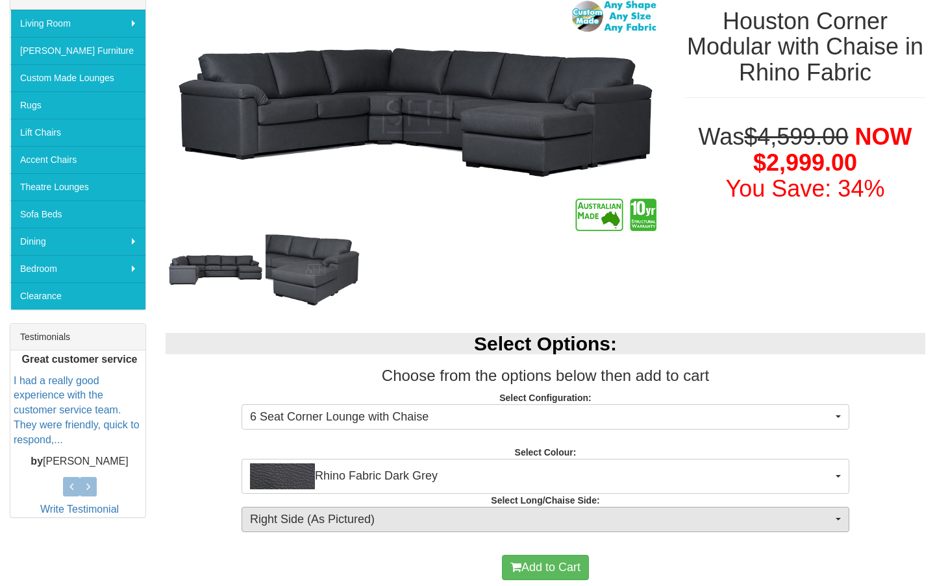
click at [353, 517] on span "Right Side (As Pictured)" at bounding box center [541, 520] width 582 height 17
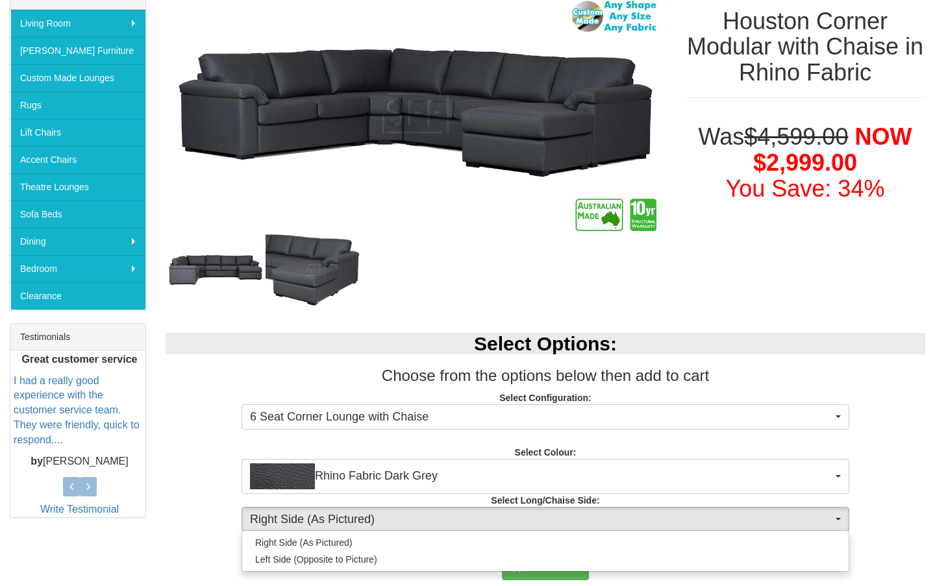
click at [353, 517] on span "Right Side (As Pictured)" at bounding box center [541, 520] width 582 height 17
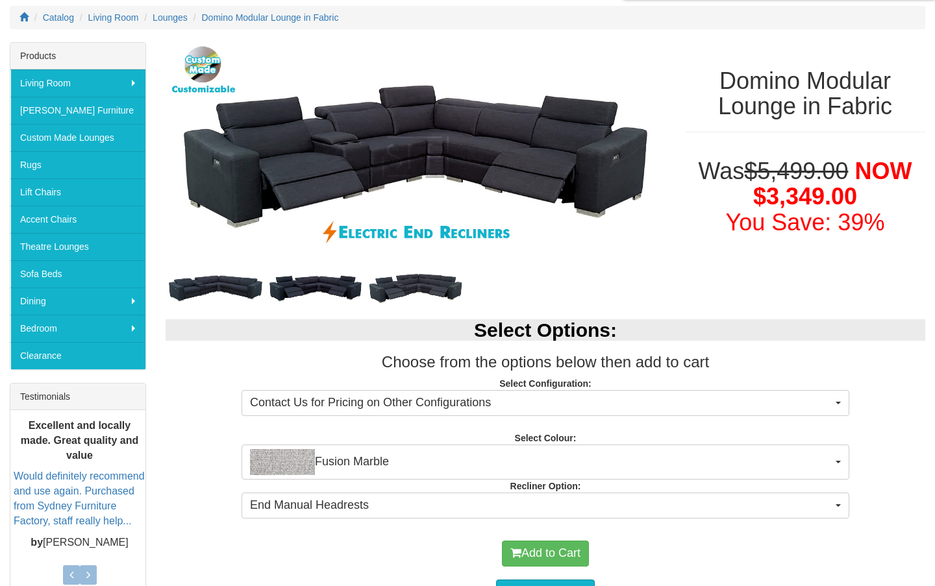
scroll to position [168, 0]
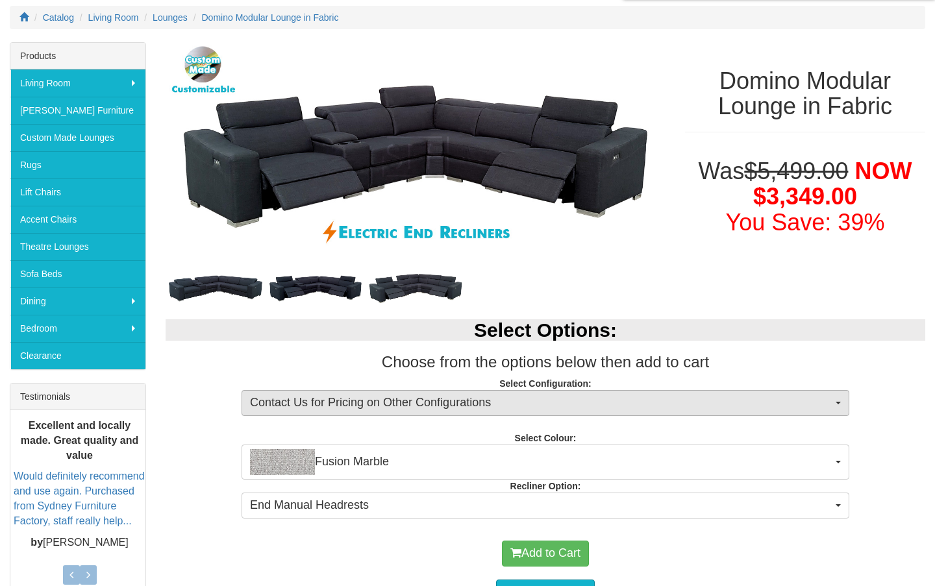
click at [447, 397] on span "Contact Us for Pricing on Other Configurations" at bounding box center [541, 403] width 582 height 17
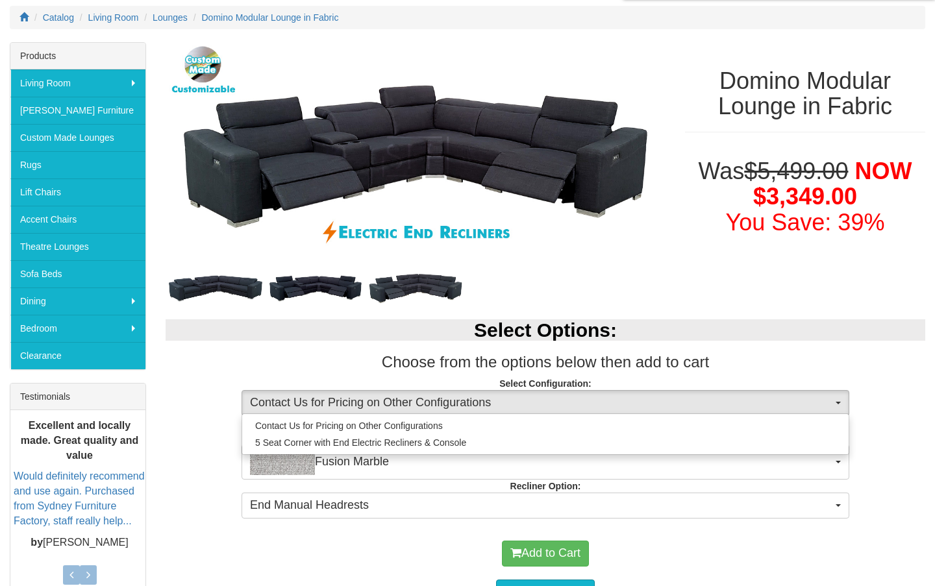
click at [447, 397] on span "Contact Us for Pricing on Other Configurations" at bounding box center [541, 403] width 582 height 17
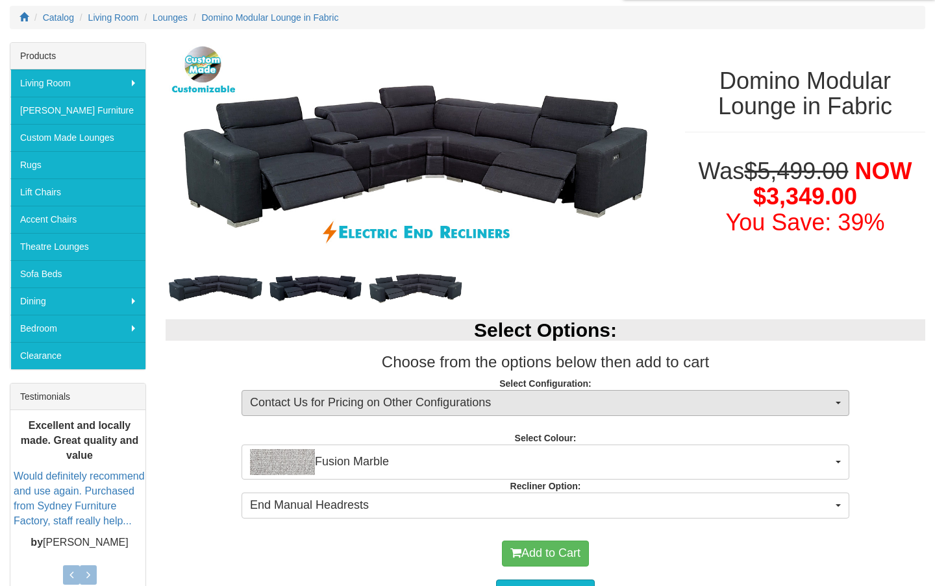
click at [408, 399] on span "Contact Us for Pricing on Other Configurations" at bounding box center [541, 403] width 582 height 17
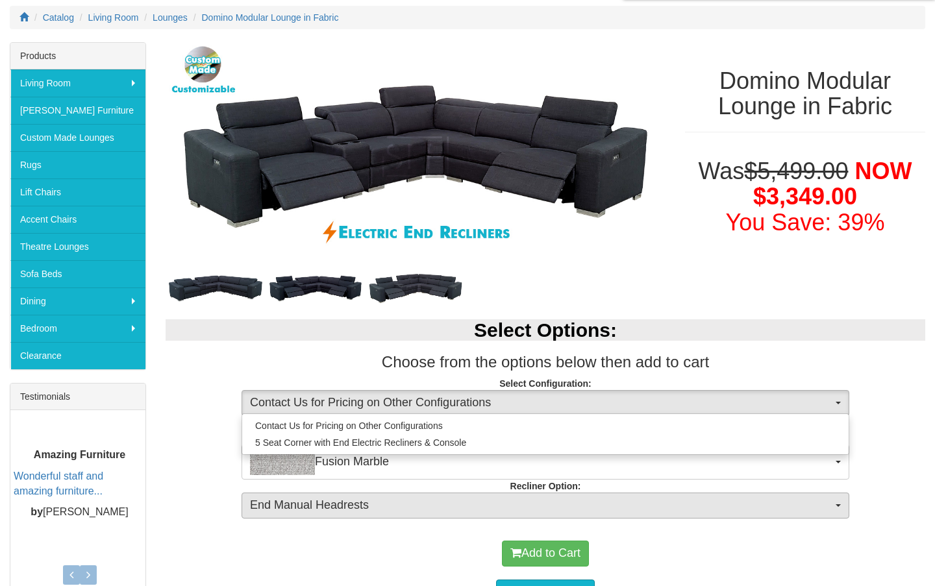
click at [395, 509] on span "End Manual Headrests" at bounding box center [541, 505] width 582 height 17
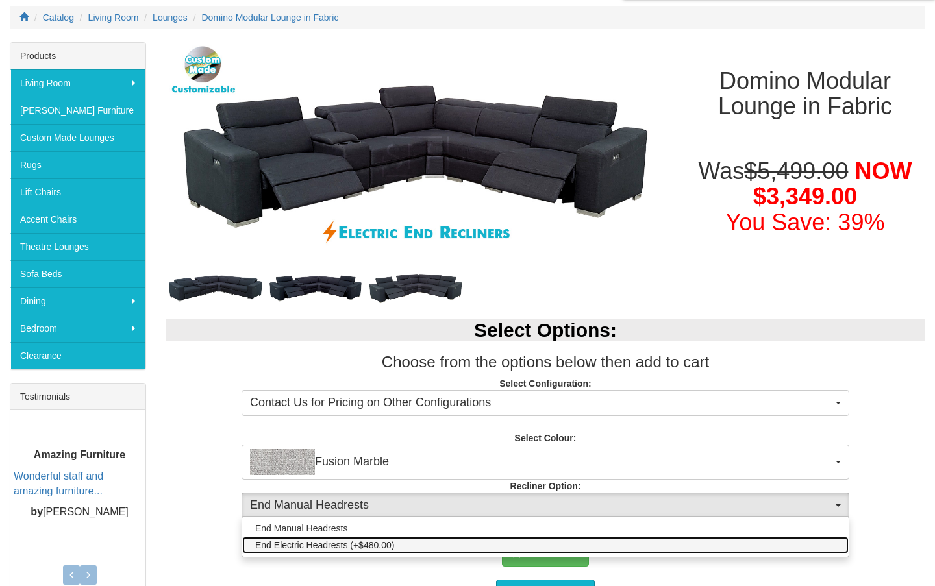
click at [377, 543] on span "End Electric Headrests (+$480.00)" at bounding box center [324, 545] width 139 height 13
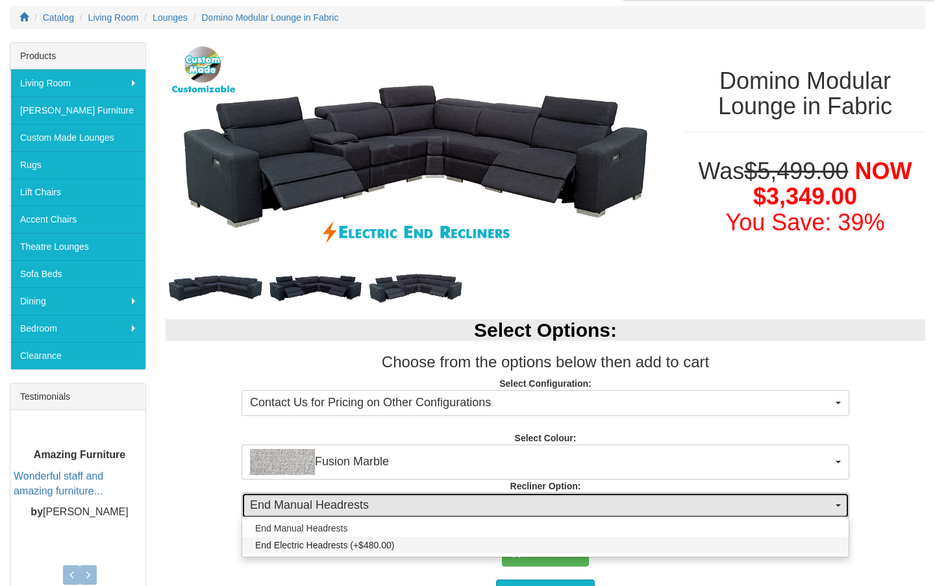
select select "2011"
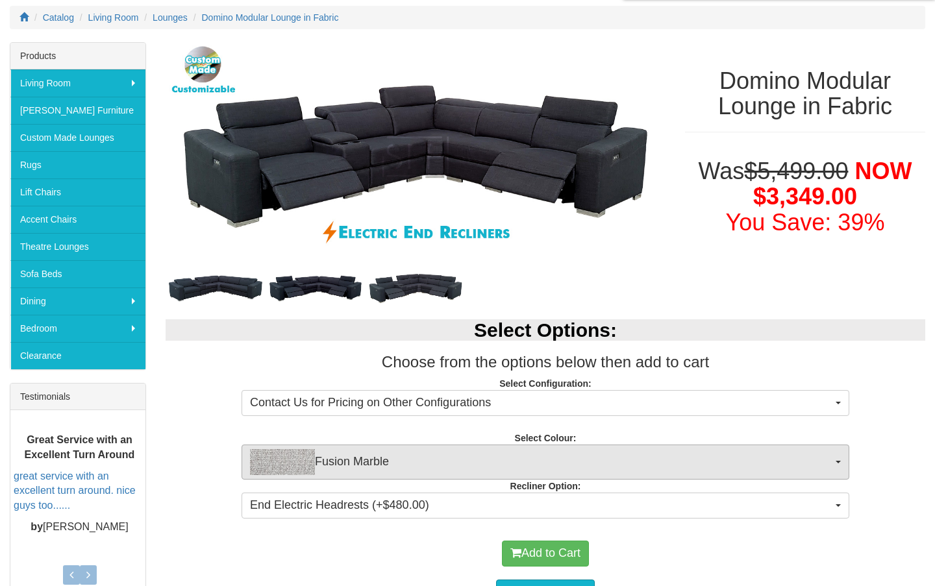
click at [354, 459] on span "Fusion Marble" at bounding box center [541, 462] width 582 height 26
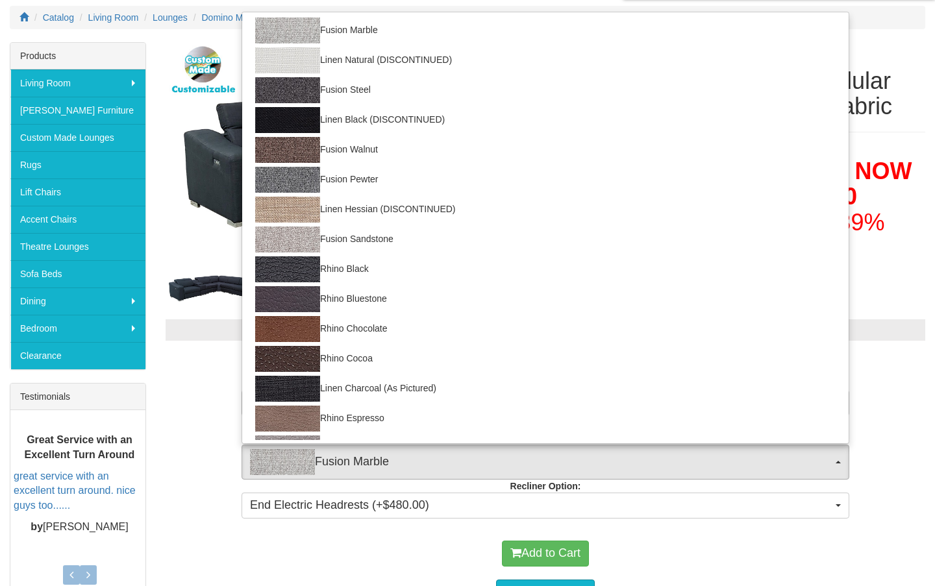
click at [361, 458] on span "Fusion Marble" at bounding box center [541, 462] width 582 height 26
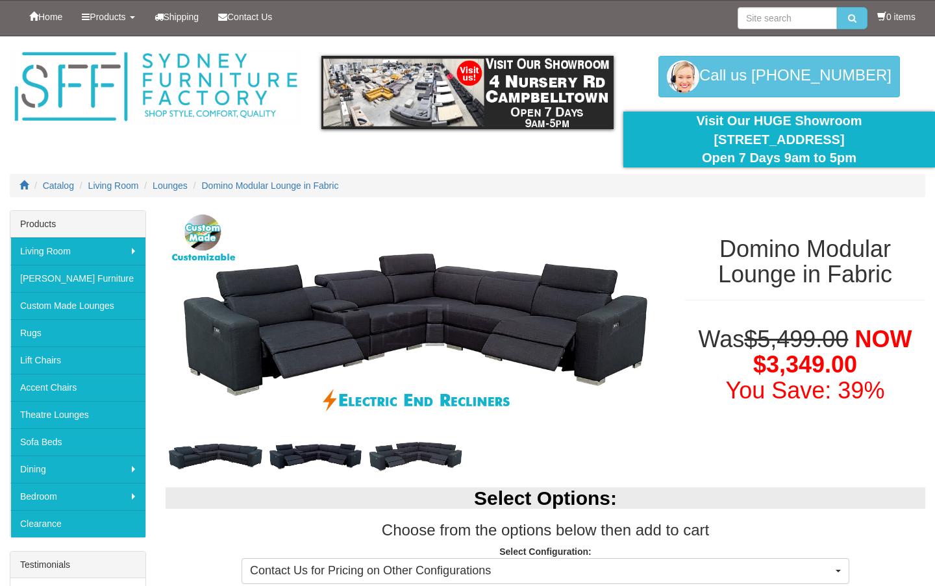
scroll to position [0, 0]
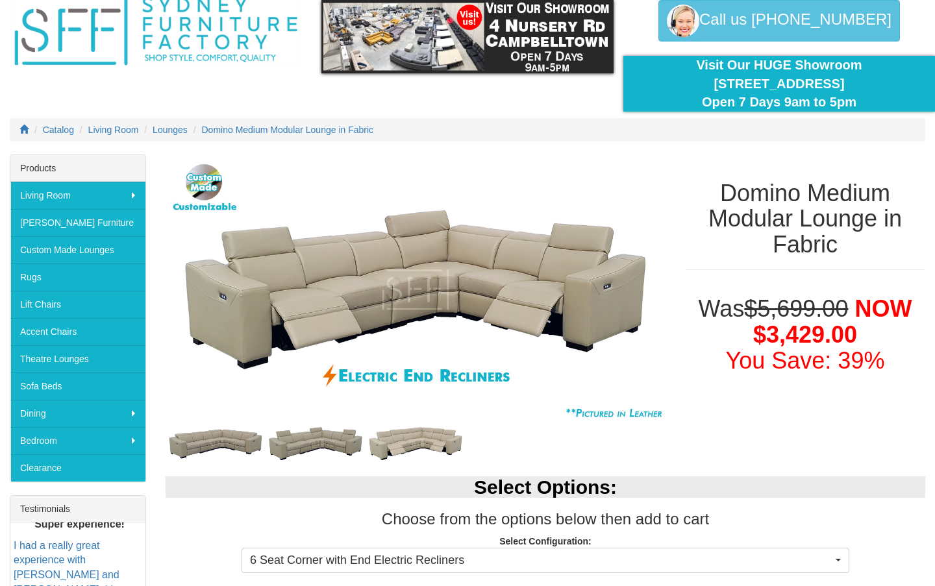
scroll to position [56, 0]
click at [220, 449] on img at bounding box center [216, 444] width 100 height 38
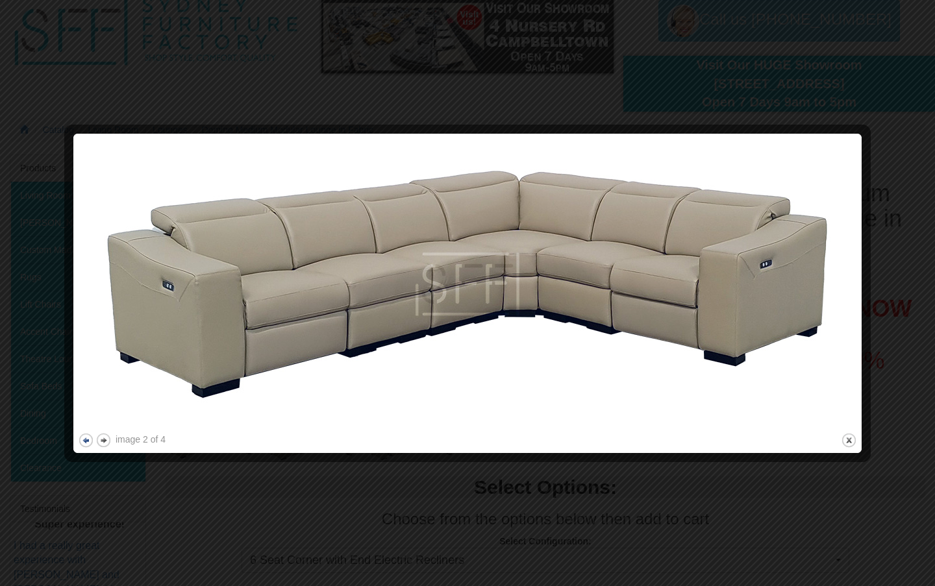
click at [81, 441] on button "previous" at bounding box center [86, 440] width 16 height 16
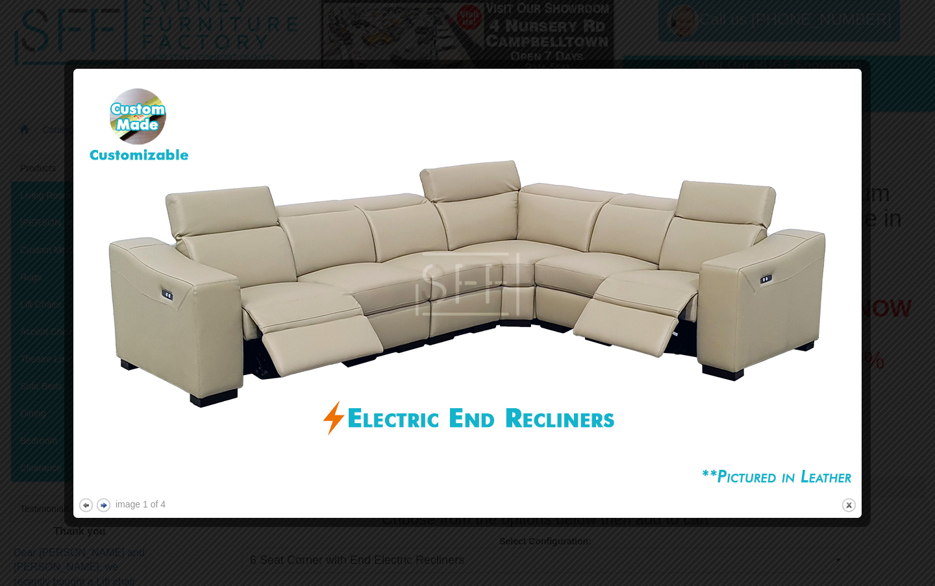
click at [106, 504] on button "next" at bounding box center [103, 505] width 16 height 16
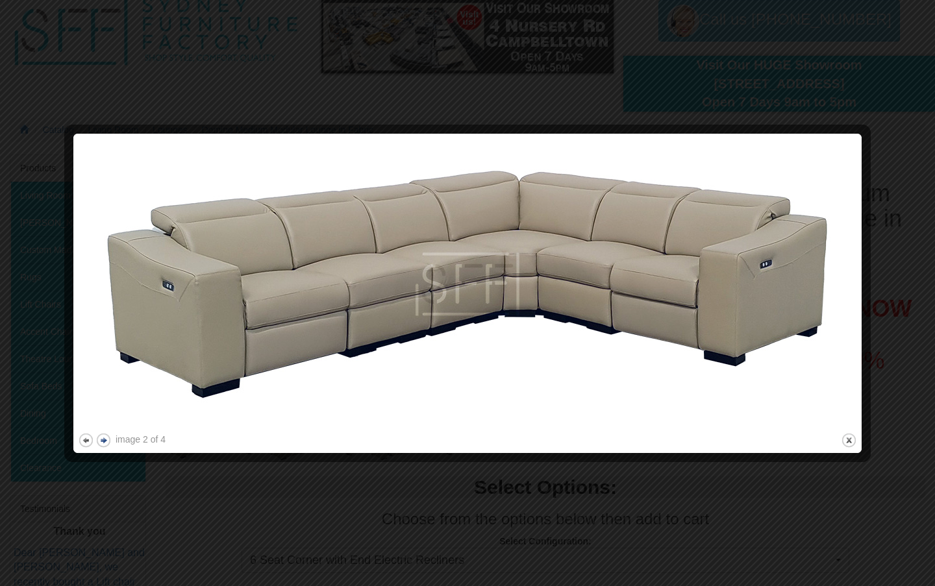
click at [105, 437] on button "next" at bounding box center [103, 440] width 16 height 16
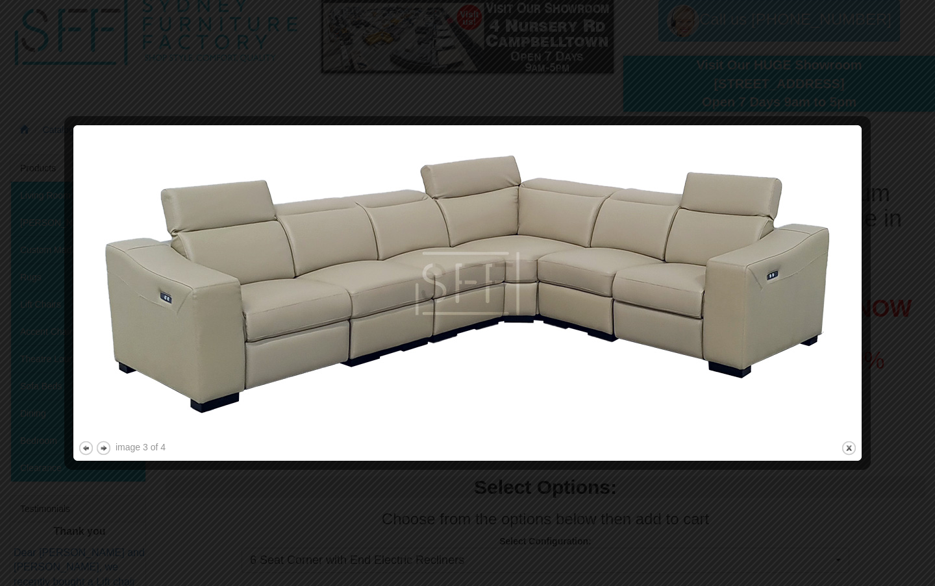
click at [106, 438] on img at bounding box center [467, 284] width 779 height 308
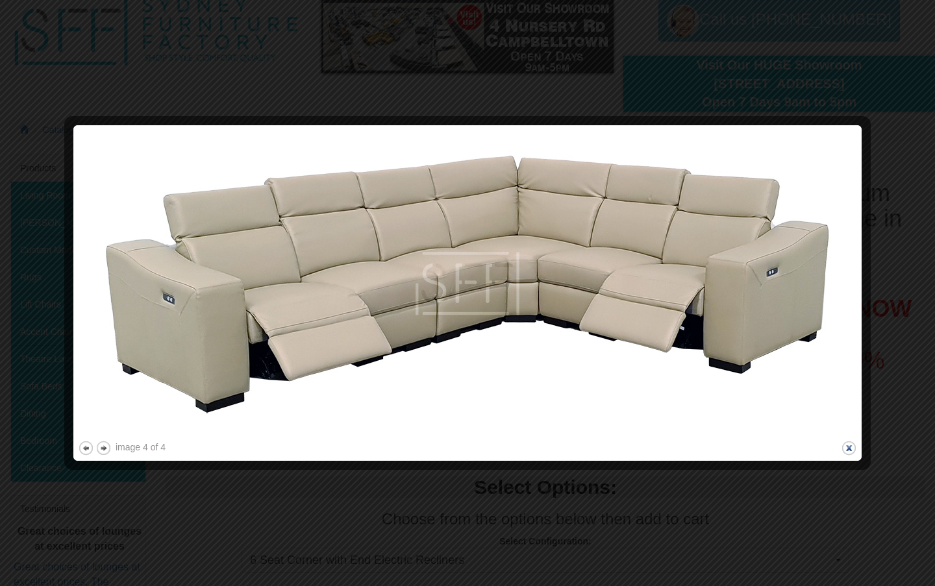
click at [847, 443] on button "close" at bounding box center [849, 448] width 16 height 16
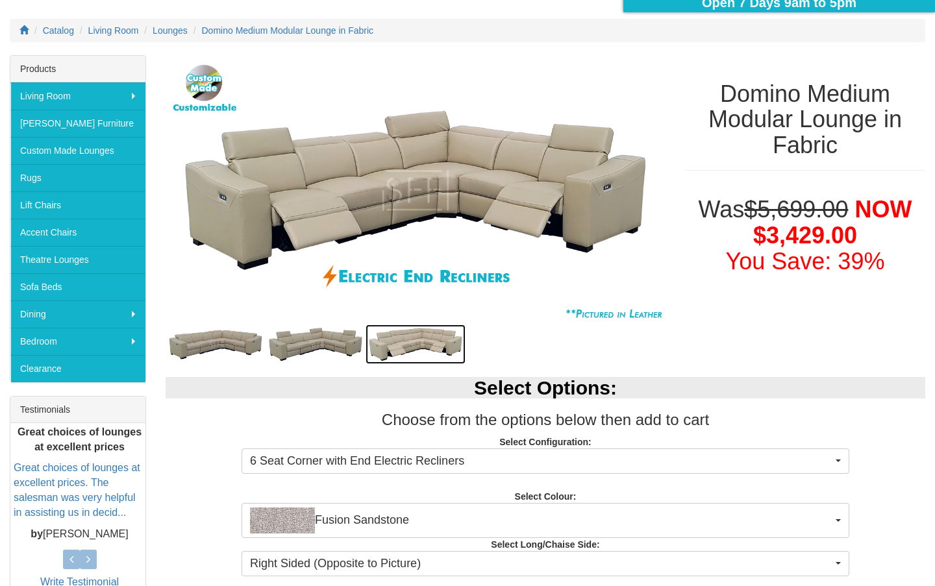
scroll to position [156, 0]
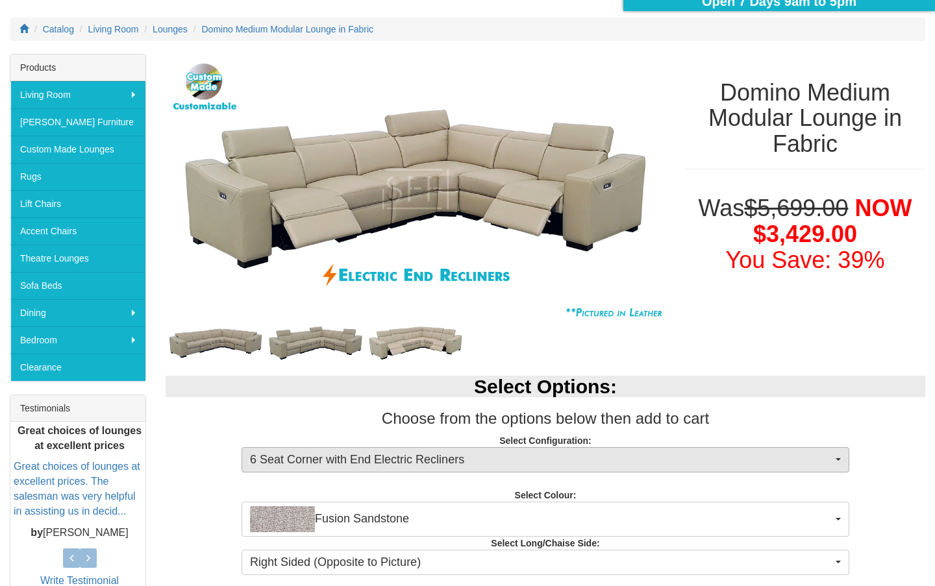
click at [369, 466] on span "6 Seat Corner with End Electric Recliners" at bounding box center [541, 460] width 582 height 17
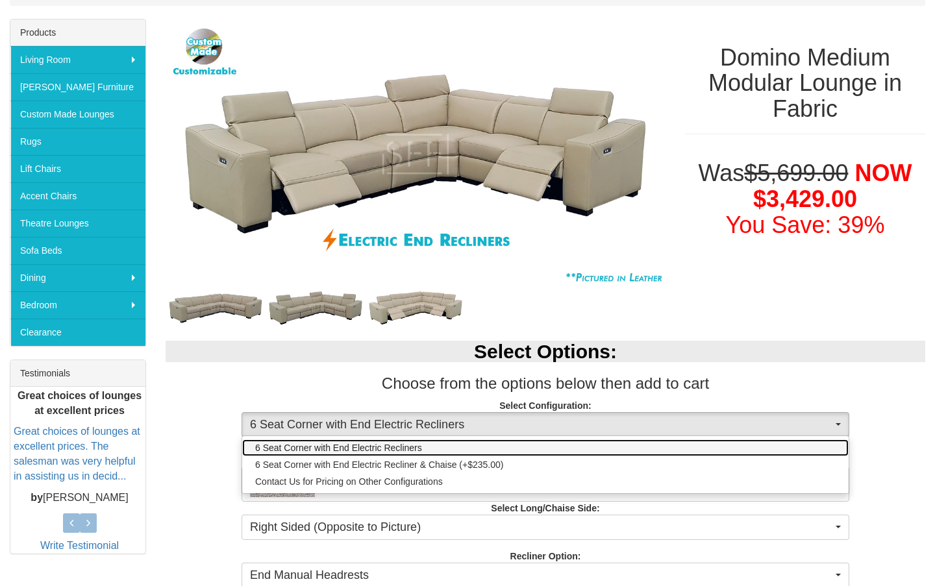
scroll to position [193, 0]
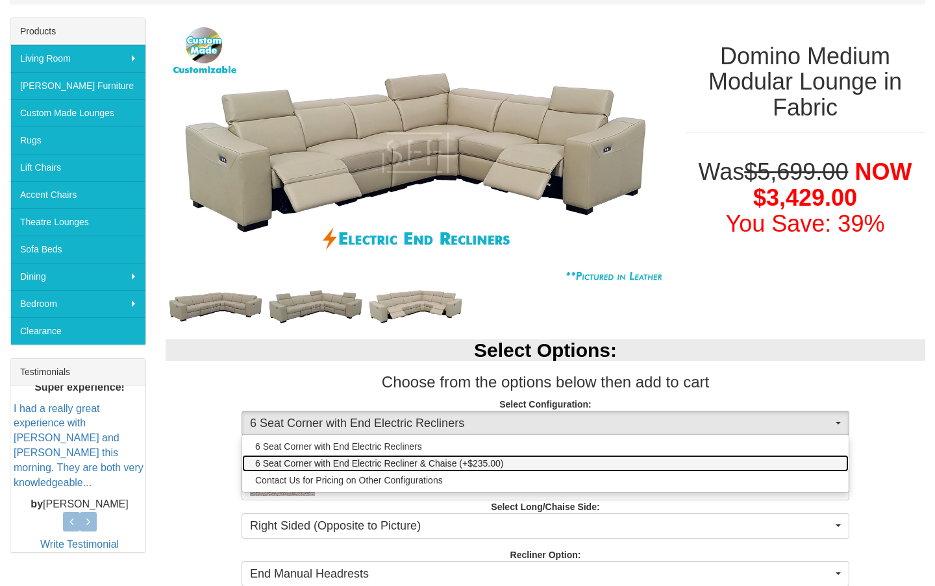
click at [382, 466] on span "6 Seat Corner with End Electric Recliner & Chaise (+$235.00)" at bounding box center [379, 463] width 248 height 13
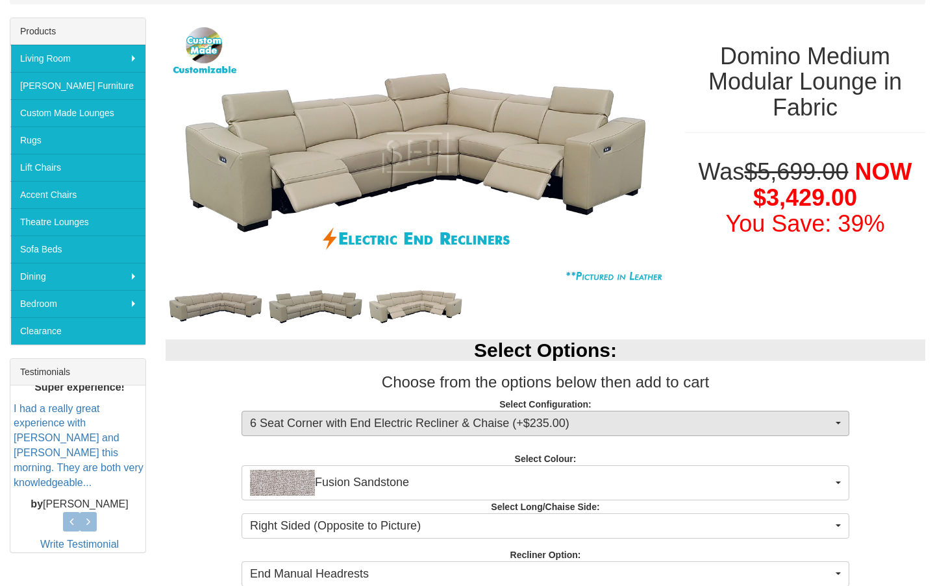
click at [394, 421] on span "6 Seat Corner with End Electric Recliner & Chaise (+$235.00)" at bounding box center [541, 424] width 582 height 17
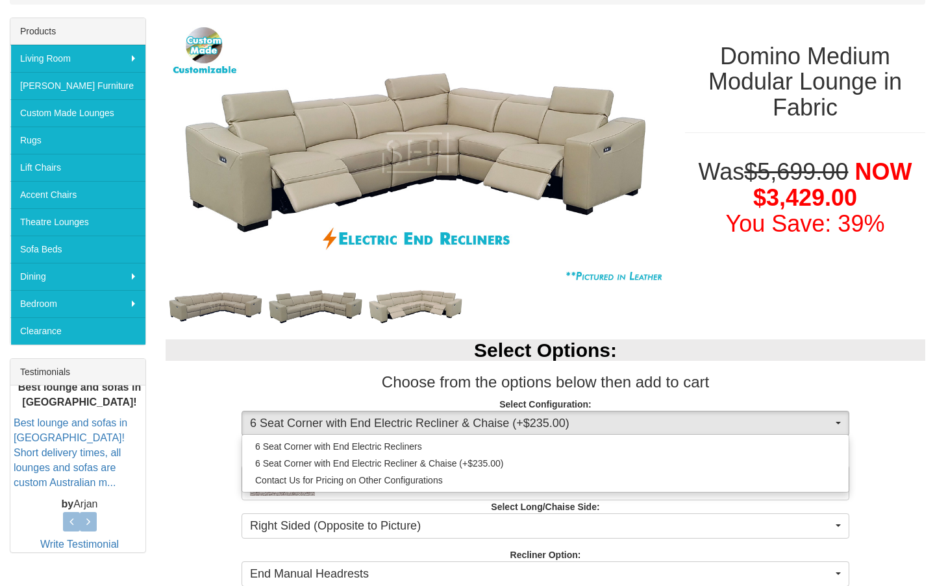
click at [275, 363] on div "Select Options: Choose from the options below then add to cart Select Configura…" at bounding box center [545, 486] width 779 height 318
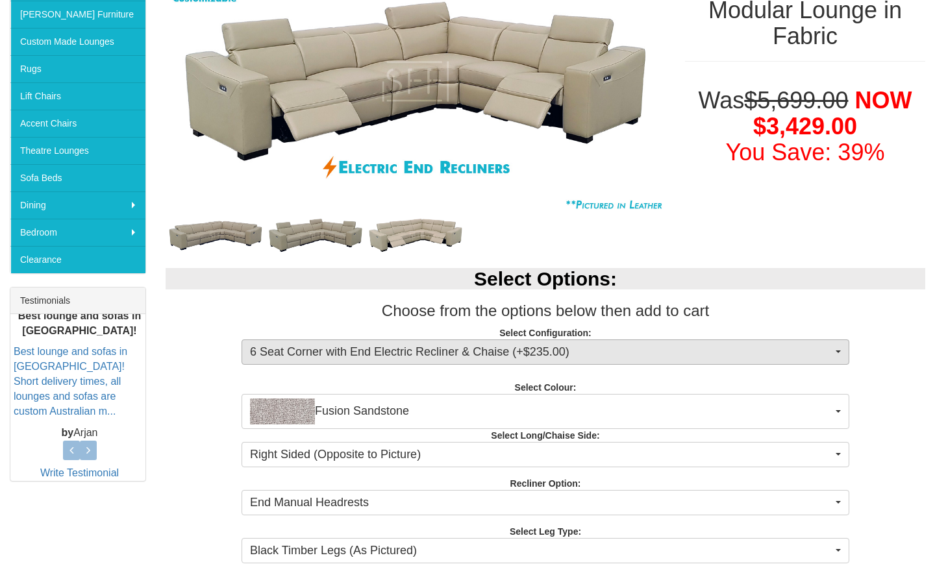
scroll to position [265, 0]
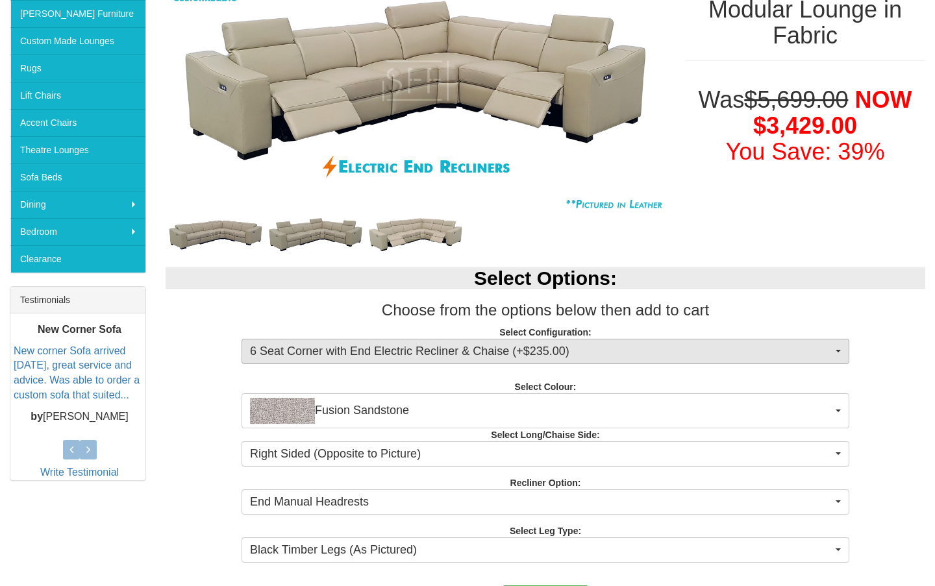
click at [306, 344] on span "6 Seat Corner with End Electric Recliner & Chaise (+$235.00)" at bounding box center [541, 351] width 582 height 17
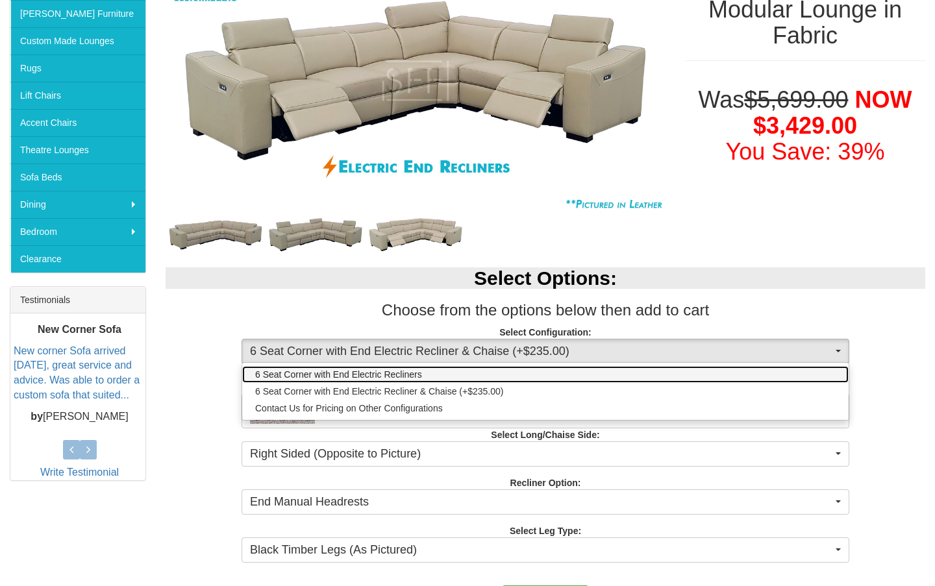
click at [305, 373] on span "6 Seat Corner with End Electric Recliners" at bounding box center [338, 374] width 167 height 13
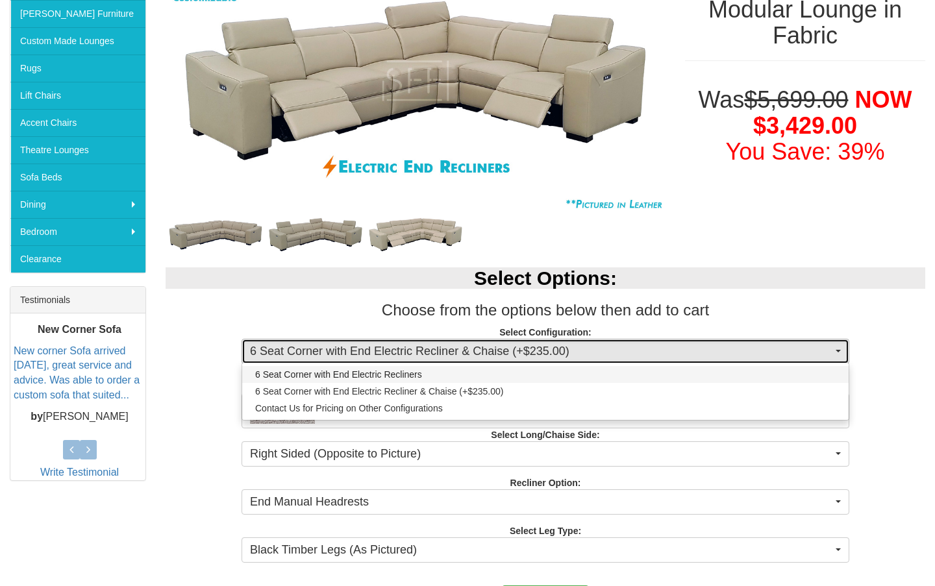
select select "1708"
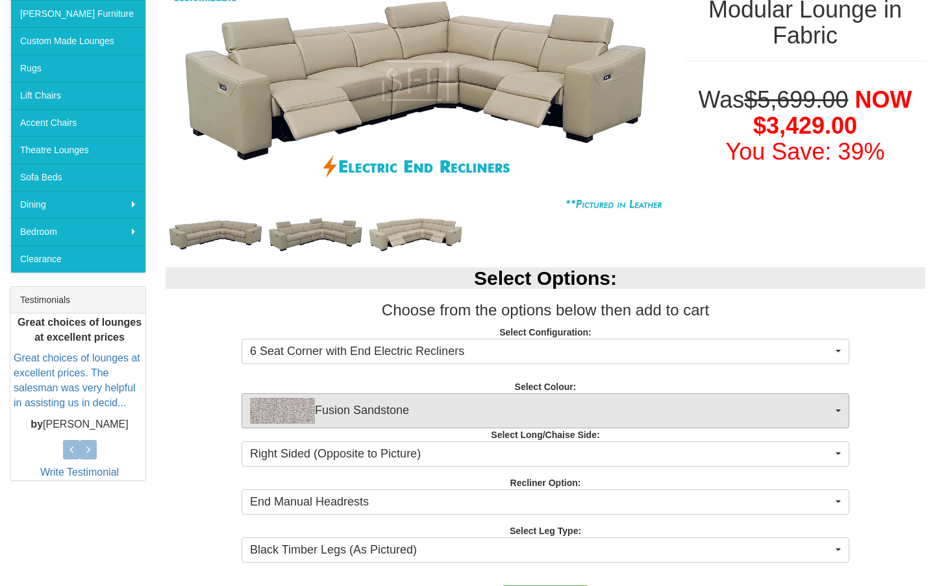
click at [327, 414] on span "Fusion Sandstone" at bounding box center [541, 411] width 582 height 26
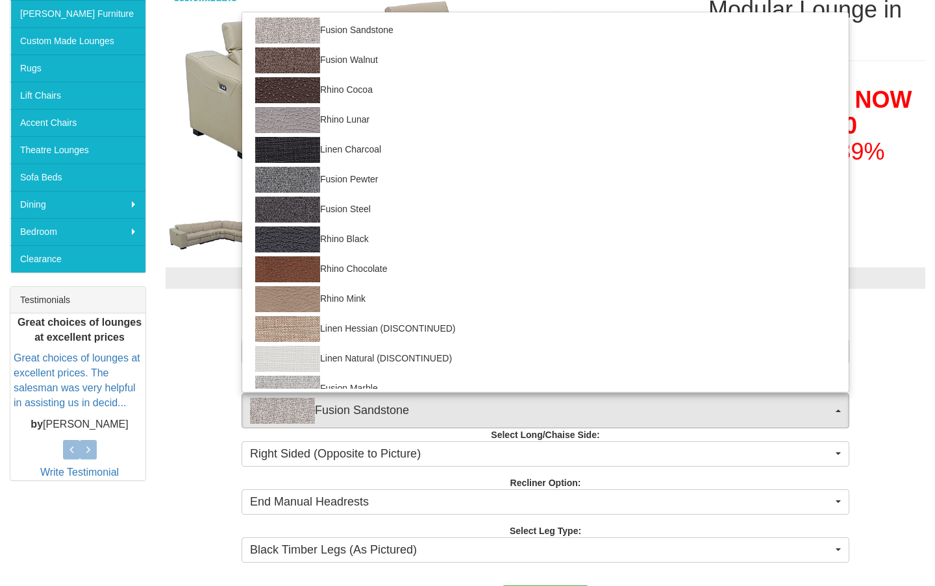
click at [327, 414] on span "Fusion Sandstone" at bounding box center [541, 411] width 582 height 26
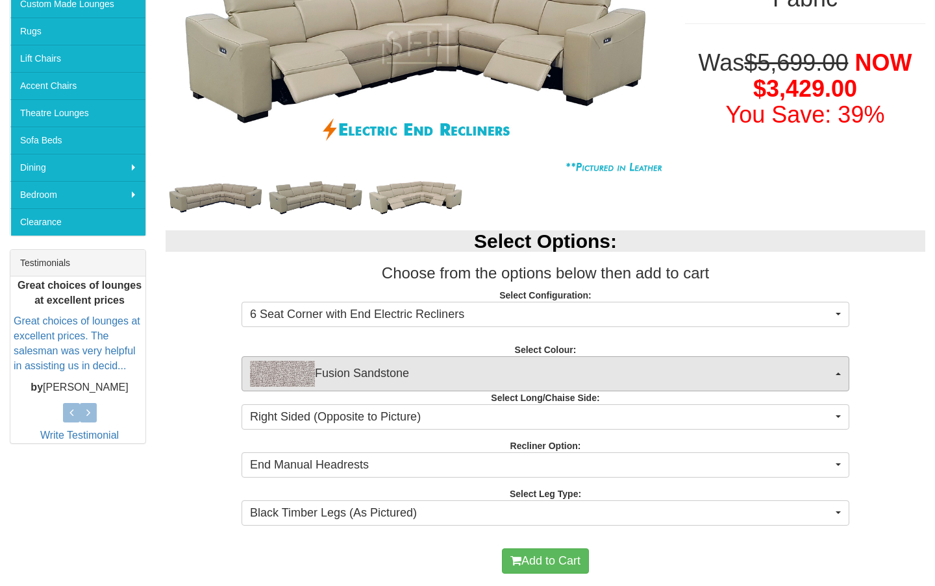
scroll to position [332, 0]
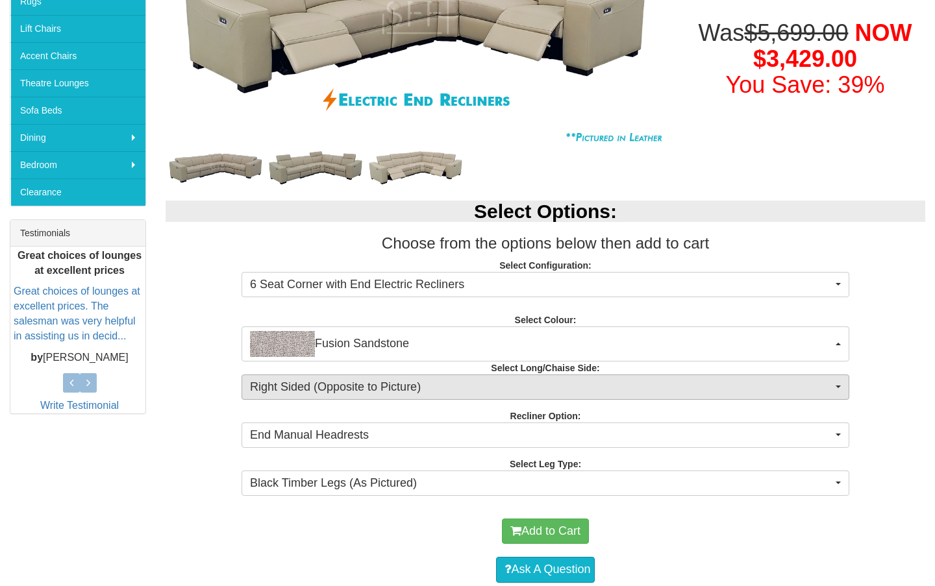
click at [343, 387] on span "Right Sided (Opposite to Picture)" at bounding box center [541, 387] width 582 height 17
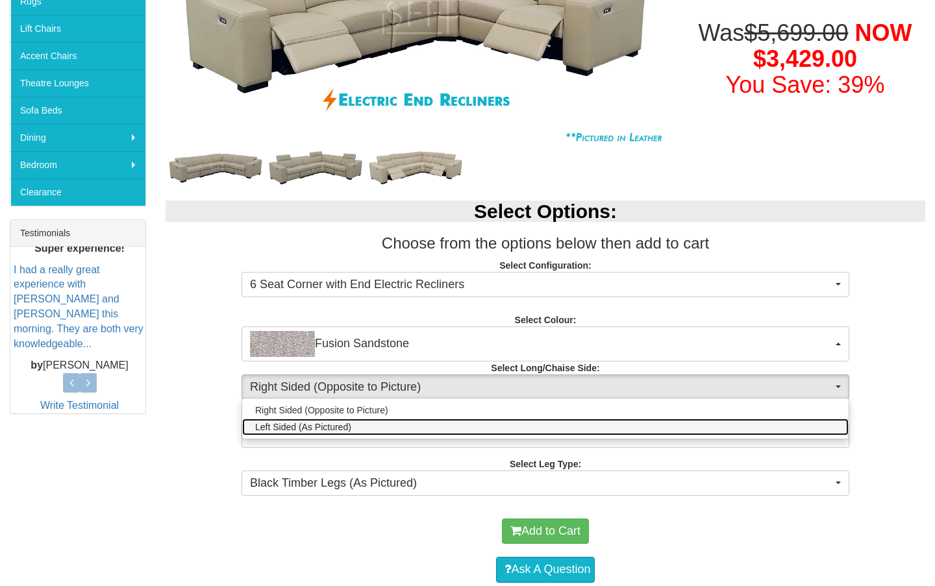
click at [334, 425] on span "Left Sided (As Pictured)" at bounding box center [303, 427] width 96 height 13
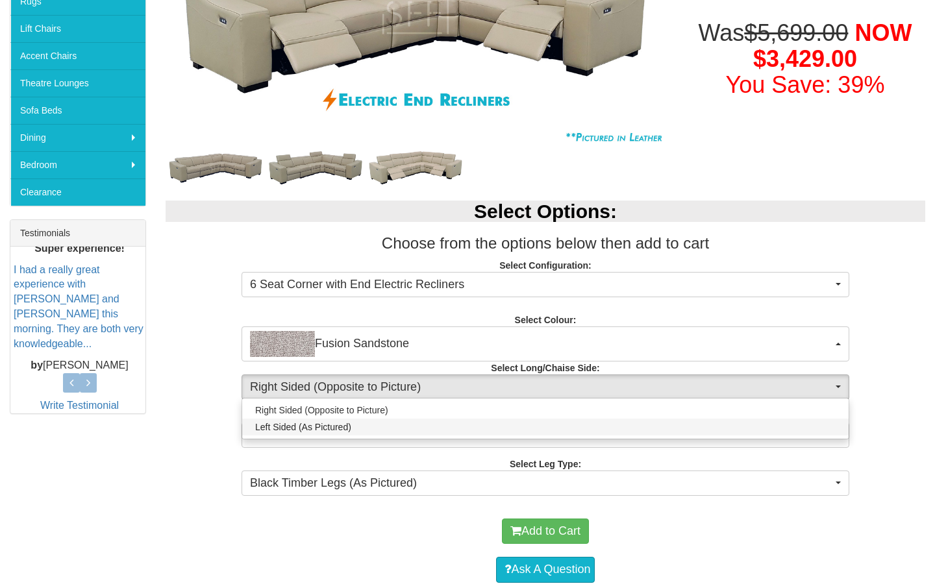
select select "1586"
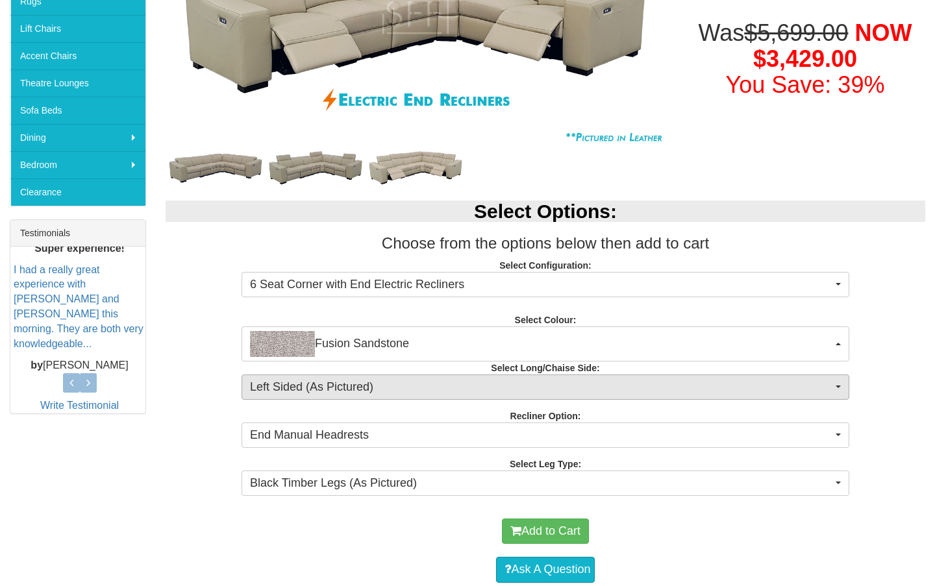
click at [348, 388] on span "Left Sided (As Pictured)" at bounding box center [541, 387] width 582 height 17
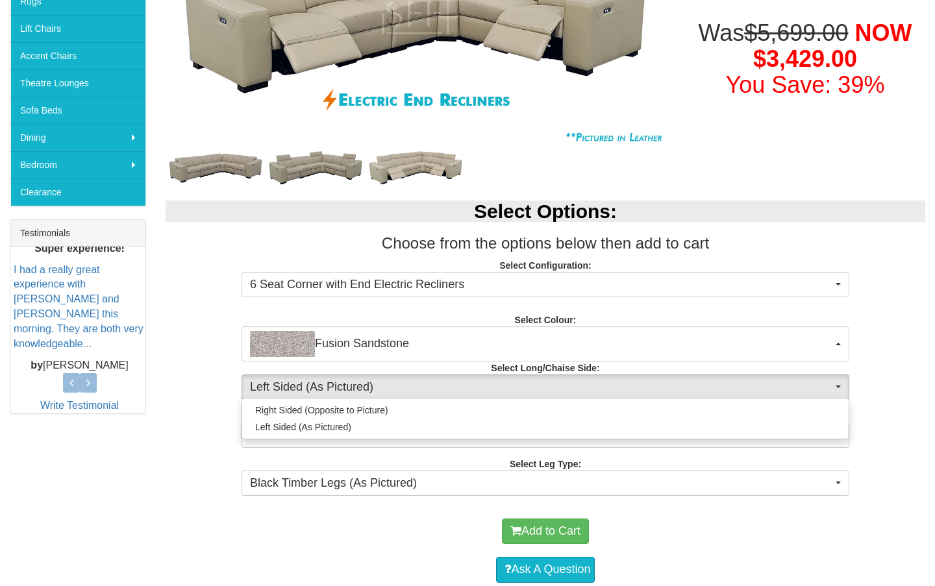
click at [348, 388] on span "Left Sided (As Pictured)" at bounding box center [541, 387] width 582 height 17
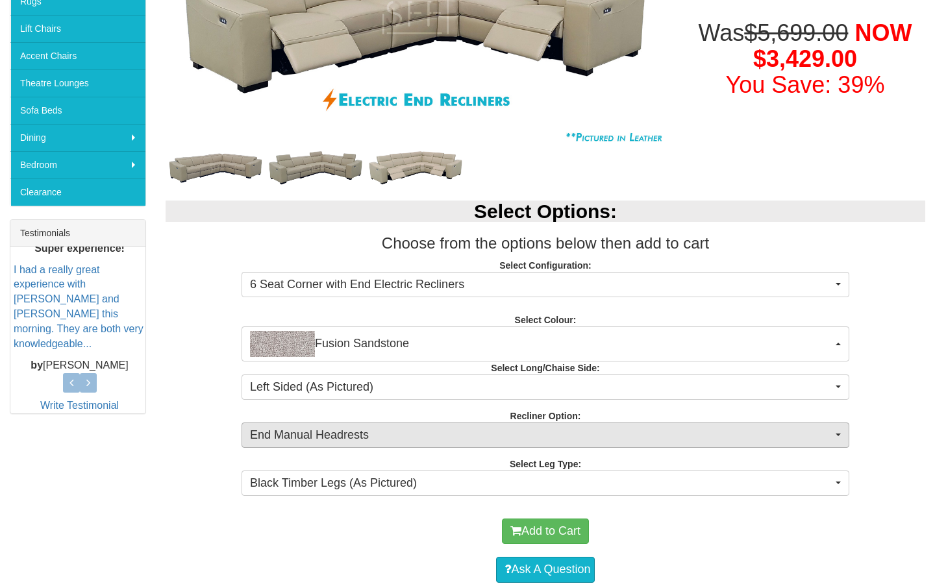
click at [349, 432] on span "End Manual Headrests" at bounding box center [541, 435] width 582 height 17
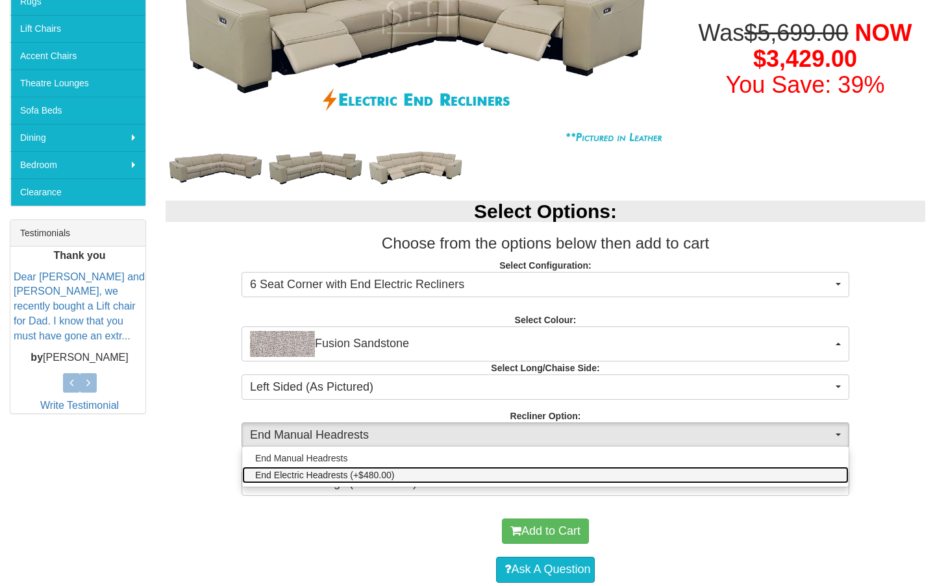
click at [348, 470] on span "End Electric Headrests (+$480.00)" at bounding box center [324, 475] width 139 height 13
select select "2011"
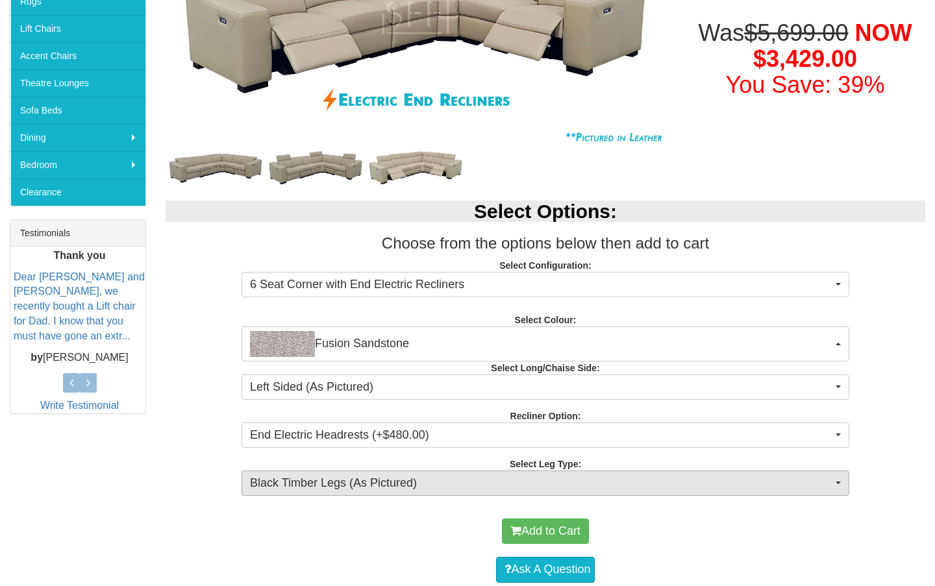
click at [357, 482] on span "Black Timber Legs (As Pictured)" at bounding box center [541, 483] width 582 height 17
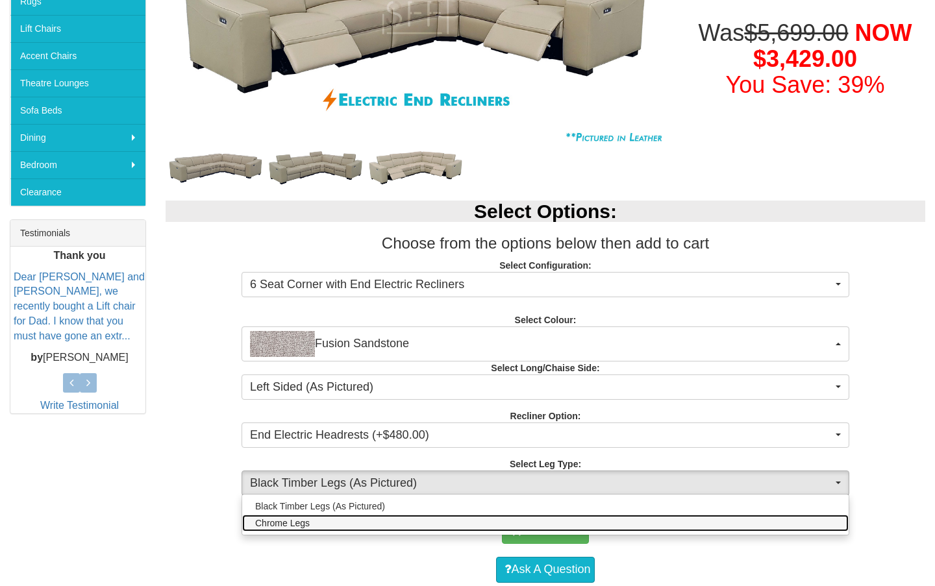
click at [343, 520] on link "Chrome Legs" at bounding box center [545, 523] width 606 height 17
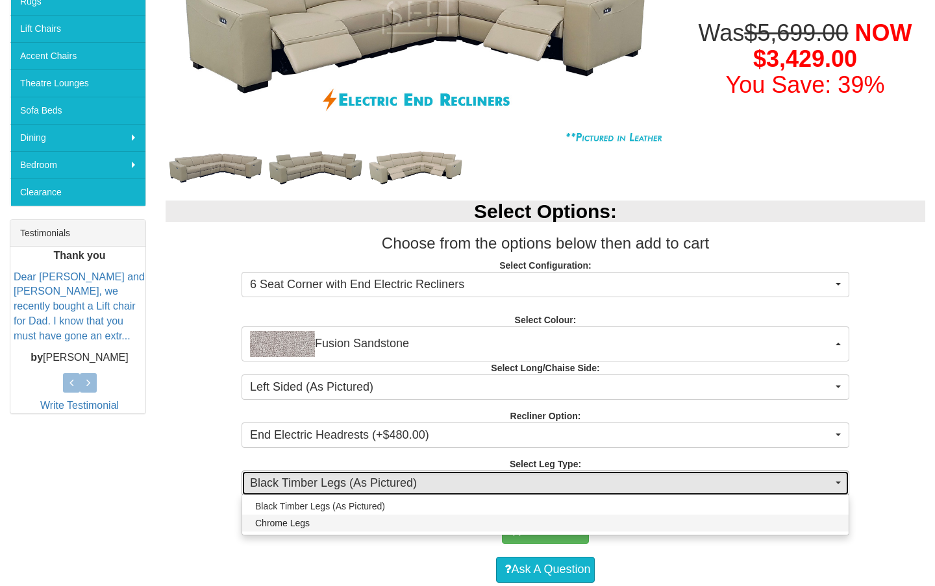
select select "1710"
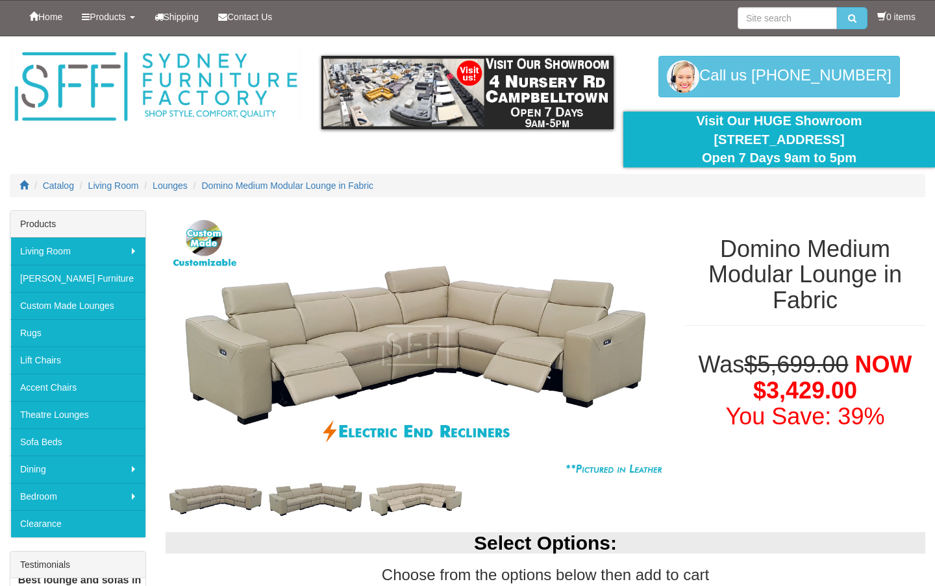
scroll to position [0, 0]
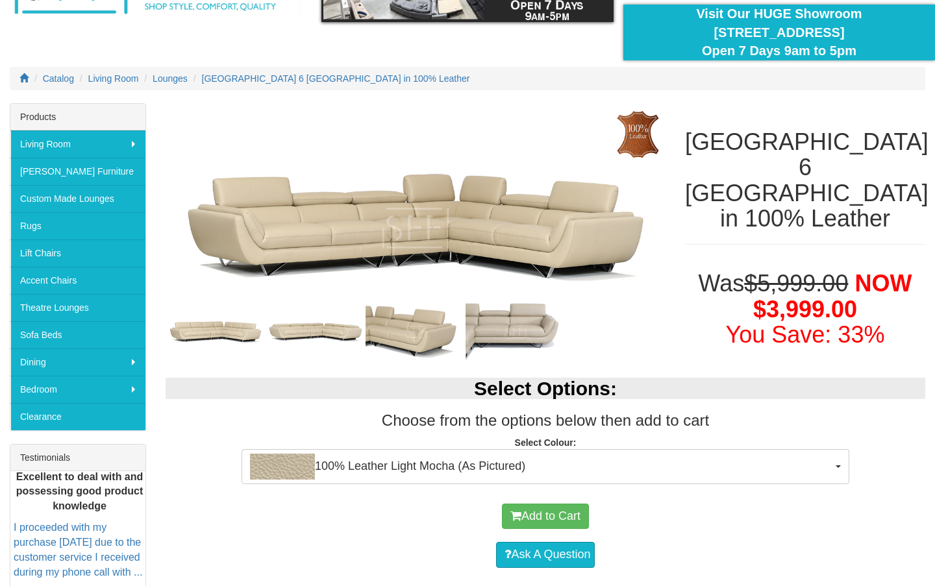
scroll to position [145, 0]
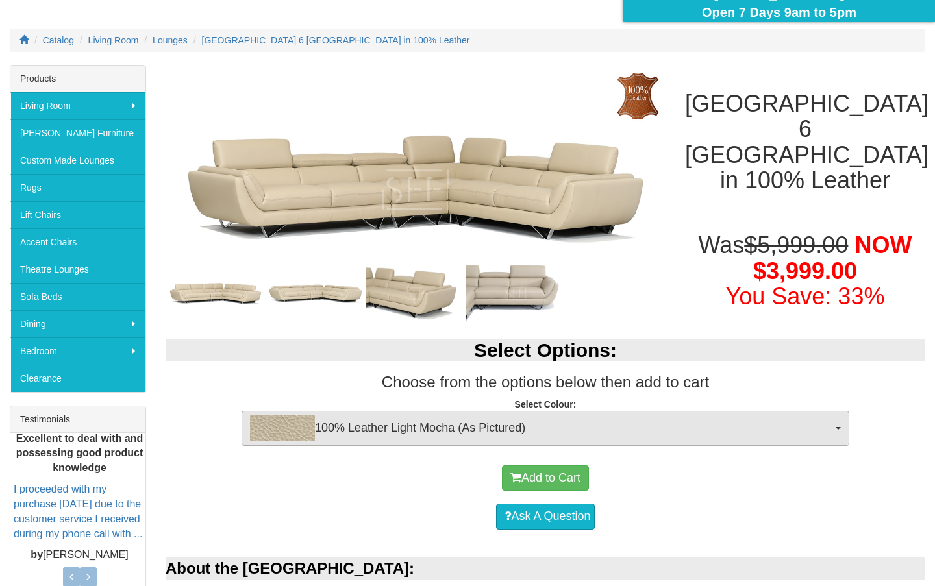
click at [429, 427] on span "100% Leather Light Mocha (As Pictured)" at bounding box center [541, 429] width 582 height 26
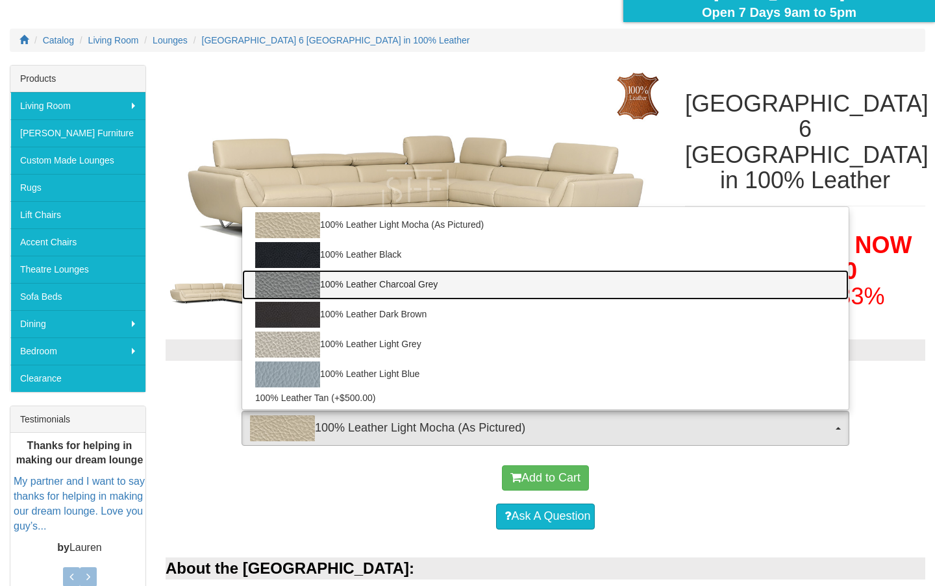
click at [351, 285] on link "100% Leather Charcoal Grey" at bounding box center [545, 285] width 606 height 30
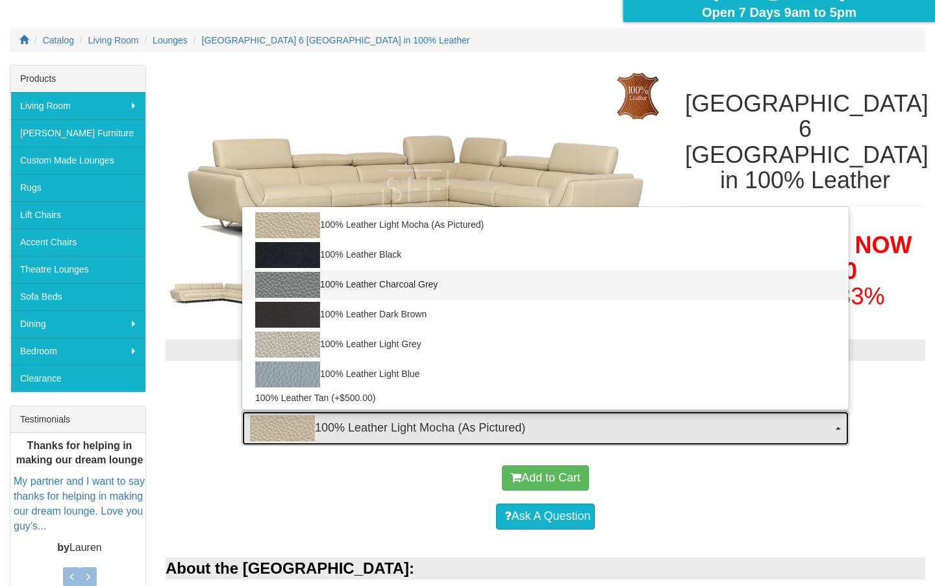
select select "1144"
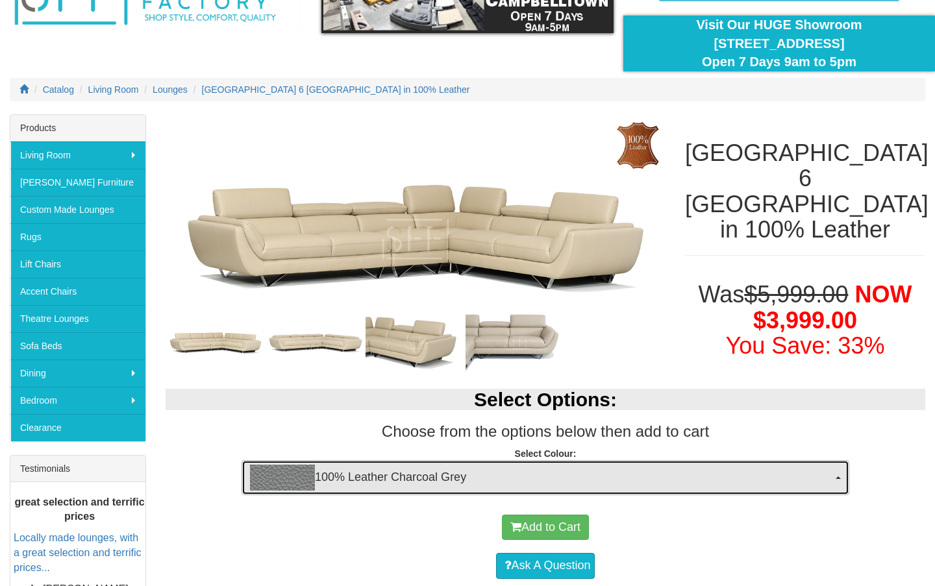
scroll to position [95, 0]
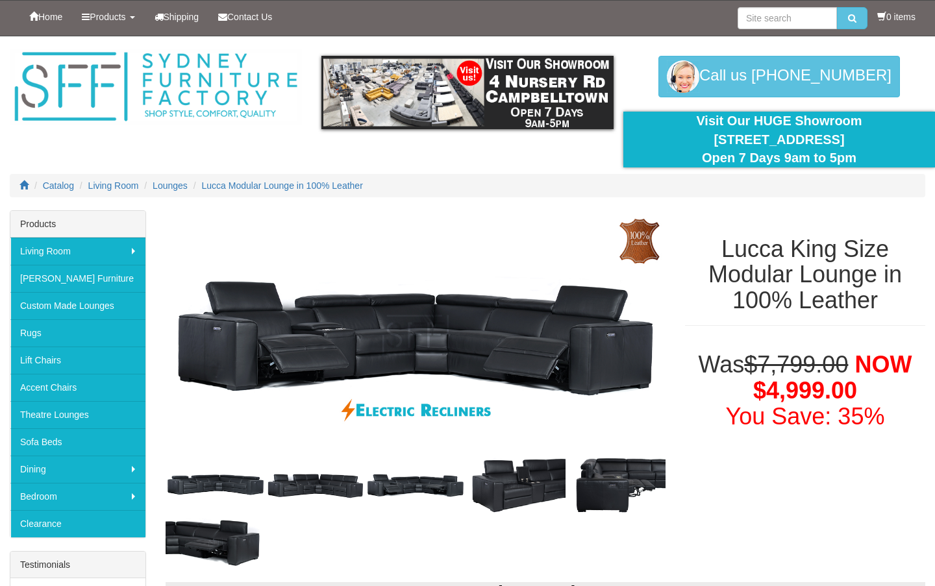
click at [308, 488] on img at bounding box center [316, 485] width 100 height 50
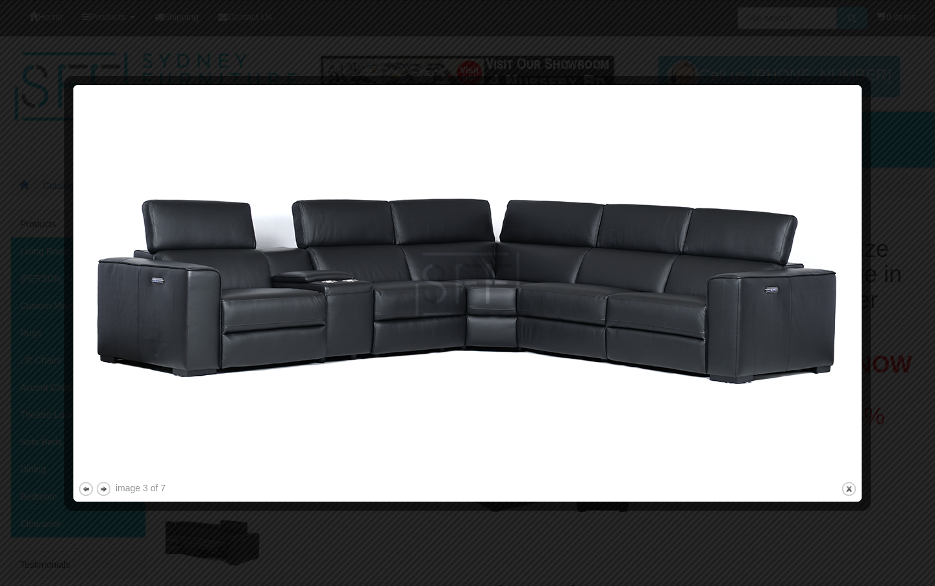
click at [921, 334] on div at bounding box center [467, 293] width 935 height 586
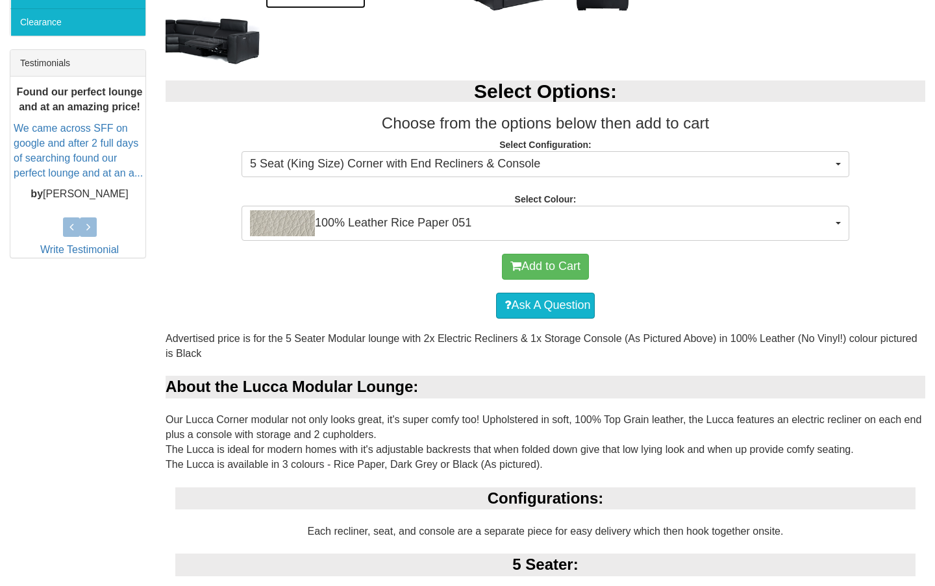
scroll to position [502, 0]
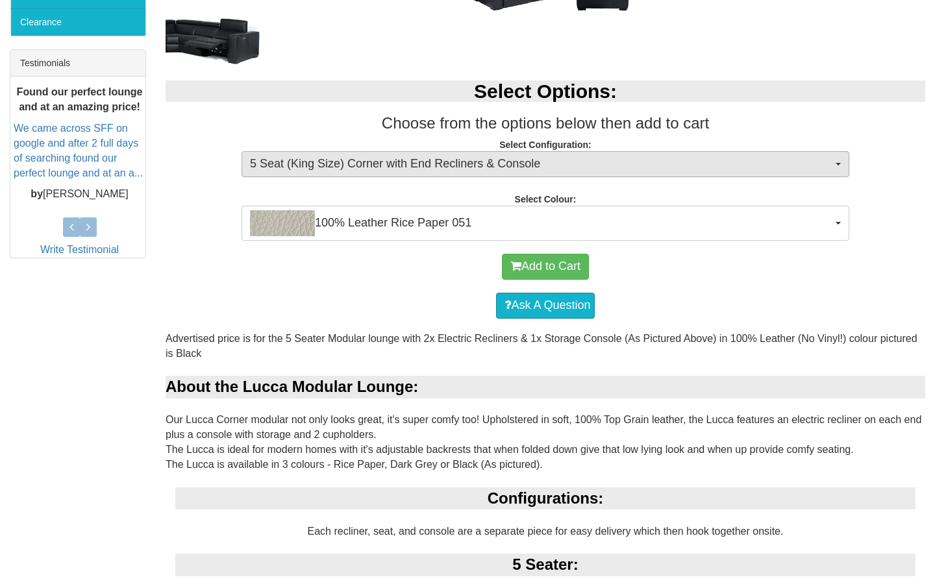
click at [373, 164] on span "5 Seat (King Size) Corner with End Recliners & Console" at bounding box center [541, 164] width 582 height 17
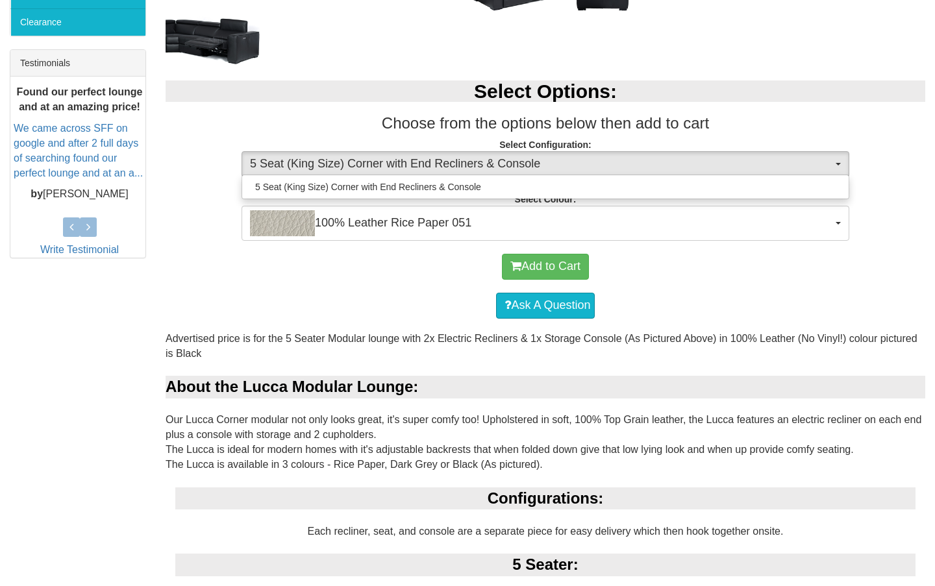
click at [373, 164] on span "5 Seat (King Size) Corner with End Recliners & Console" at bounding box center [541, 164] width 582 height 17
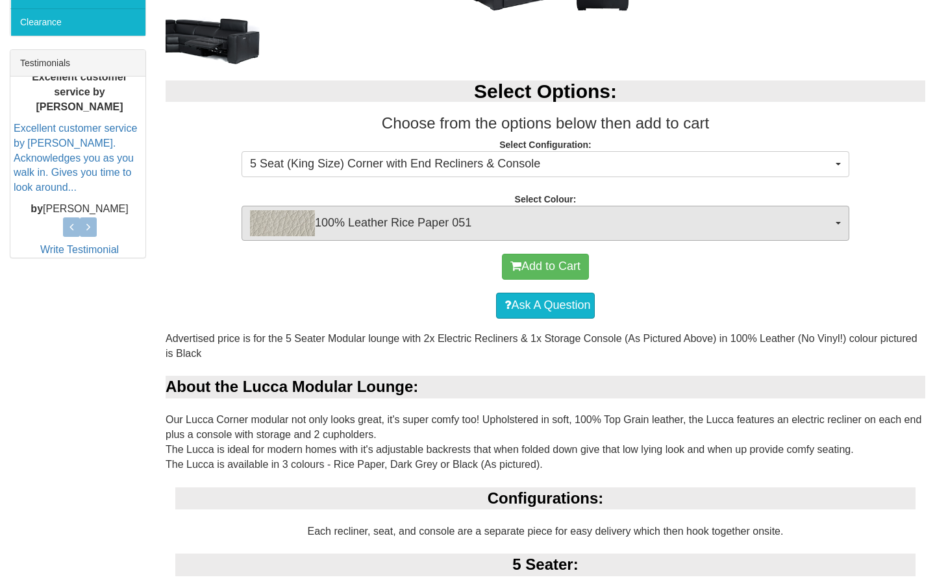
click at [368, 227] on span "100% Leather Rice Paper 051" at bounding box center [541, 223] width 582 height 26
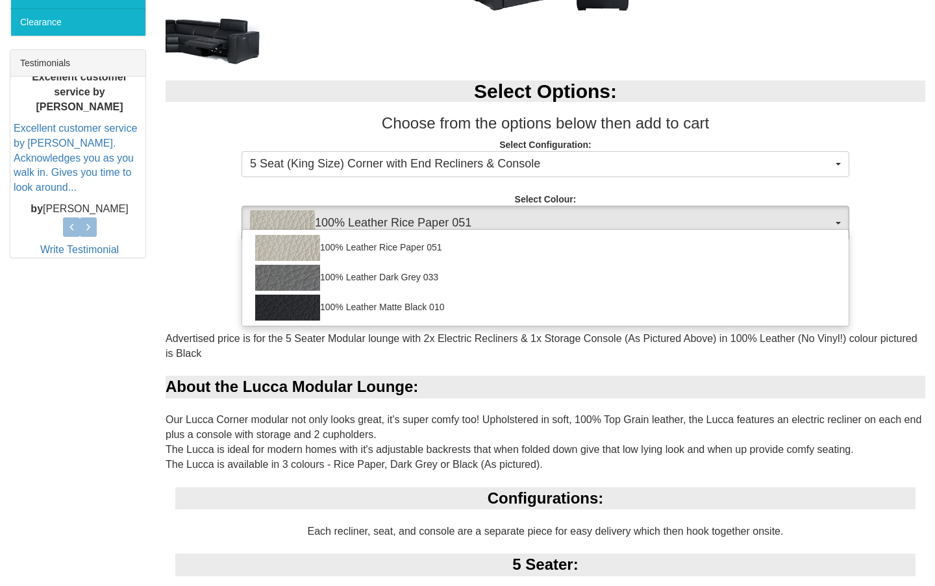
click at [368, 227] on span "100% Leather Rice Paper 051" at bounding box center [541, 223] width 582 height 26
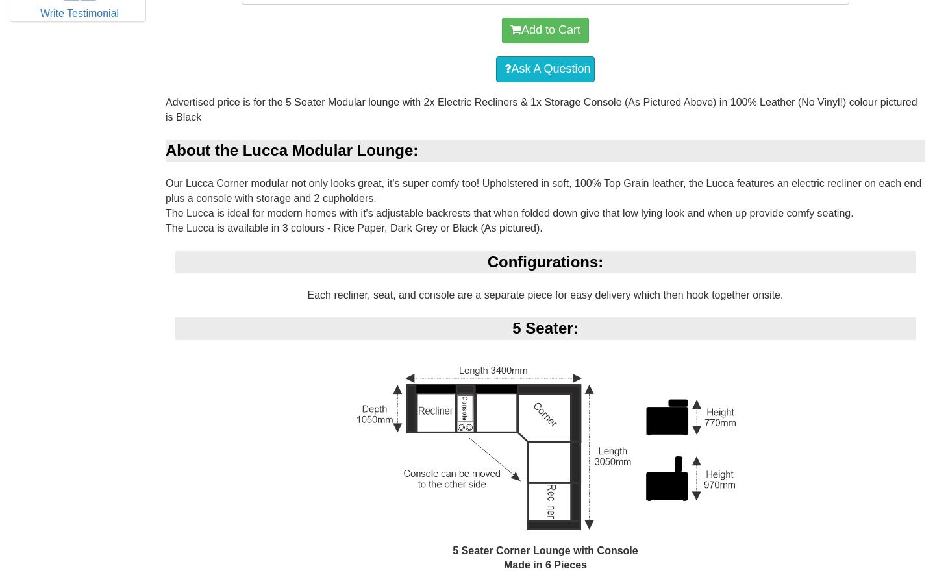
scroll to position [784, 0]
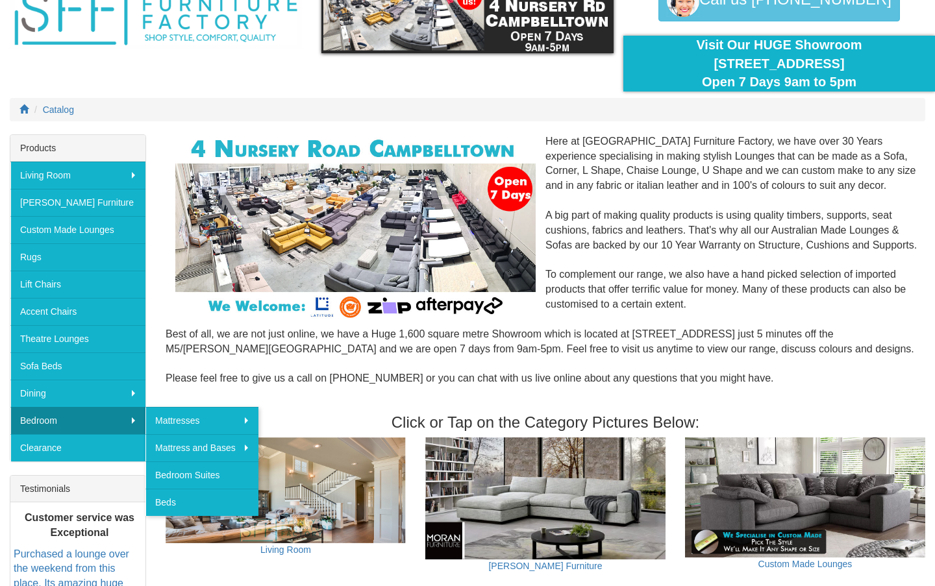
scroll to position [77, 0]
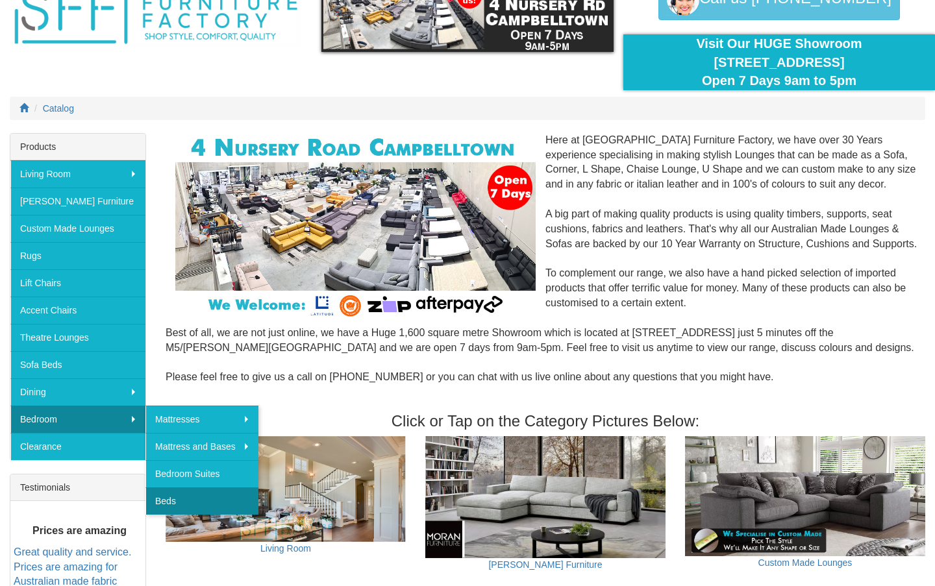
click at [187, 500] on link "Beds" at bounding box center [201, 501] width 113 height 27
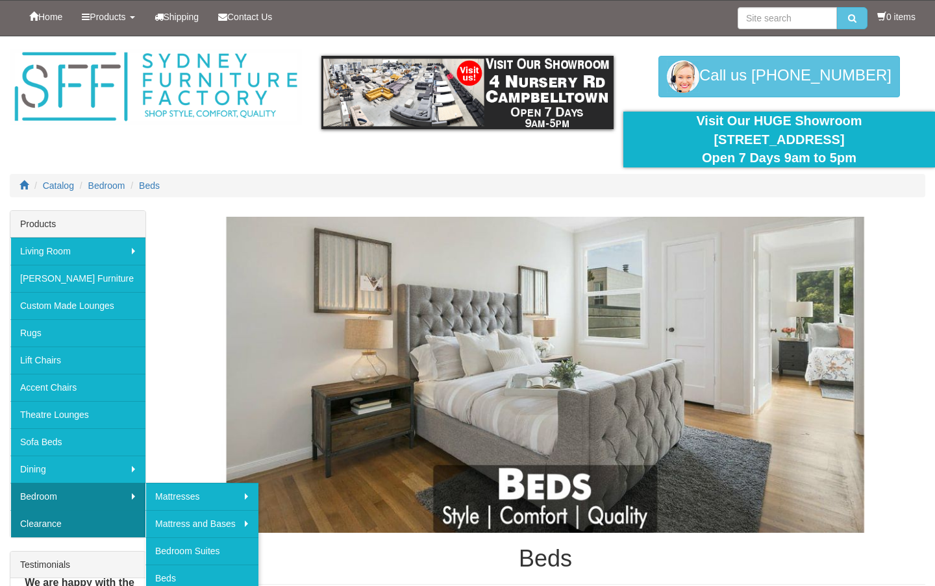
click at [48, 532] on link "Clearance" at bounding box center [77, 523] width 135 height 27
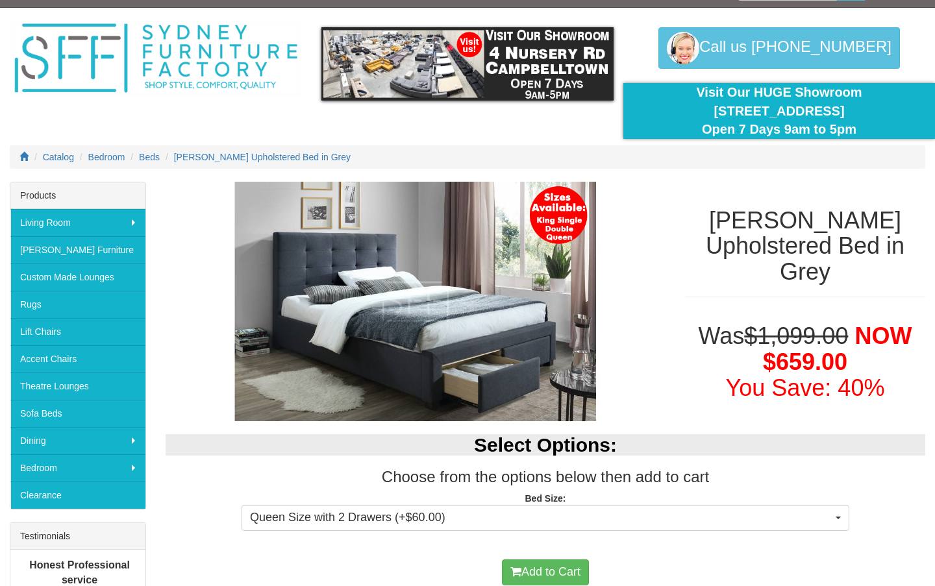
scroll to position [53, 0]
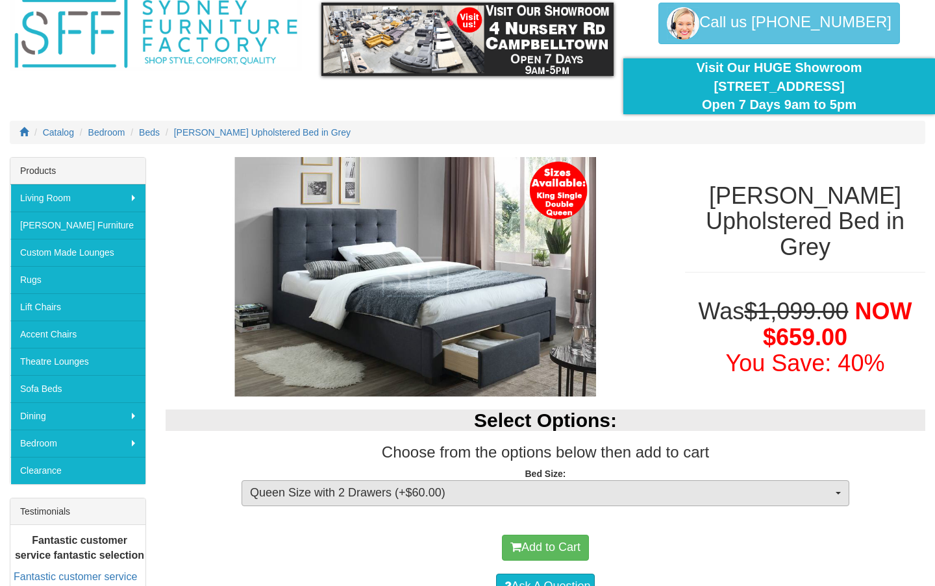
click at [409, 492] on span "Queen Size with 2 Drawers (+$60.00)" at bounding box center [541, 493] width 582 height 17
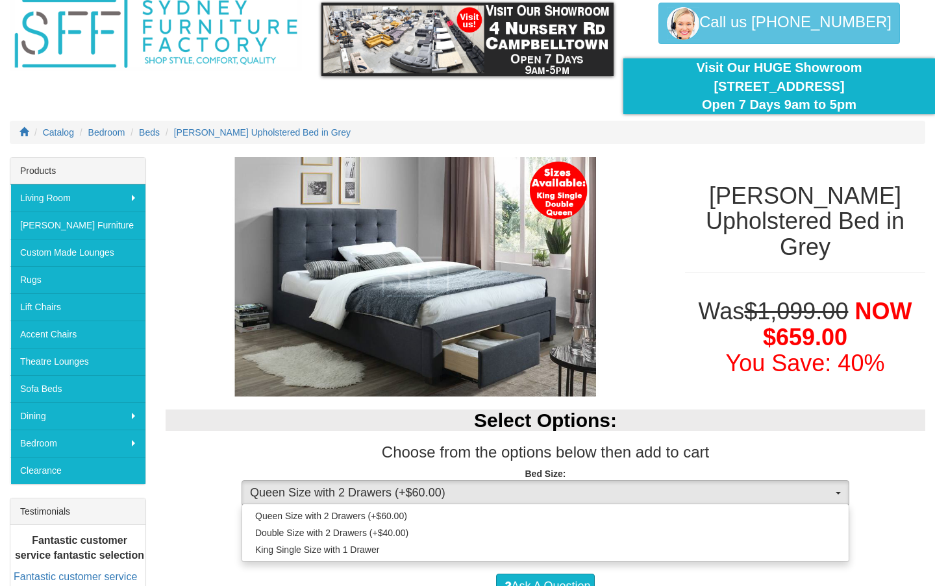
click at [409, 492] on span "Queen Size with 2 Drawers (+$60.00)" at bounding box center [541, 493] width 582 height 17
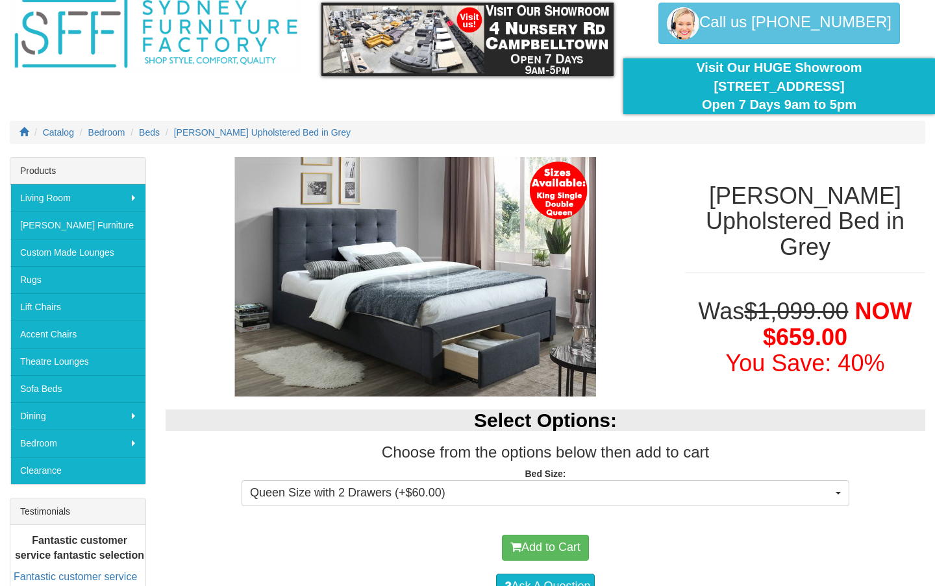
scroll to position [29, 0]
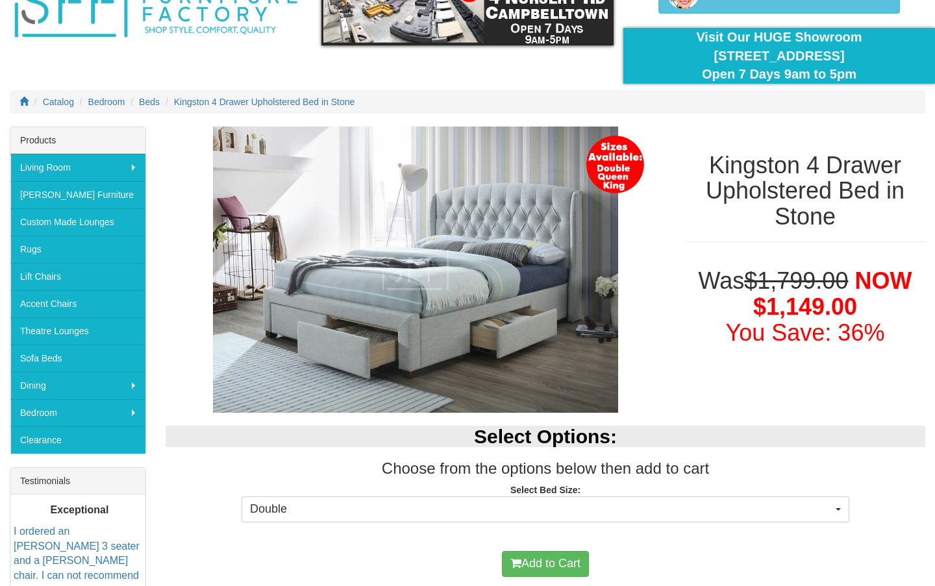
scroll to position [88, 0]
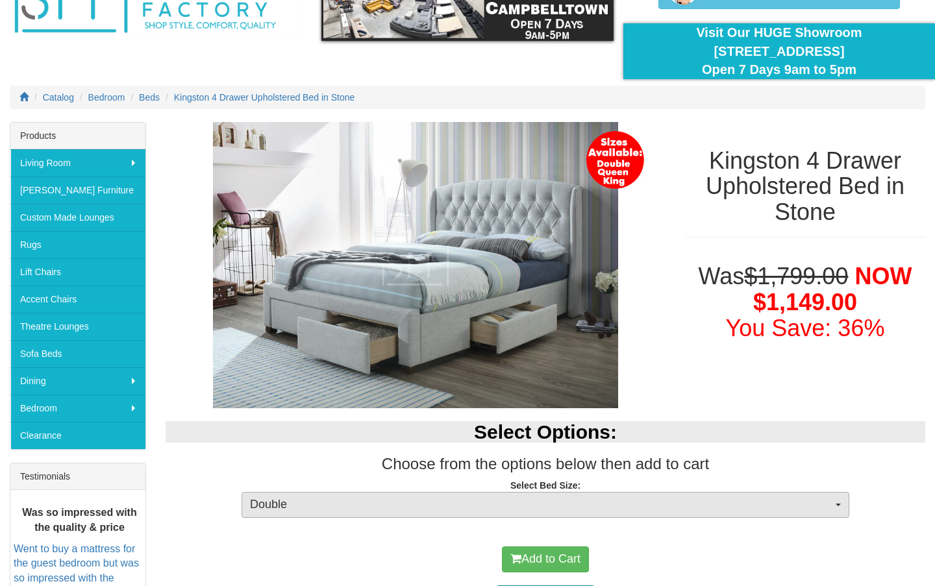
click at [372, 497] on span "Double" at bounding box center [541, 505] width 582 height 17
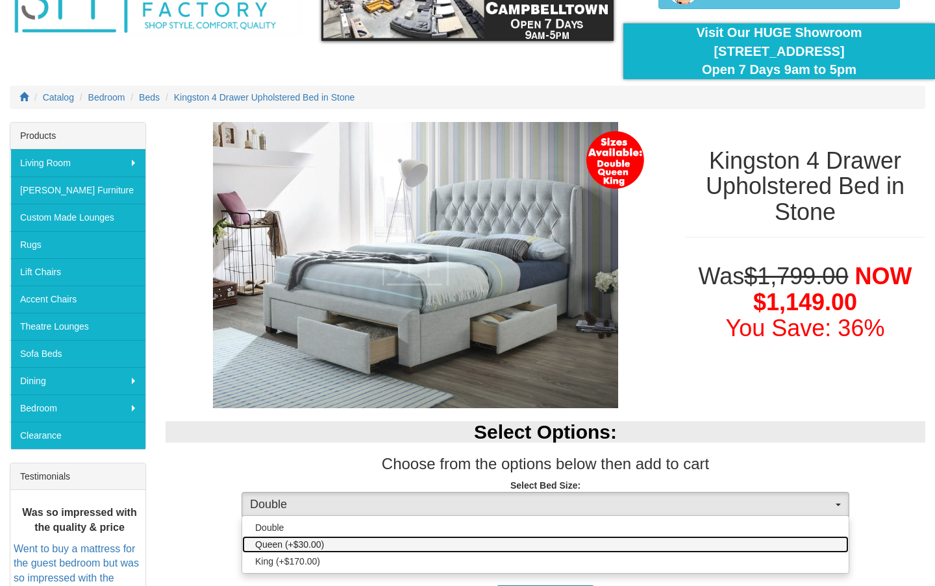
click at [317, 543] on span "Queen (+$30.00)" at bounding box center [289, 544] width 69 height 13
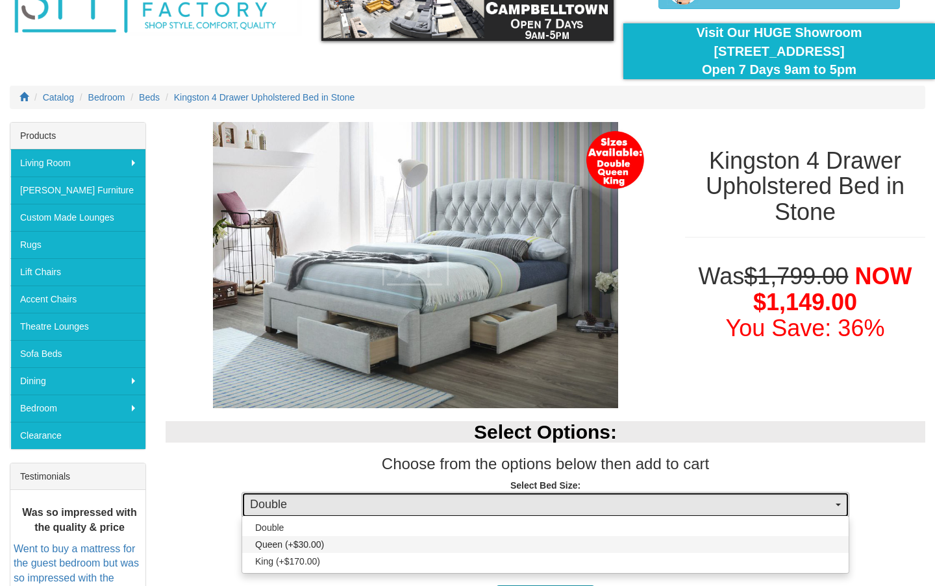
select select "1300"
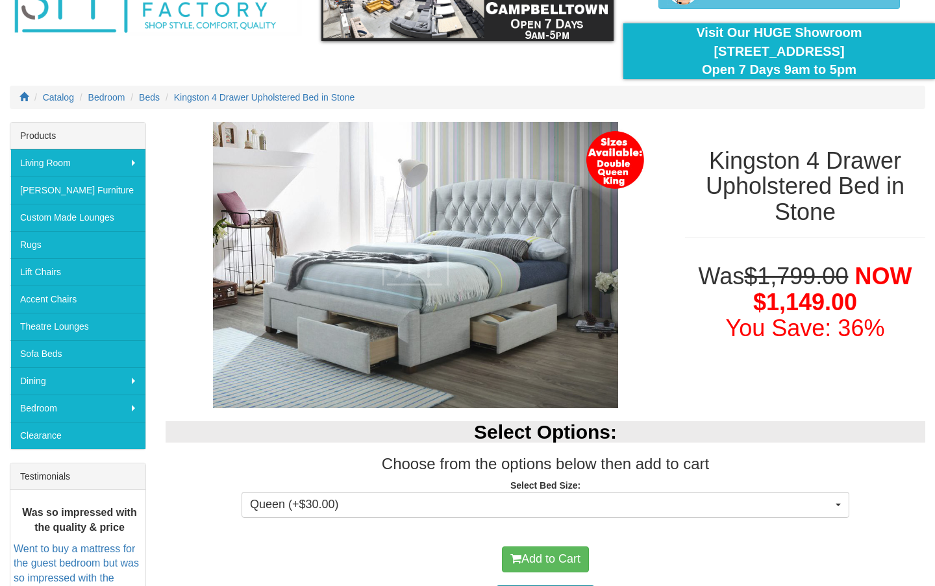
click at [446, 310] on img at bounding box center [416, 265] width 500 height 286
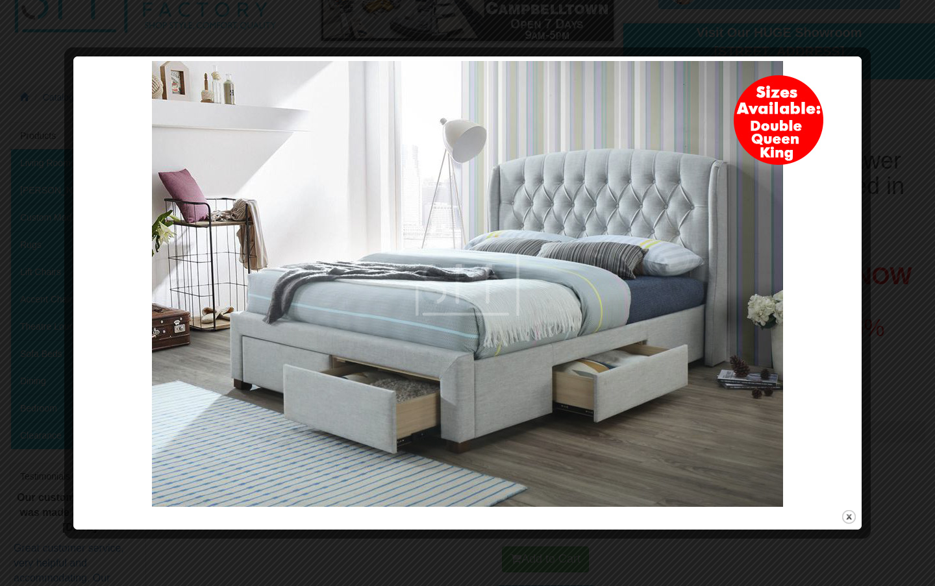
click at [899, 181] on div at bounding box center [467, 293] width 935 height 586
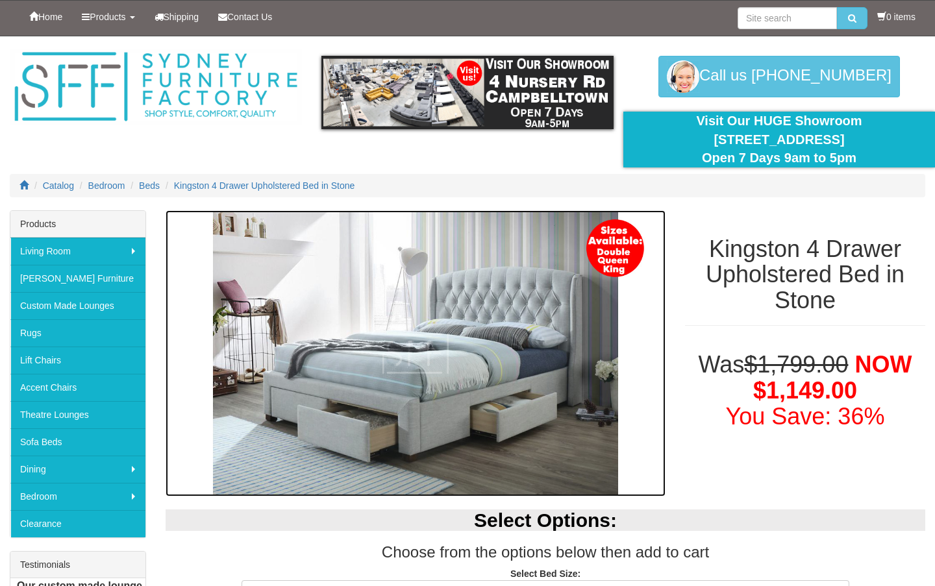
scroll to position [0, 0]
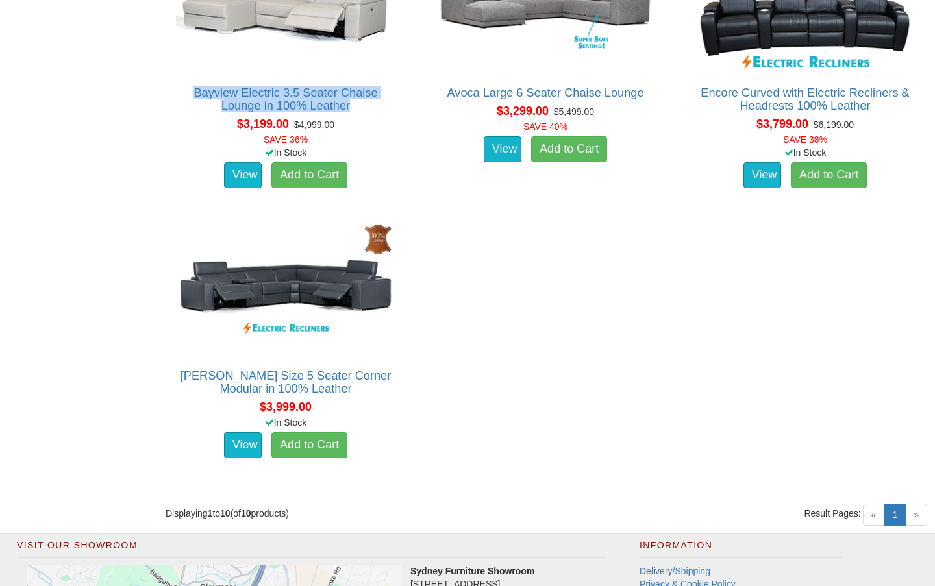
scroll to position [1162, 0]
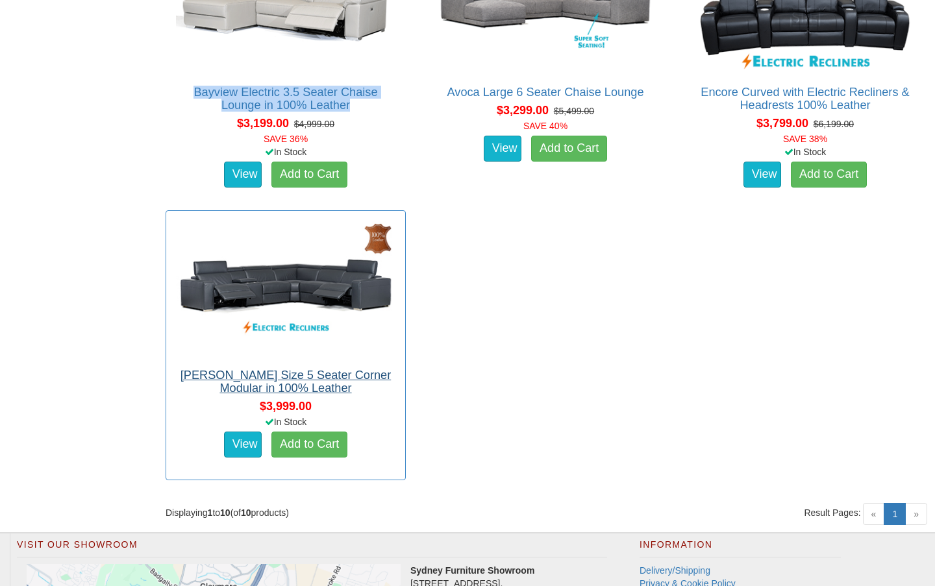
click at [316, 376] on link "[PERSON_NAME] Size 5 Seater Corner Modular in 100% Leather" at bounding box center [286, 382] width 210 height 26
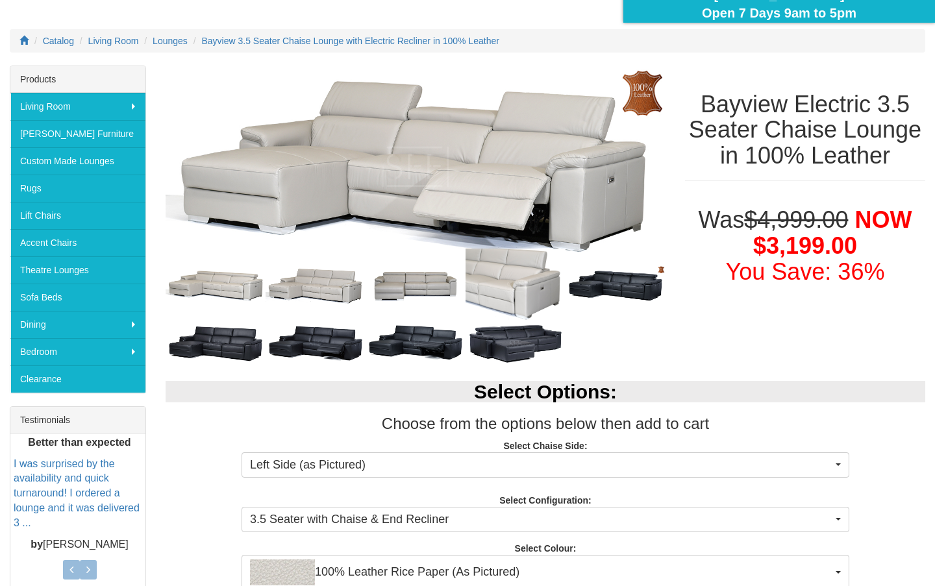
scroll to position [189, 0]
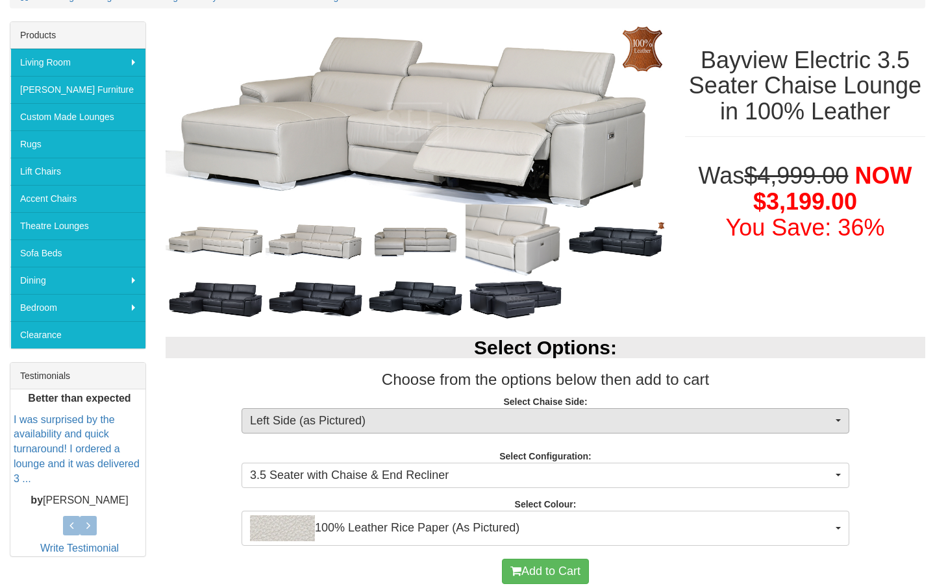
click at [375, 429] on button "Left Side (as Pictured)" at bounding box center [546, 421] width 608 height 26
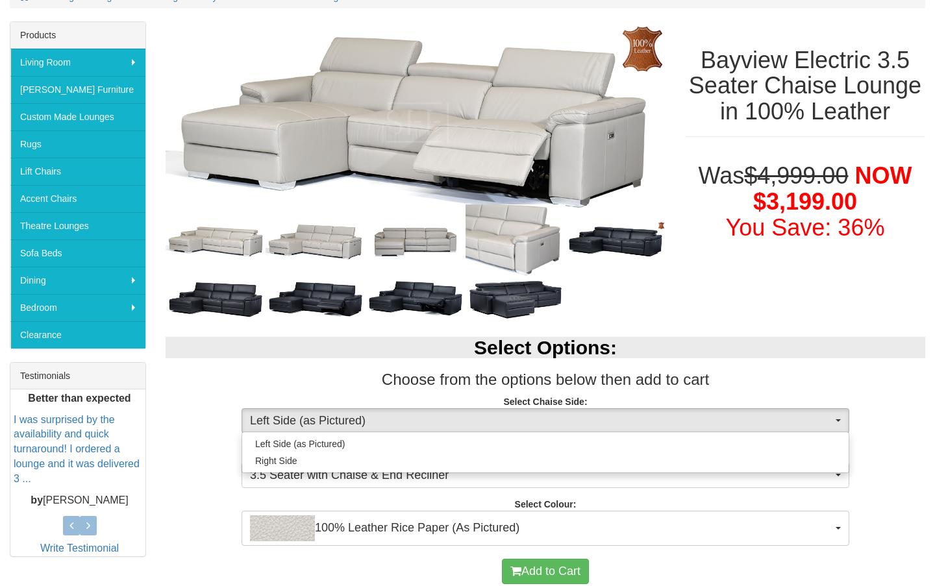
click at [375, 429] on button "Left Side (as Pictured)" at bounding box center [546, 421] width 608 height 26
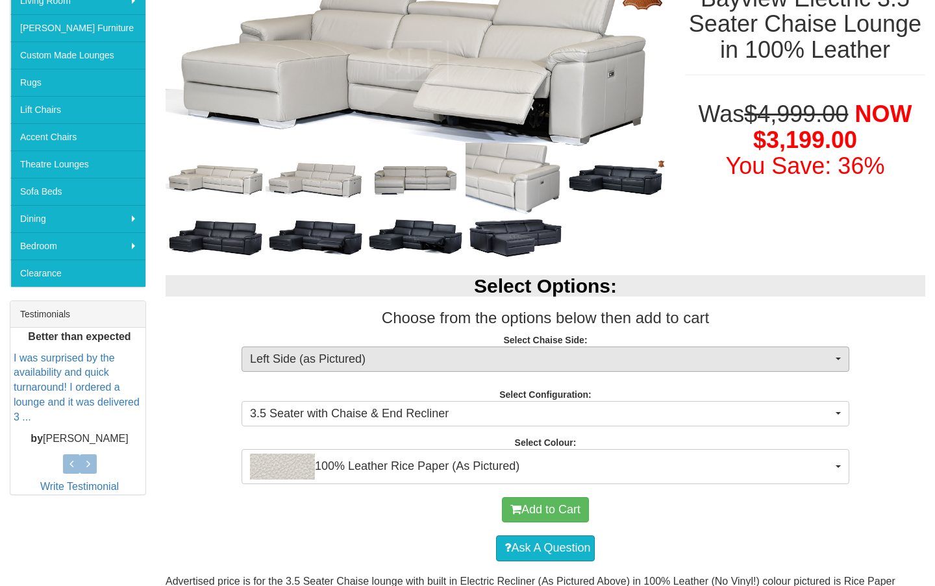
scroll to position [253, 0]
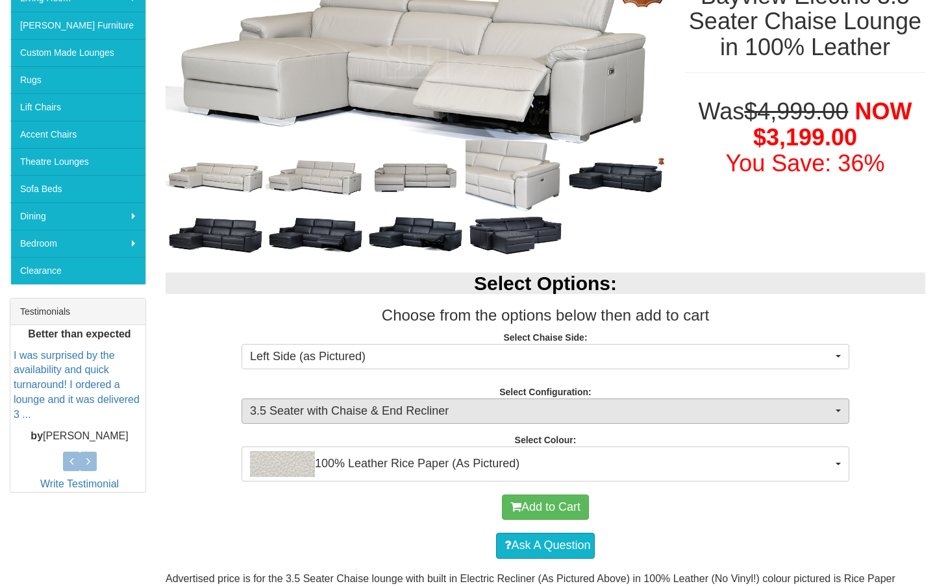
click at [381, 399] on button "3.5 Seater with Chaise & End Recliner" at bounding box center [546, 412] width 608 height 26
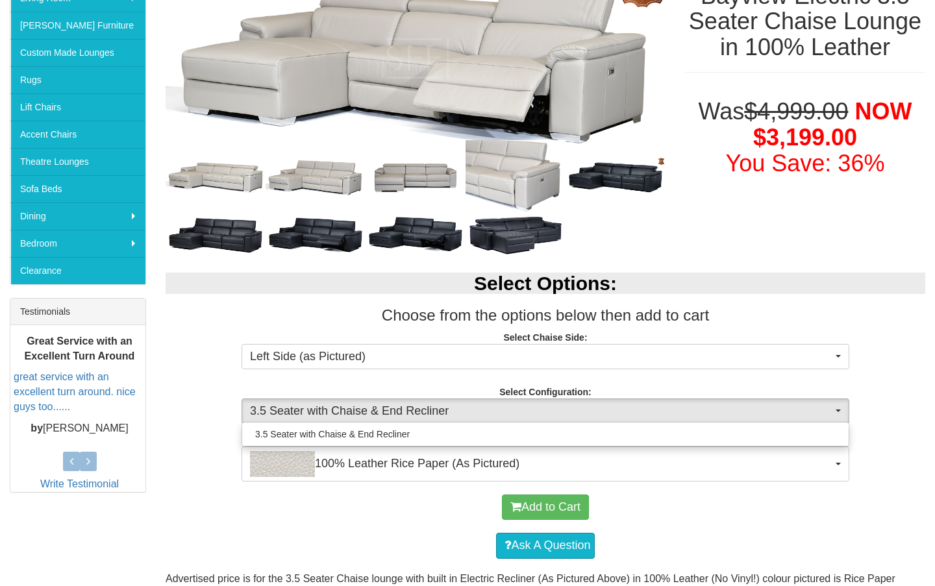
click at [381, 399] on button "3.5 Seater with Chaise & End Recliner" at bounding box center [546, 412] width 608 height 26
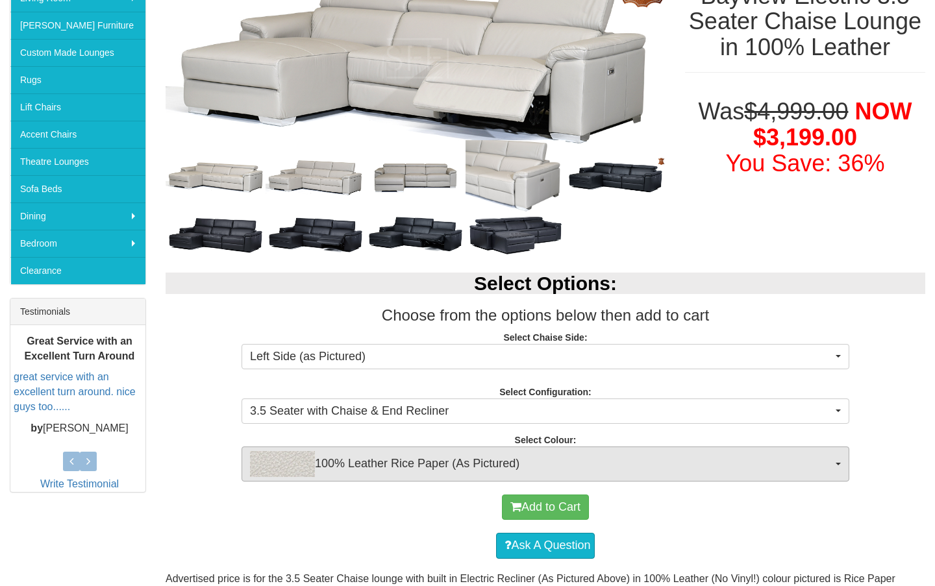
click at [402, 469] on span "100% Leather Rice Paper (As Pictured)" at bounding box center [541, 464] width 582 height 26
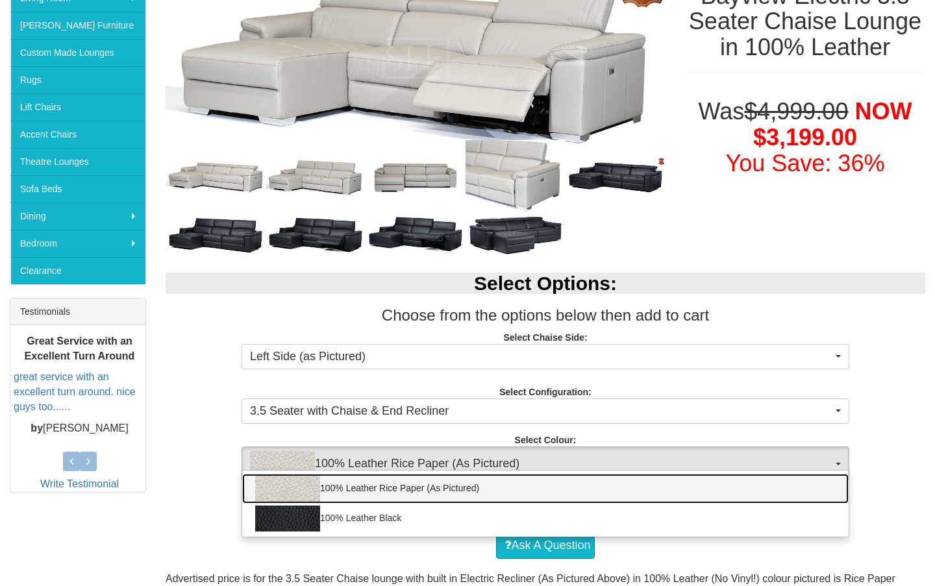
click at [417, 475] on link "100% Leather Rice Paper (As Pictured)" at bounding box center [545, 489] width 606 height 30
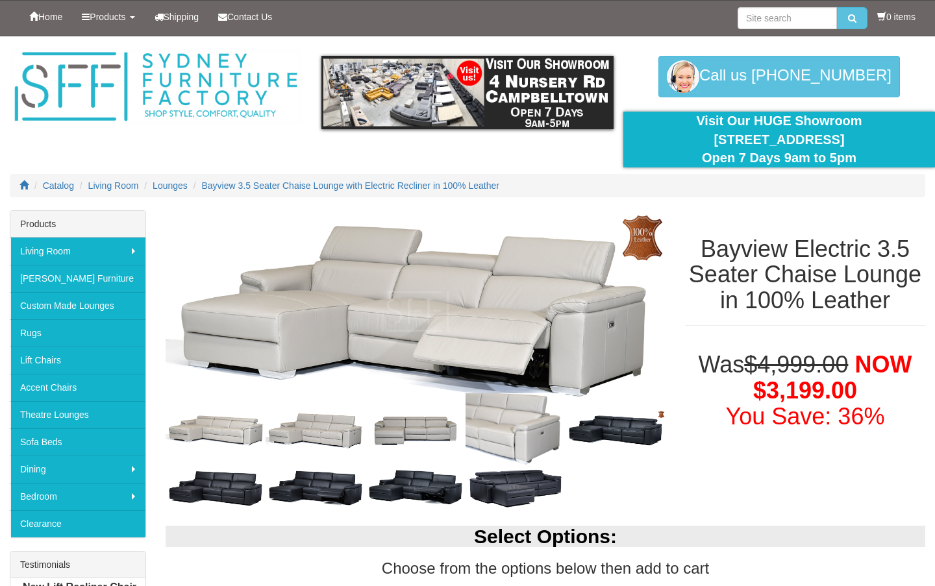
scroll to position [0, 0]
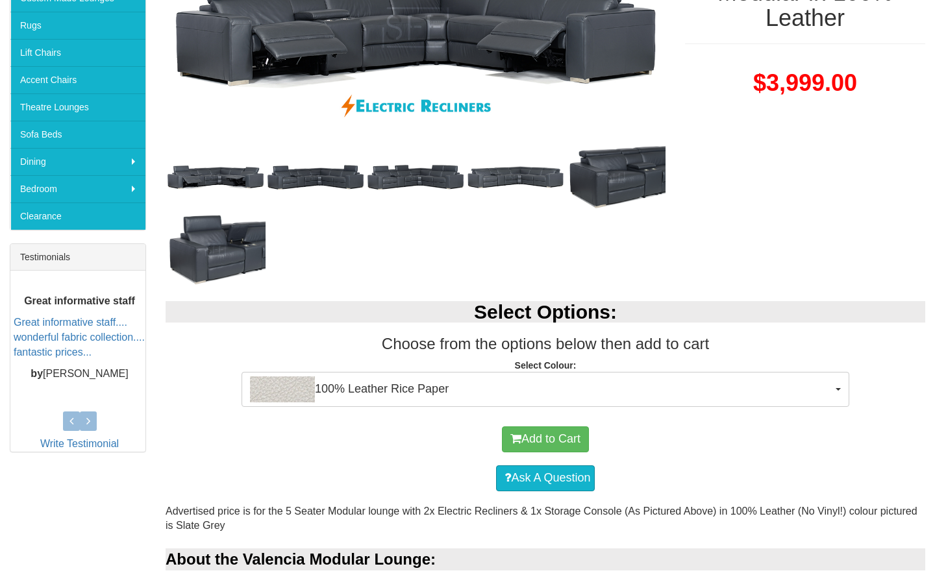
scroll to position [327, 0]
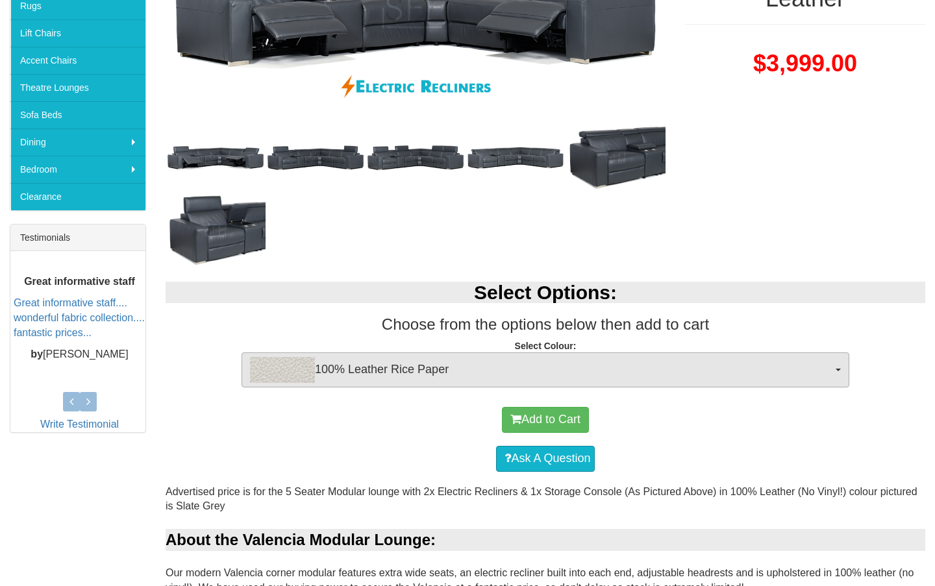
click at [403, 379] on span "100% Leather Rice Paper" at bounding box center [541, 370] width 582 height 26
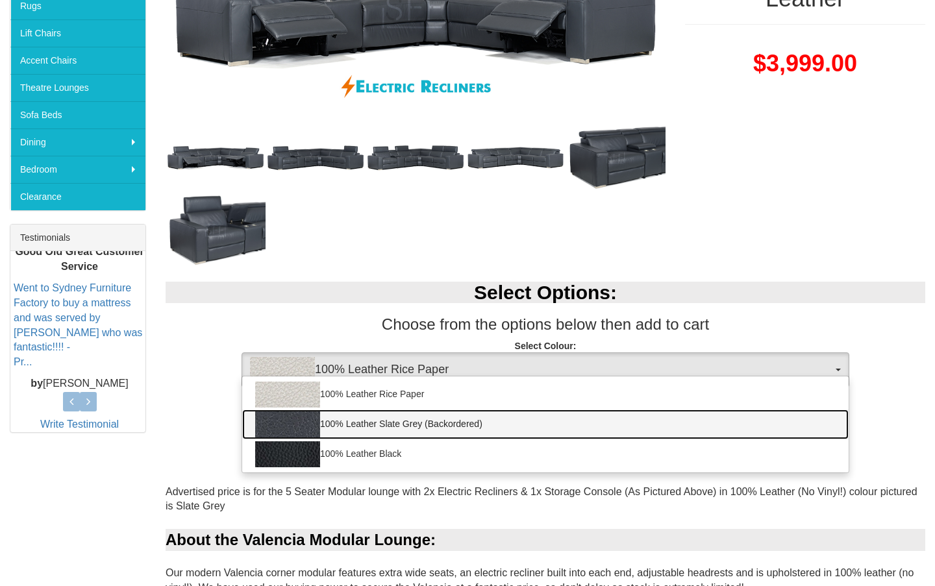
click at [405, 428] on link "100% Leather Slate Grey (Backordered)" at bounding box center [545, 425] width 606 height 30
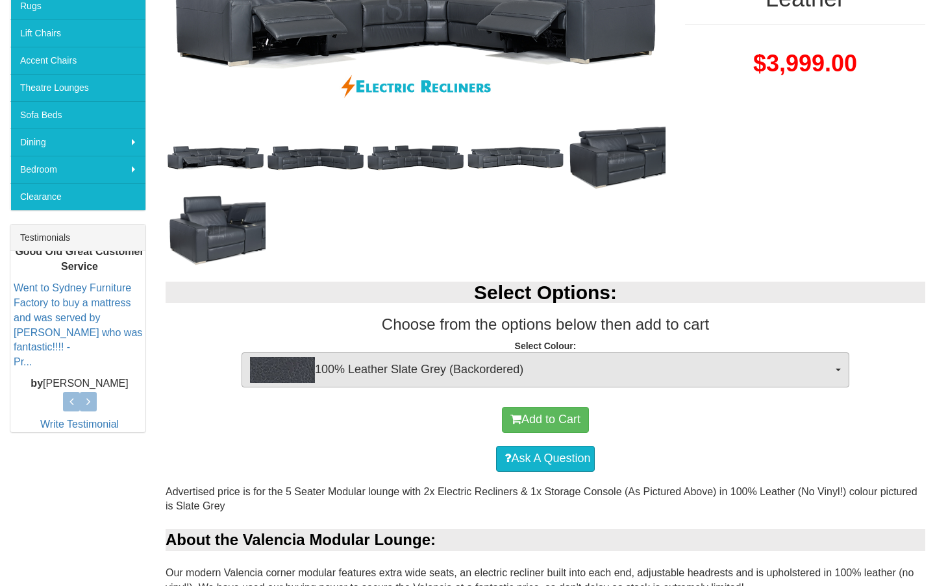
click at [451, 367] on span "100% Leather Slate Grey (Backordered)" at bounding box center [541, 370] width 582 height 26
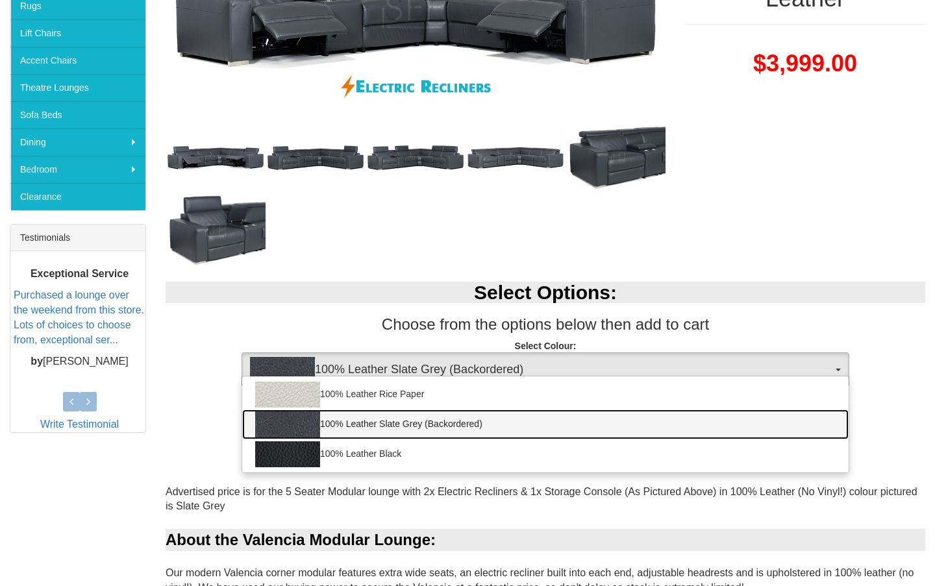
click at [415, 422] on link "100% Leather Slate Grey (Backordered)" at bounding box center [545, 425] width 606 height 30
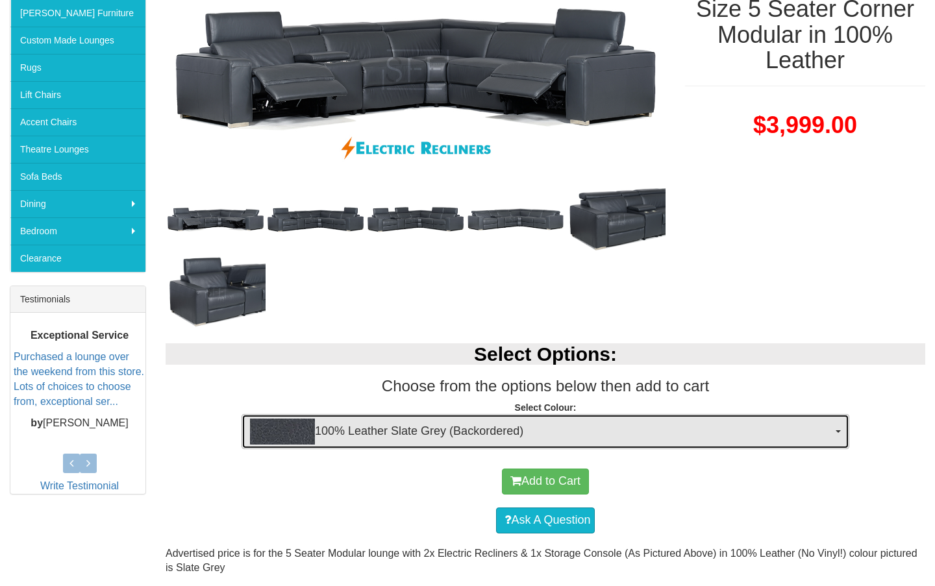
scroll to position [269, 0]
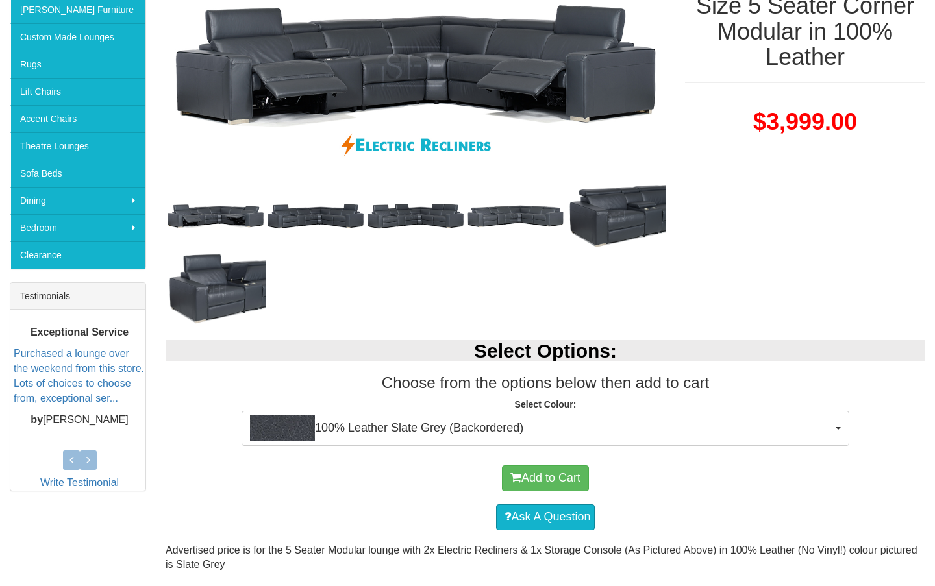
click at [380, 449] on div "Select Options: Choose from the options below then add to cart Select Colour: 1…" at bounding box center [545, 389] width 779 height 125
click at [388, 406] on p "Select Colour: 100% Leather Slate Grey (Backordered) 100% Leather Rice Paper 10…" at bounding box center [546, 415] width 760 height 35
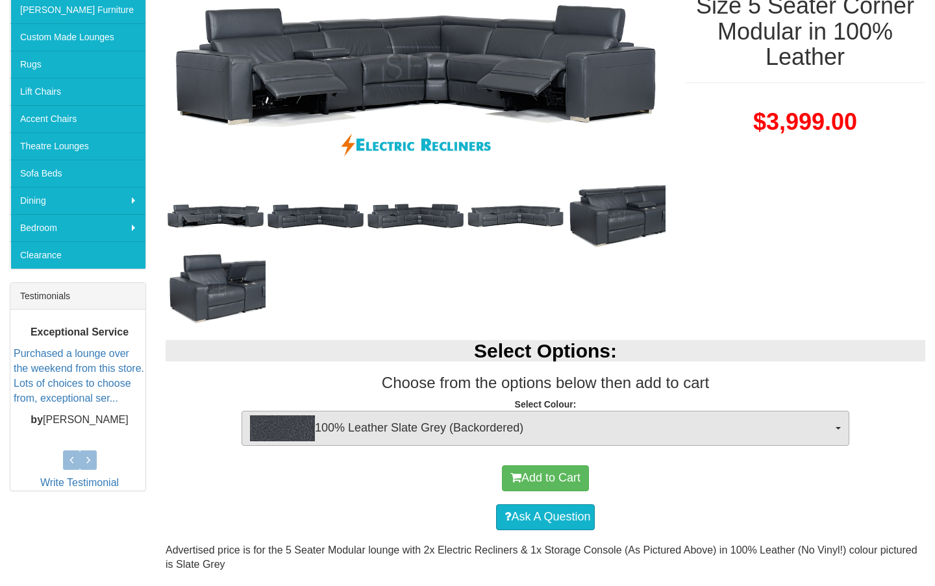
click at [388, 416] on span "100% Leather Slate Grey (Backordered)" at bounding box center [541, 429] width 582 height 26
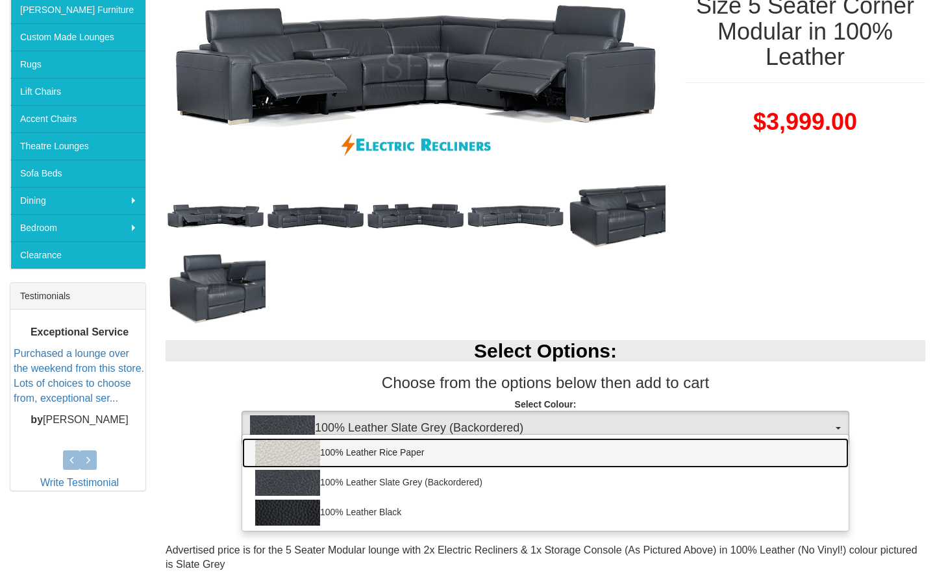
click at [359, 459] on link "100% Leather Rice Paper" at bounding box center [545, 453] width 606 height 30
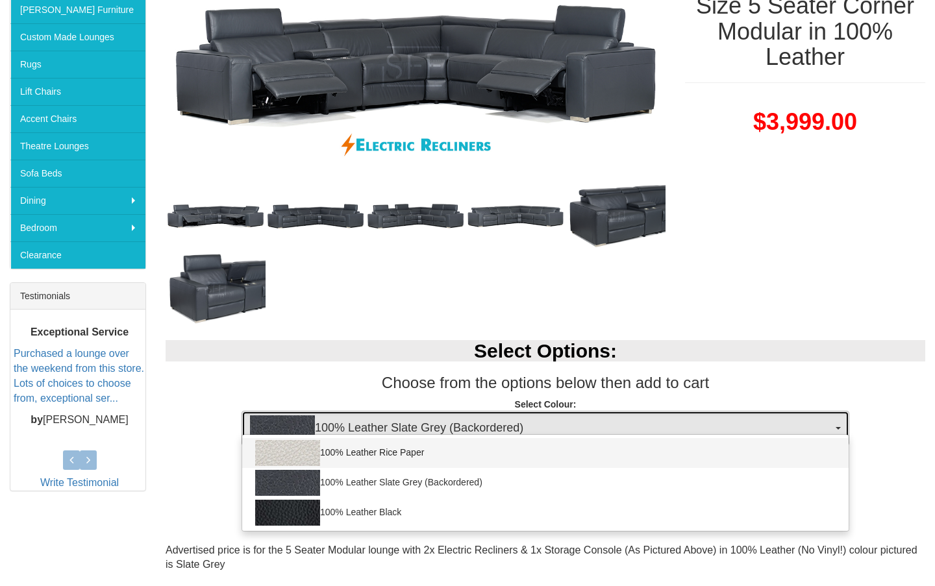
select select "1943"
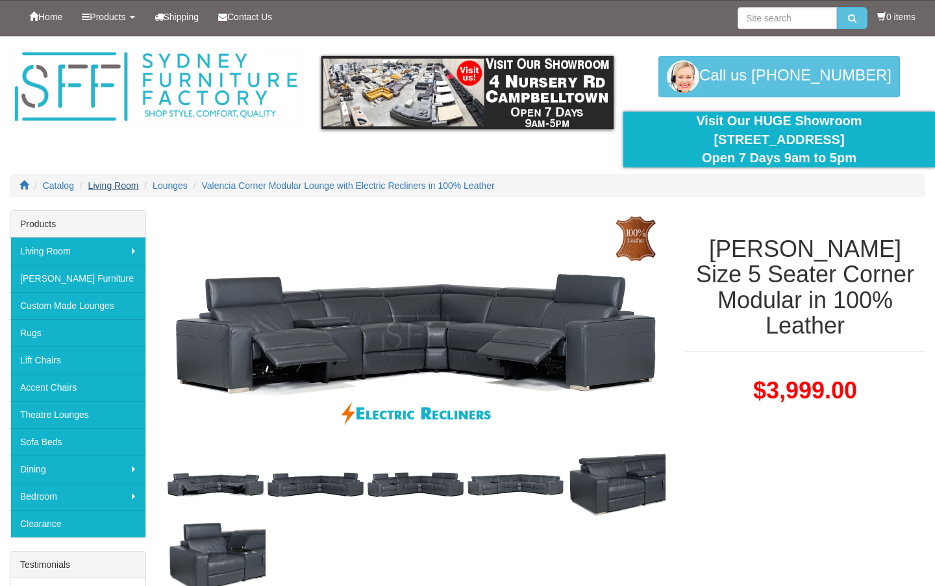
scroll to position [0, 0]
click at [74, 186] on span "Catalog" at bounding box center [58, 186] width 31 height 10
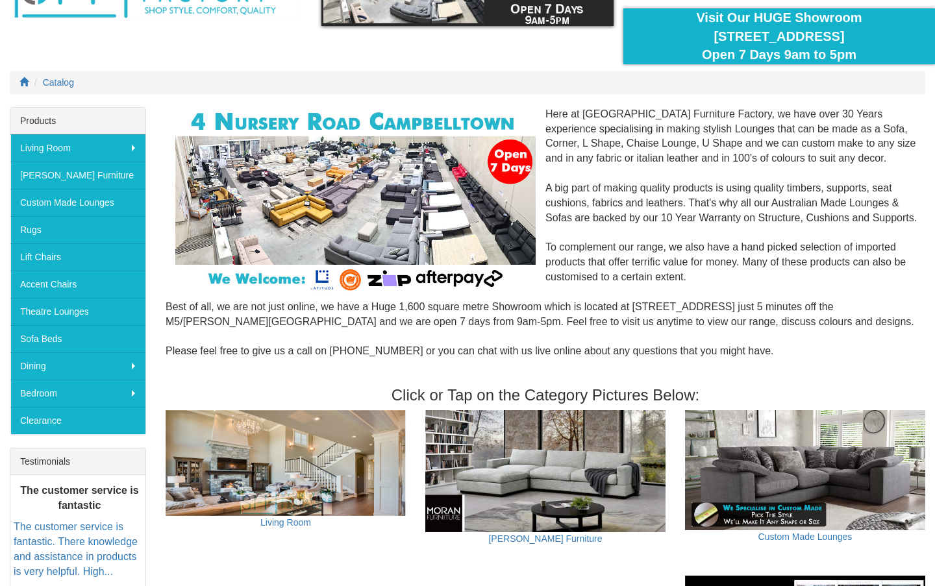
scroll to position [117, 0]
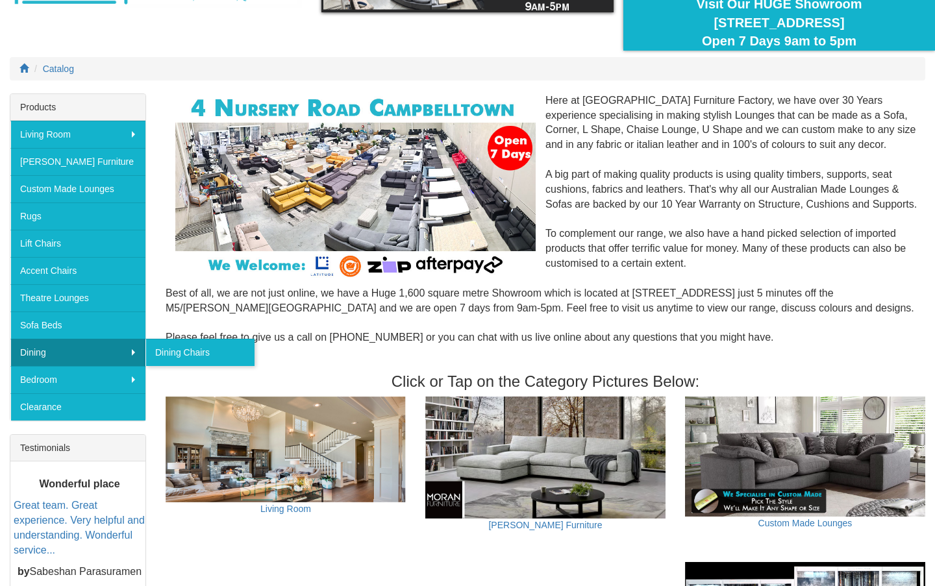
click at [79, 349] on link "Dining" at bounding box center [77, 352] width 135 height 27
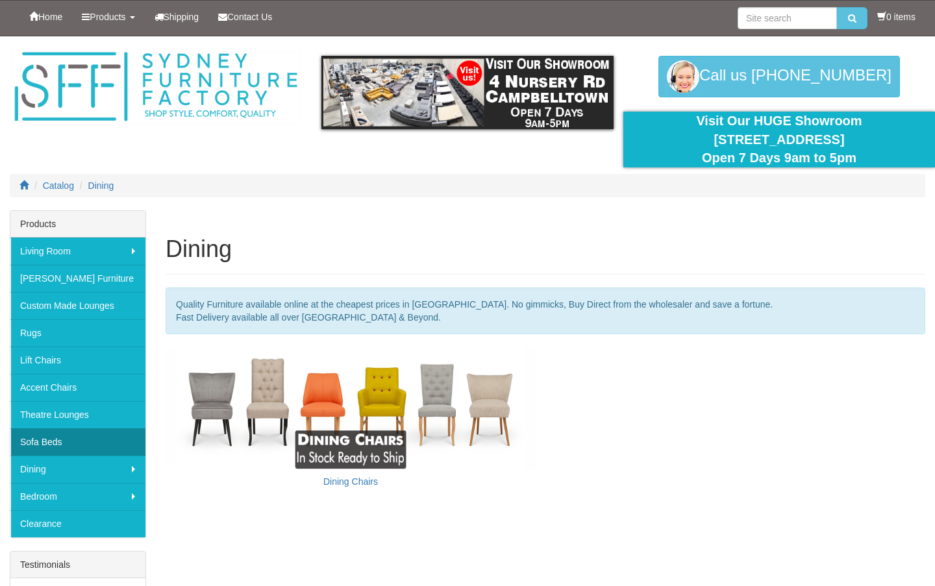
click at [64, 441] on link "Sofa Beds" at bounding box center [77, 442] width 135 height 27
